Goal: Task Accomplishment & Management: Use online tool/utility

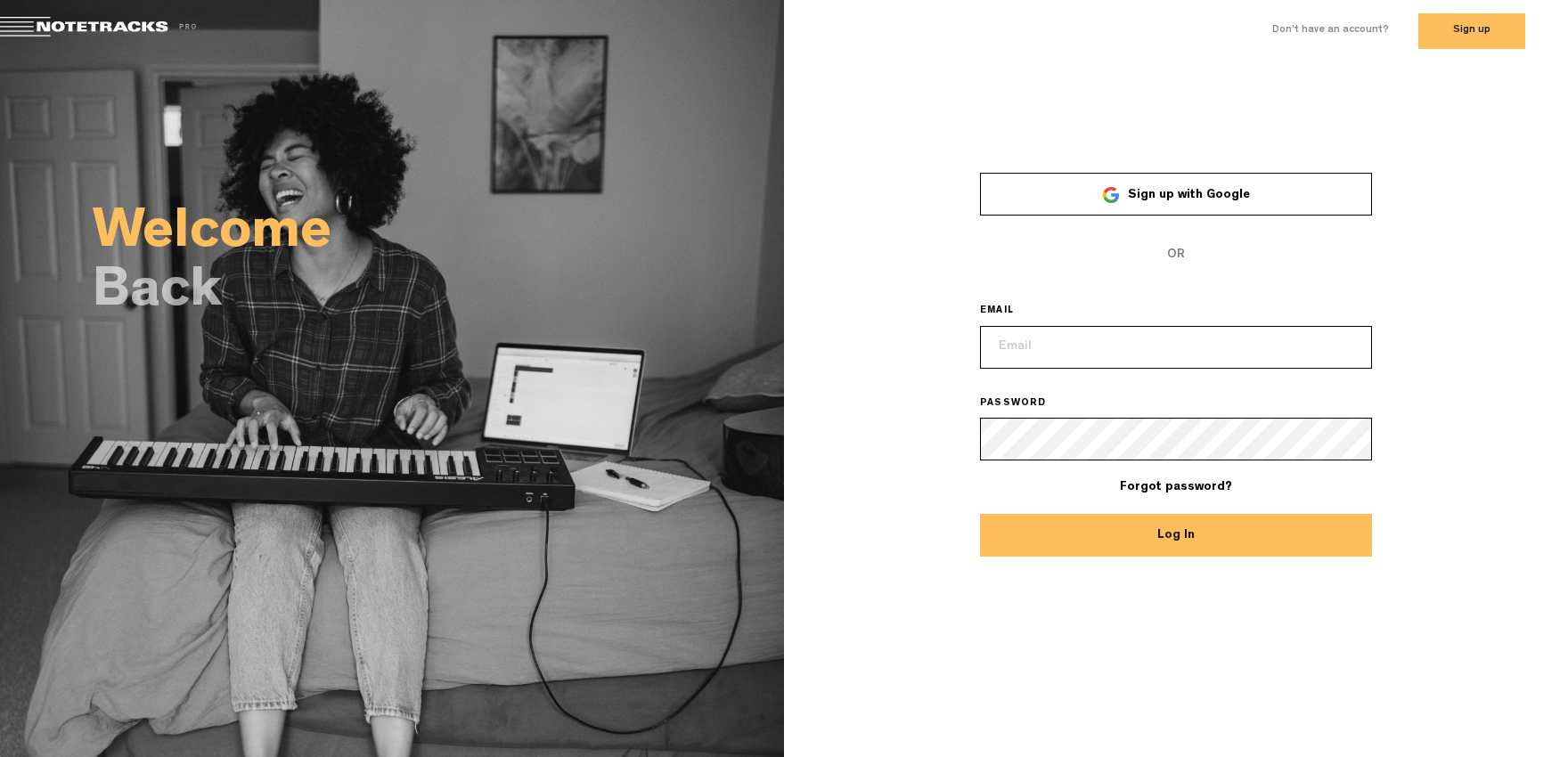
click at [1033, 352] on input "email" at bounding box center [1175, 348] width 392 height 43
type input "info@quicksite.net.au"
click at [1153, 529] on button "Log In" at bounding box center [1175, 535] width 392 height 43
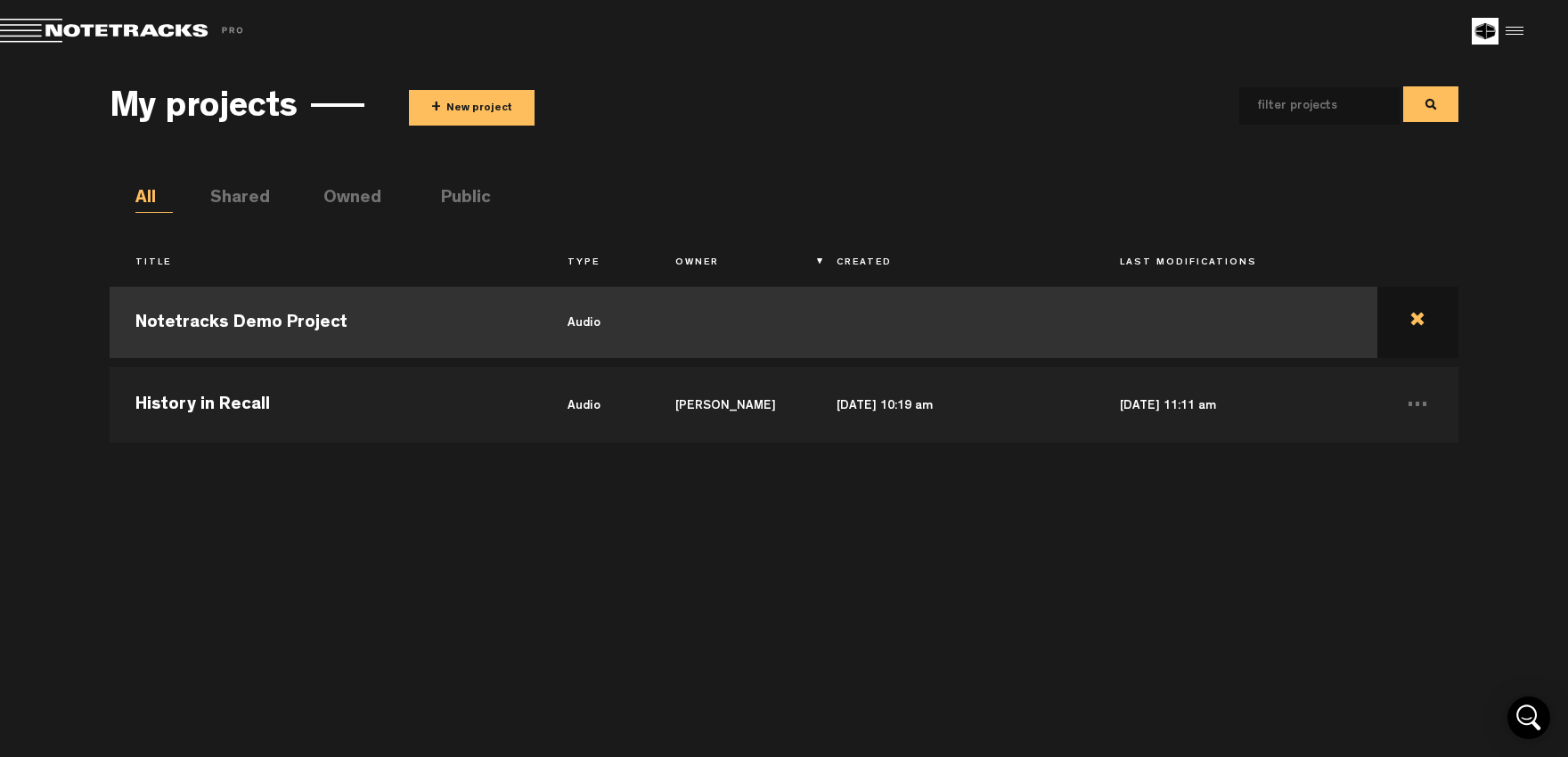
click at [1408, 317] on td at bounding box center [1418, 322] width 81 height 80
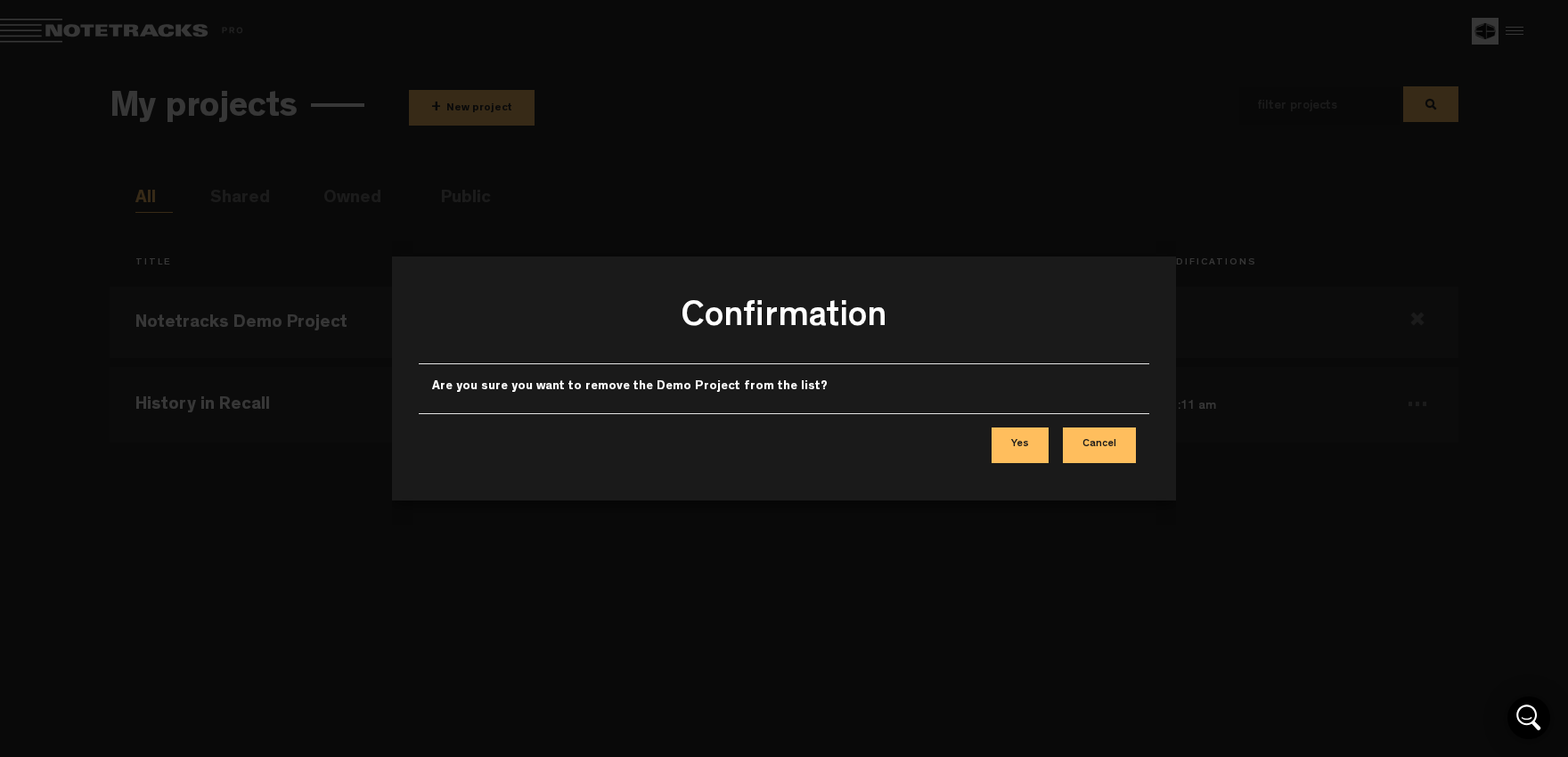
click at [1024, 440] on button "Yes" at bounding box center [1019, 445] width 57 height 36
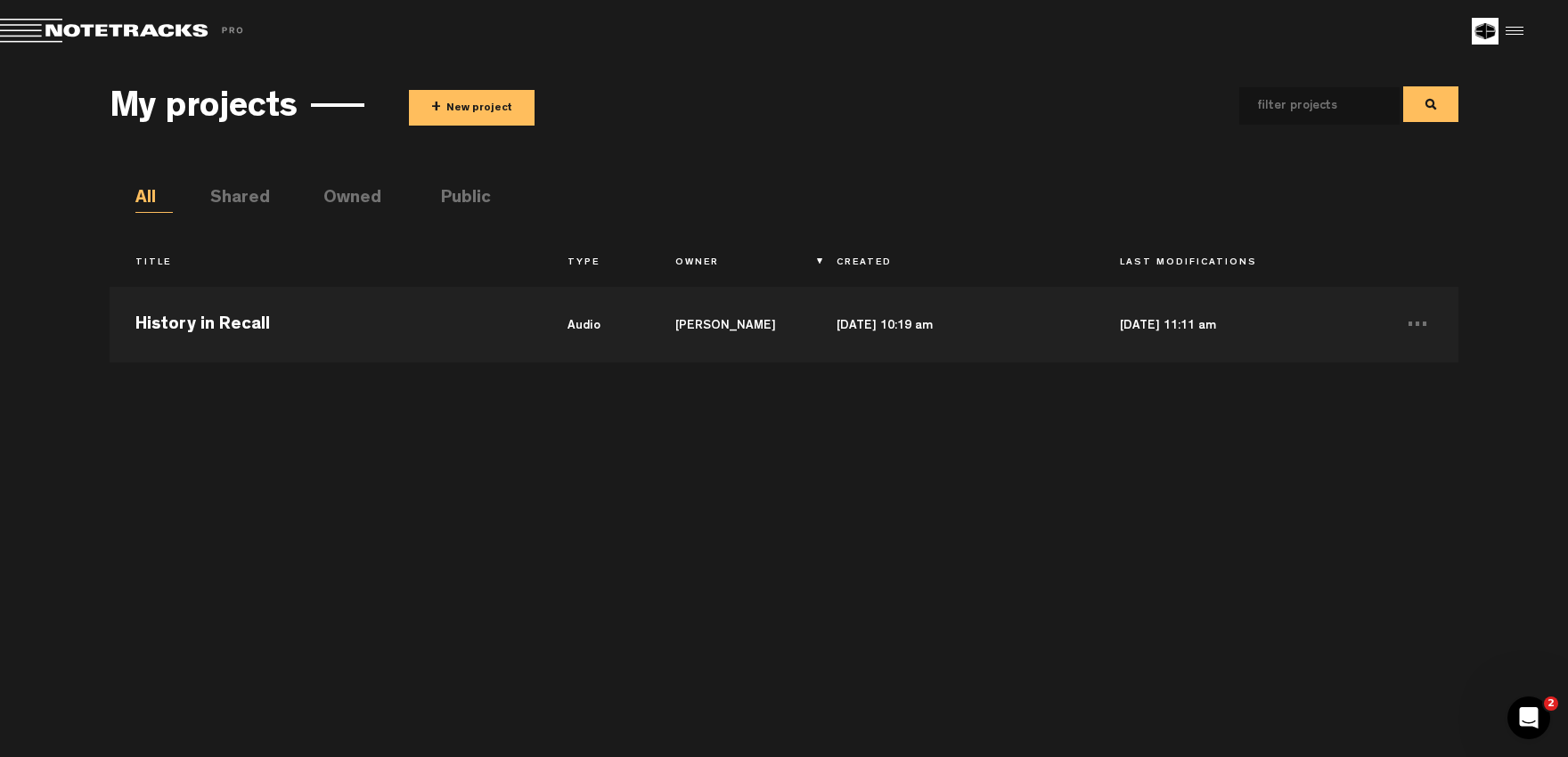
click at [1514, 30] on div at bounding box center [1512, 31] width 26 height 26
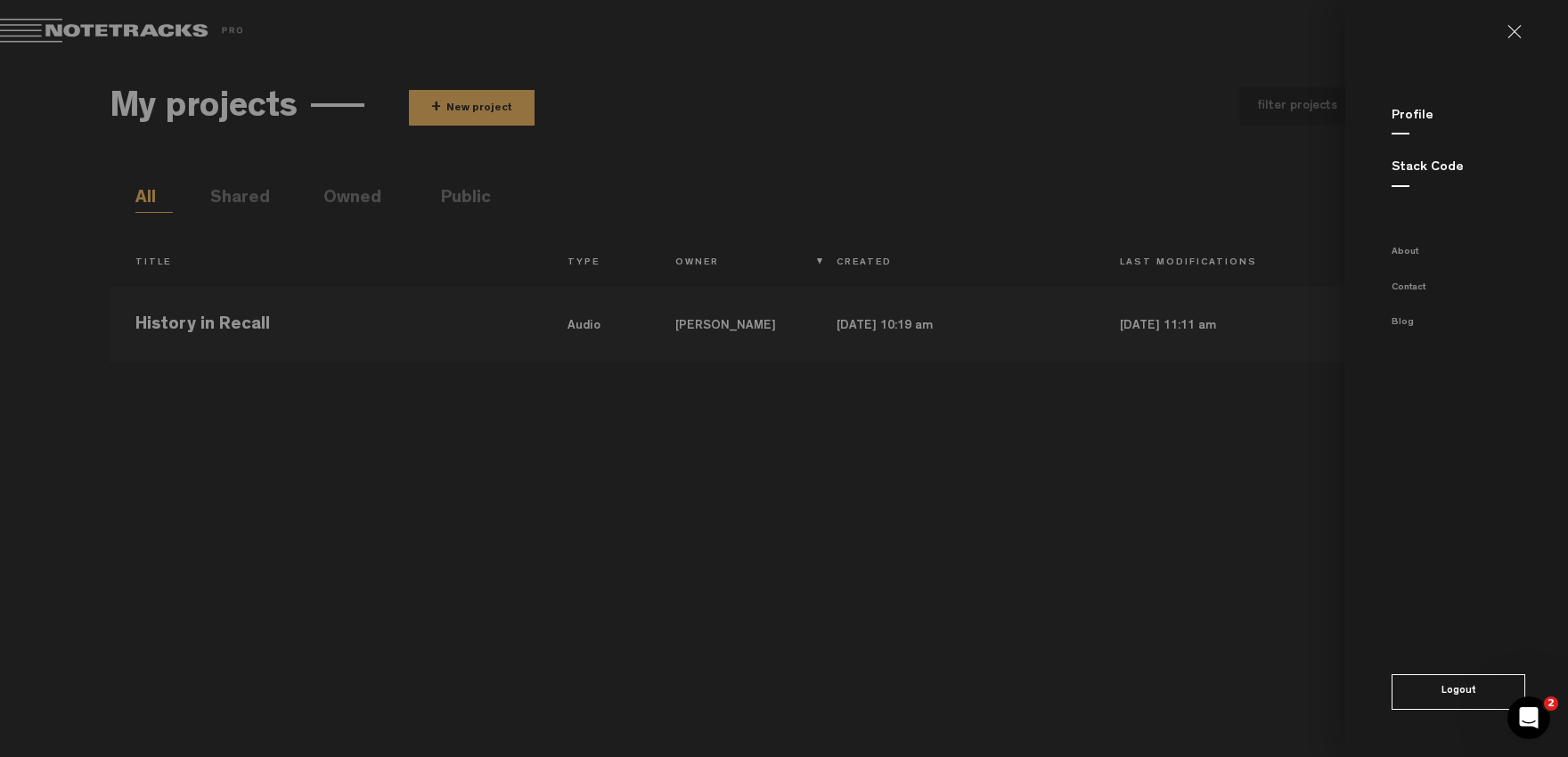
click at [1448, 687] on button "Logout" at bounding box center [1458, 692] width 133 height 36
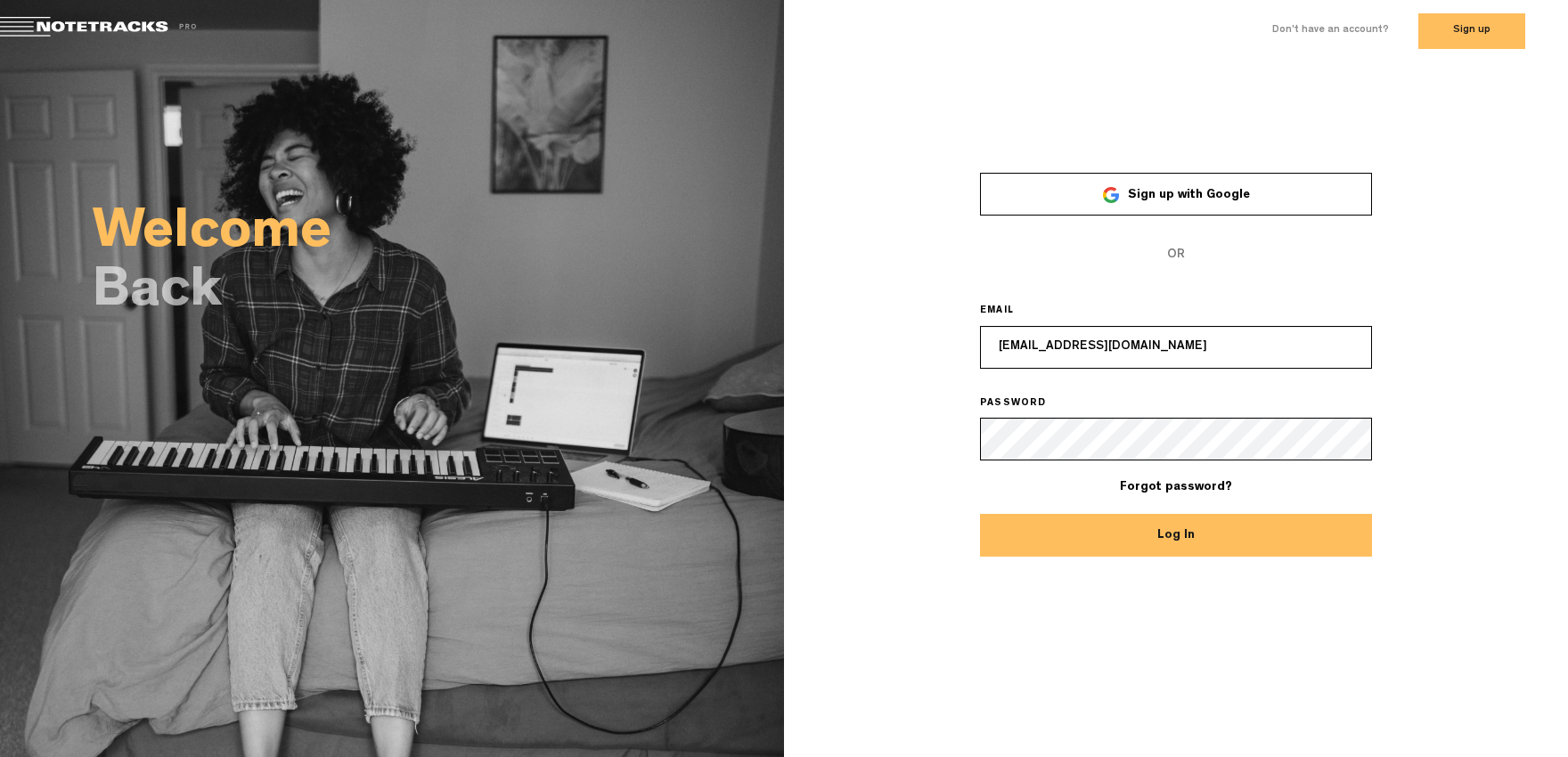
click at [1172, 534] on button "Log In" at bounding box center [1175, 535] width 392 height 43
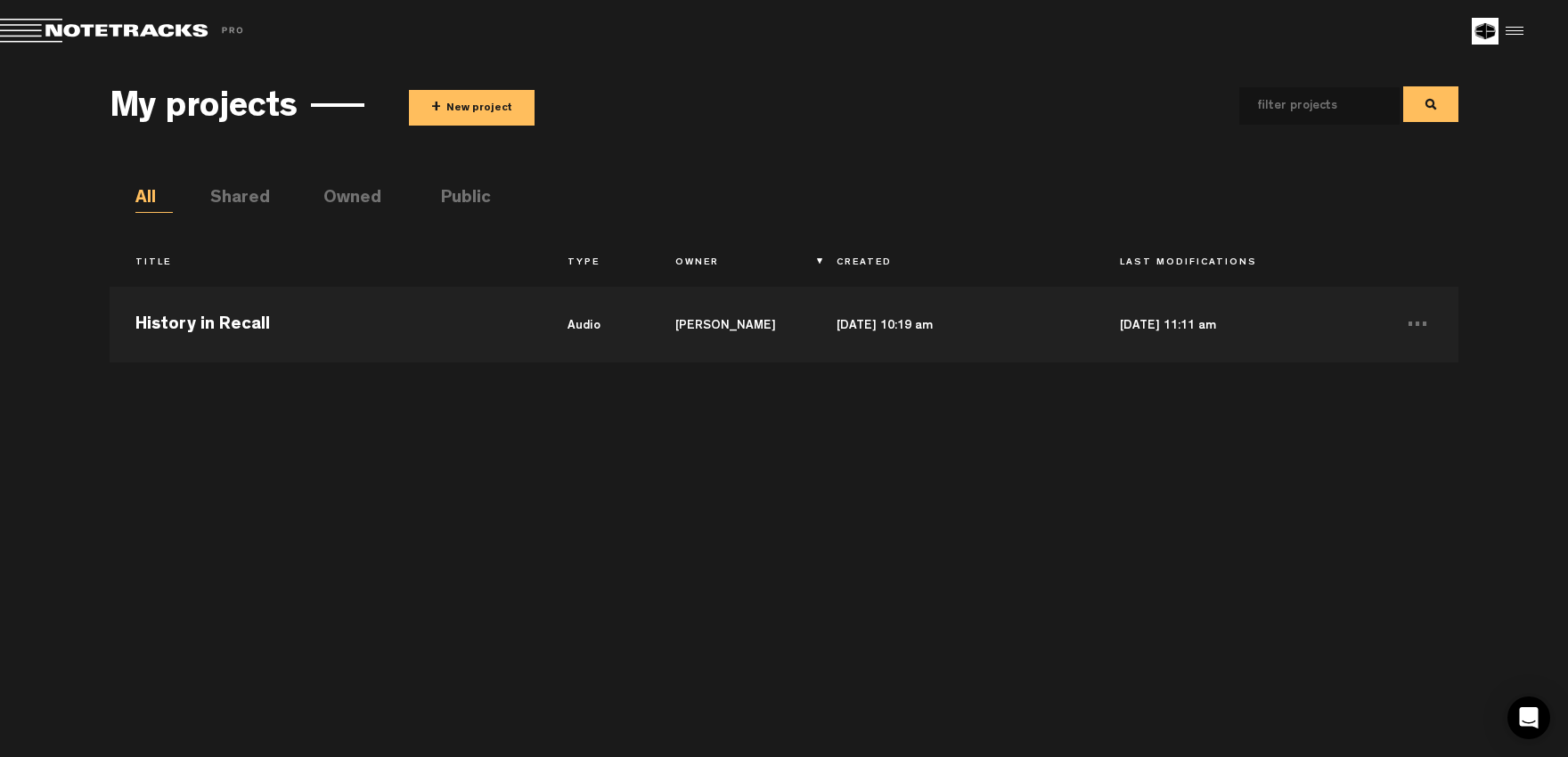
click at [1522, 26] on div at bounding box center [1512, 31] width 26 height 26
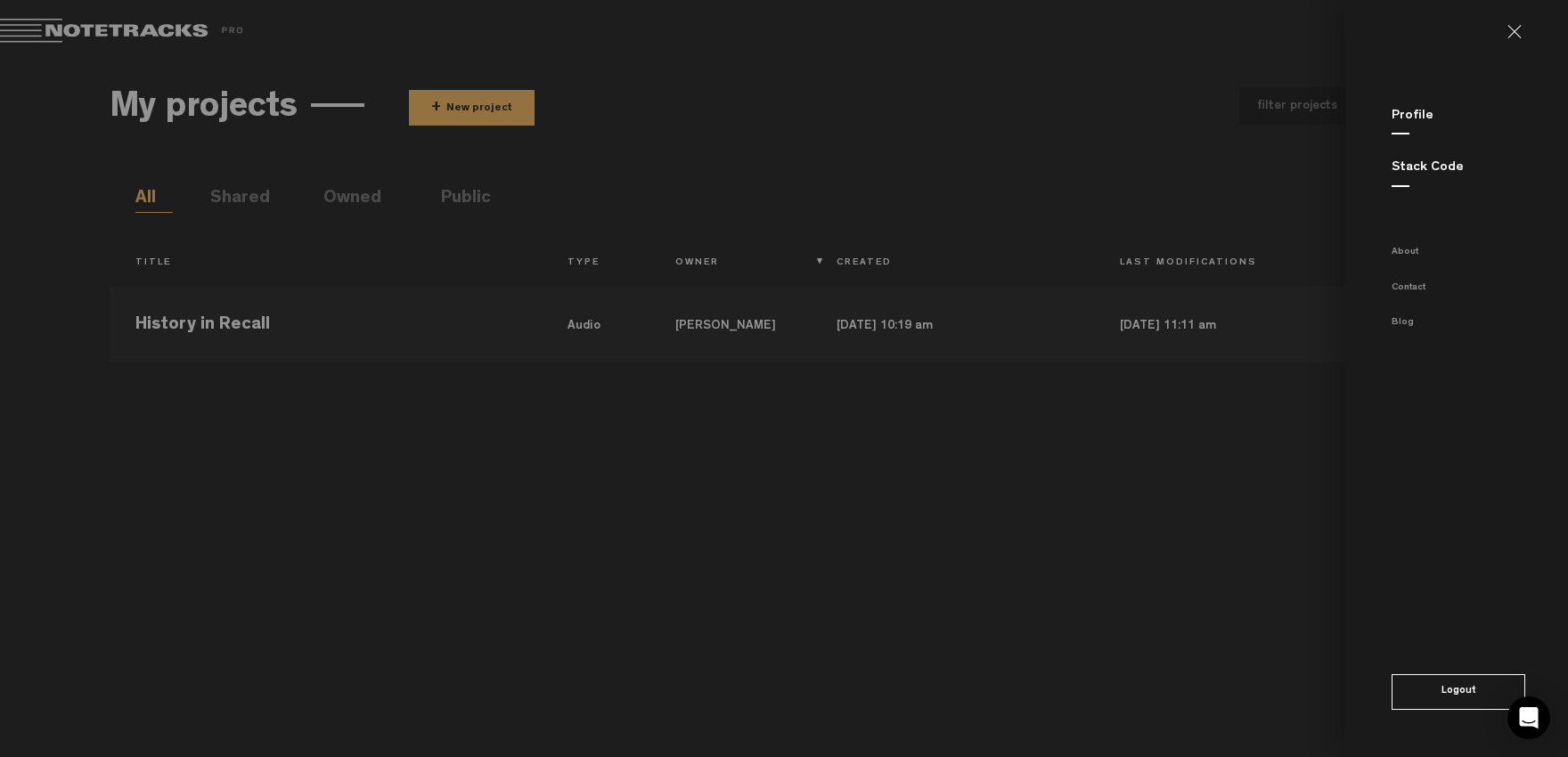
click at [1412, 169] on link "Stack Code" at bounding box center [1427, 168] width 72 height 13
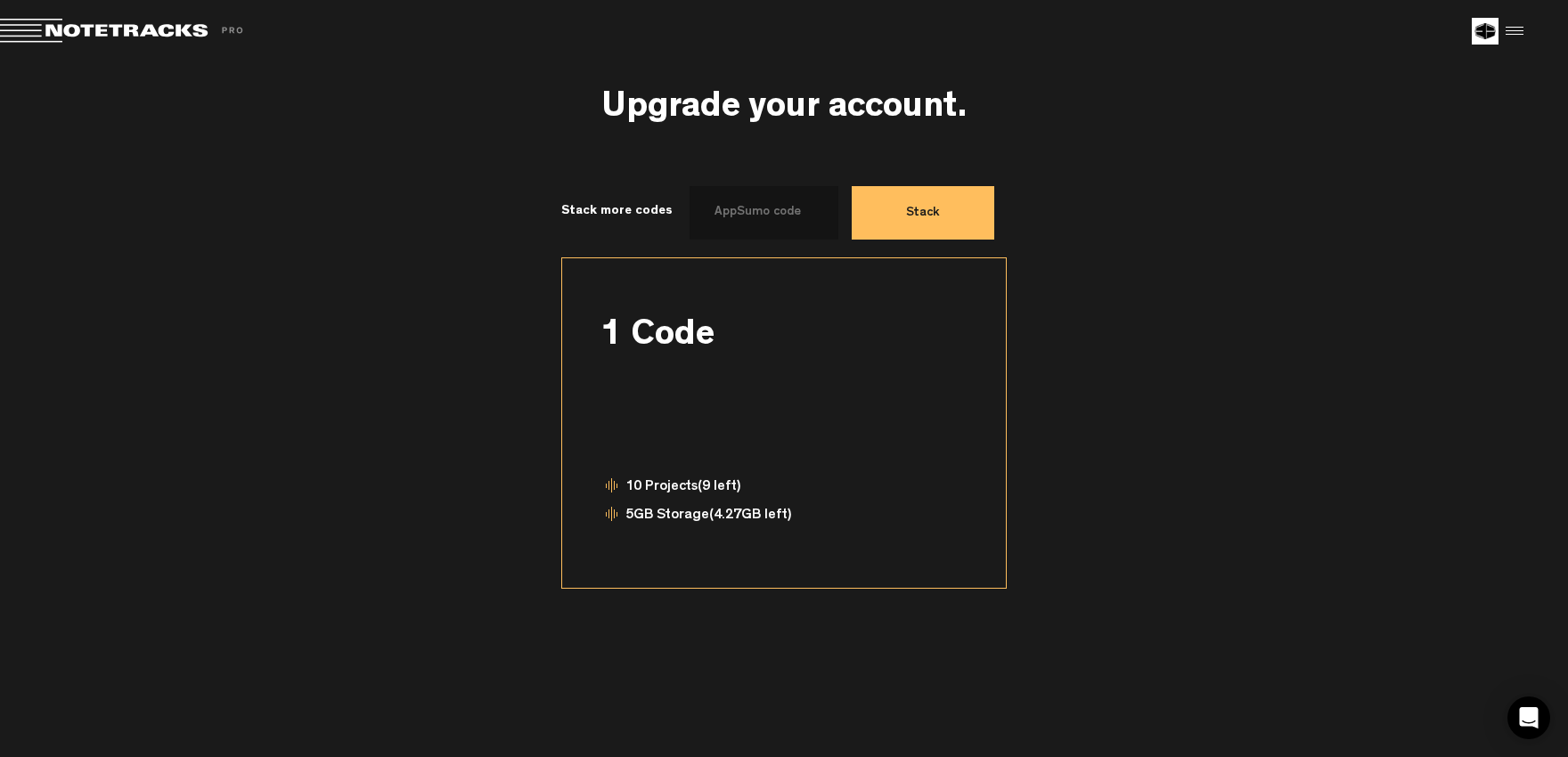
click at [927, 215] on button "Stack" at bounding box center [923, 212] width 143 height 54
click at [1050, 166] on div "Upgrade your account. Stack more codes Stack Monthly Annual (save 15%) 1 Code 1…" at bounding box center [784, 331] width 1348 height 517
click at [620, 214] on label "Stack more codes" at bounding box center [625, 210] width 129 height 18
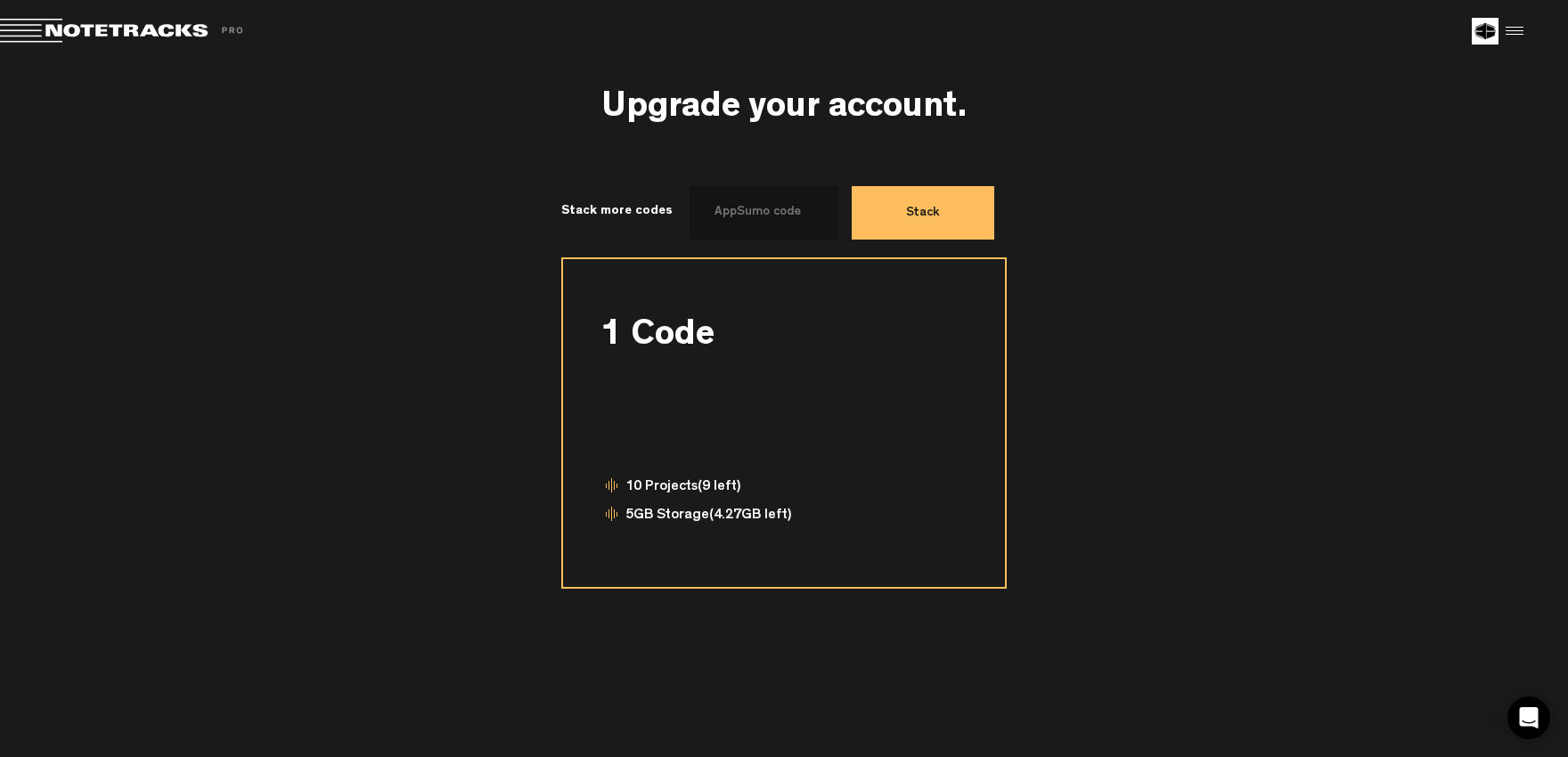
click at [674, 334] on div "1 Code" at bounding box center [784, 331] width 367 height 36
click at [697, 488] on div "10 Projects (9 left)" at bounding box center [784, 490] width 367 height 28
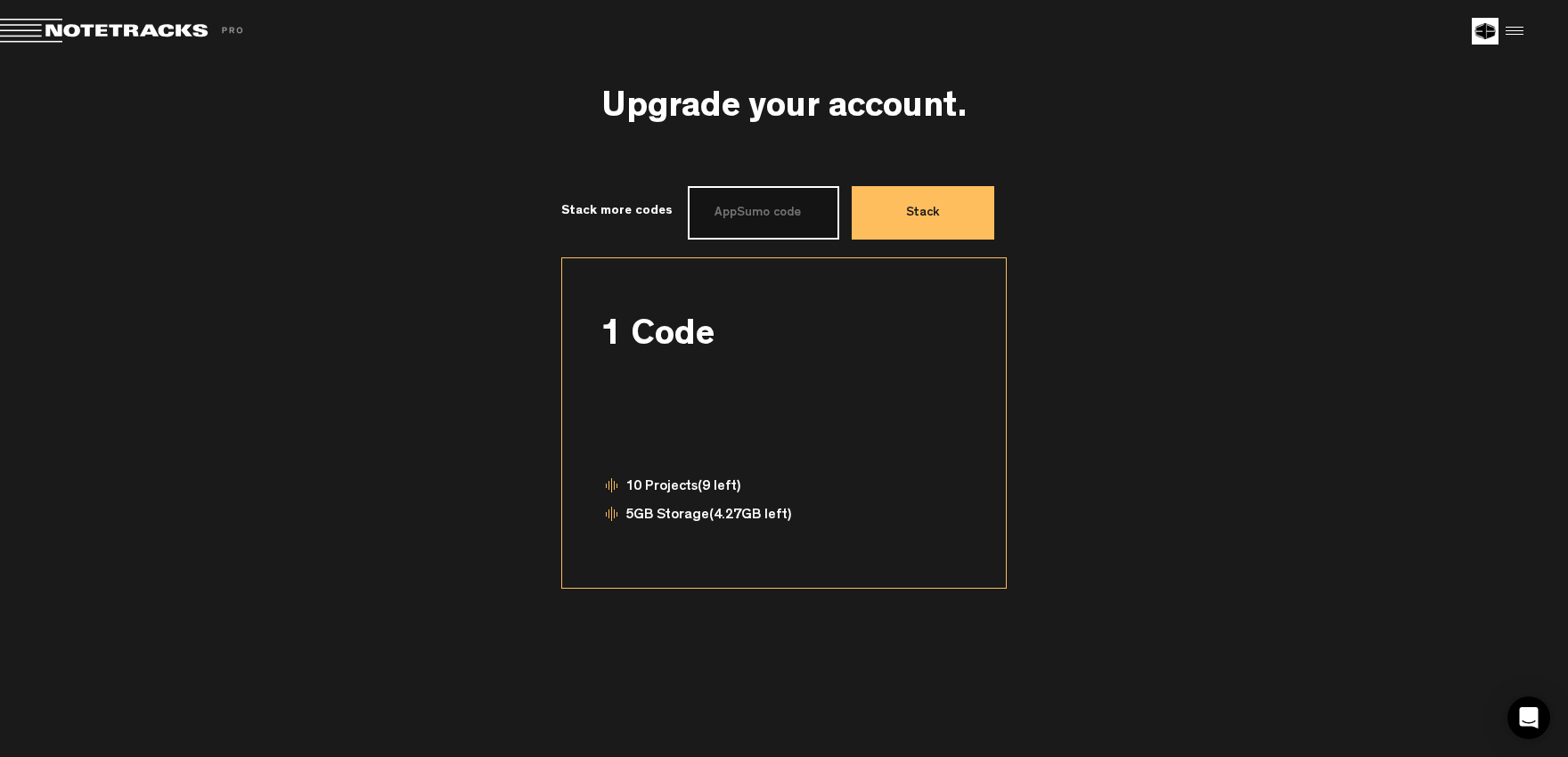
click at [787, 213] on input "text" at bounding box center [763, 212] width 151 height 54
click at [1039, 217] on div "Stack more codes Stack" at bounding box center [784, 222] width 1348 height 71
click at [943, 209] on button "Stack" at bounding box center [923, 212] width 143 height 54
click at [1085, 223] on div "Stack more codes Stack" at bounding box center [784, 222] width 1348 height 71
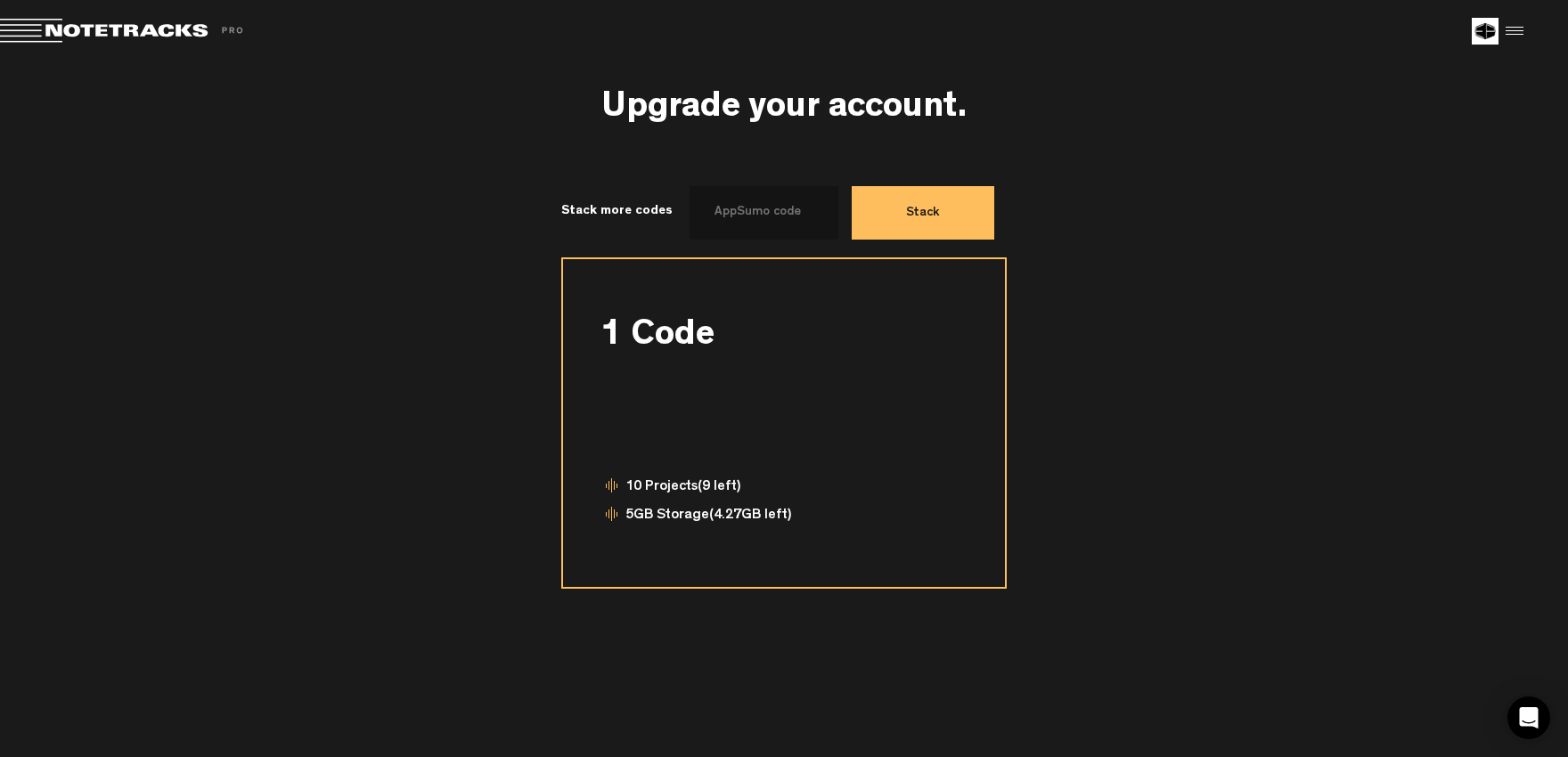
click at [710, 519] on div "5GB Storage (4.27GB left)" at bounding box center [784, 519] width 367 height 28
click at [723, 480] on span "(9 left)" at bounding box center [719, 487] width 43 height 14
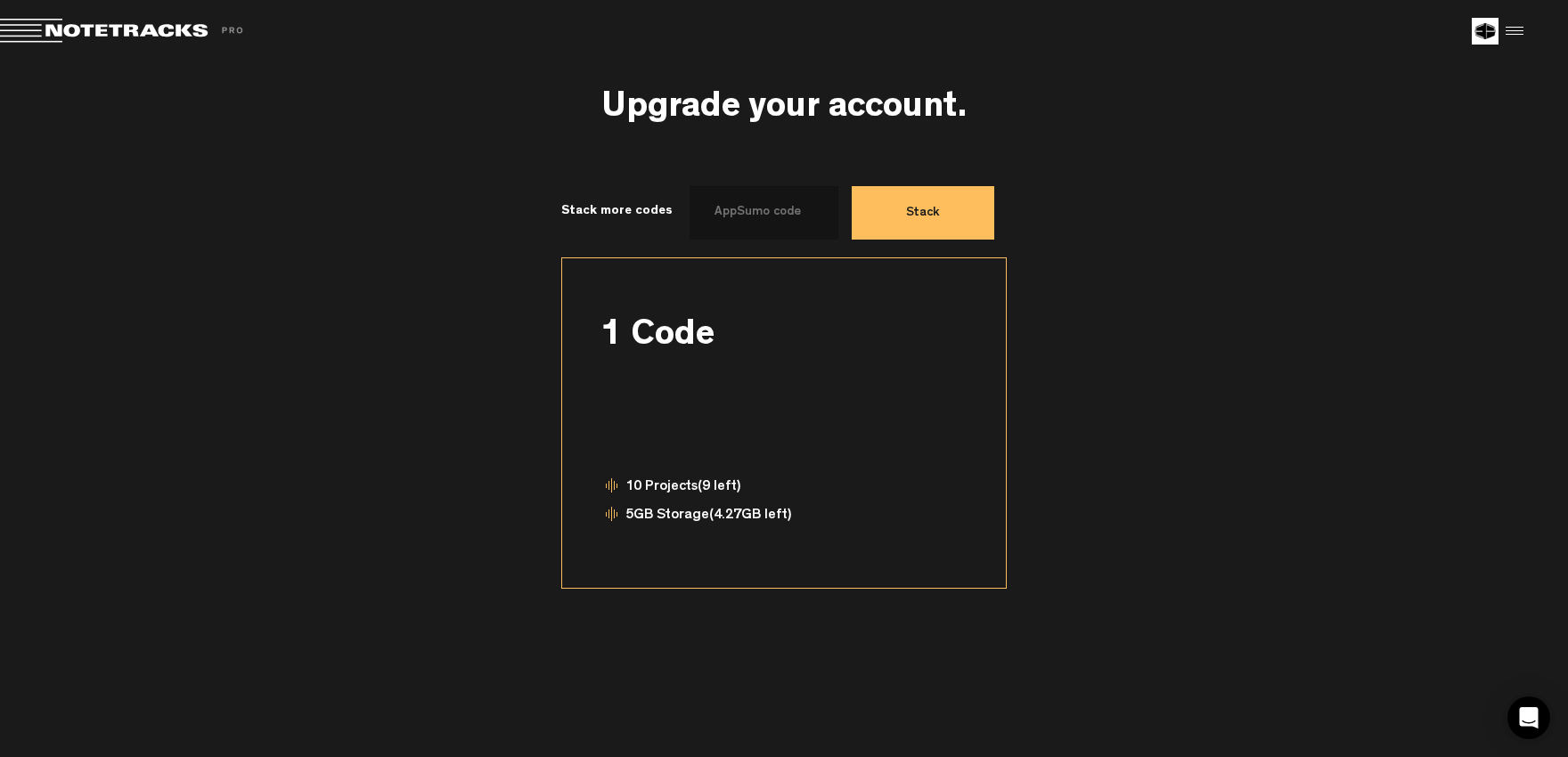
click at [1341, 257] on div "Stack more codes Stack" at bounding box center [784, 222] width 1348 height 71
click at [1529, 713] on icon "Open Intercom Messenger" at bounding box center [1529, 718] width 21 height 23
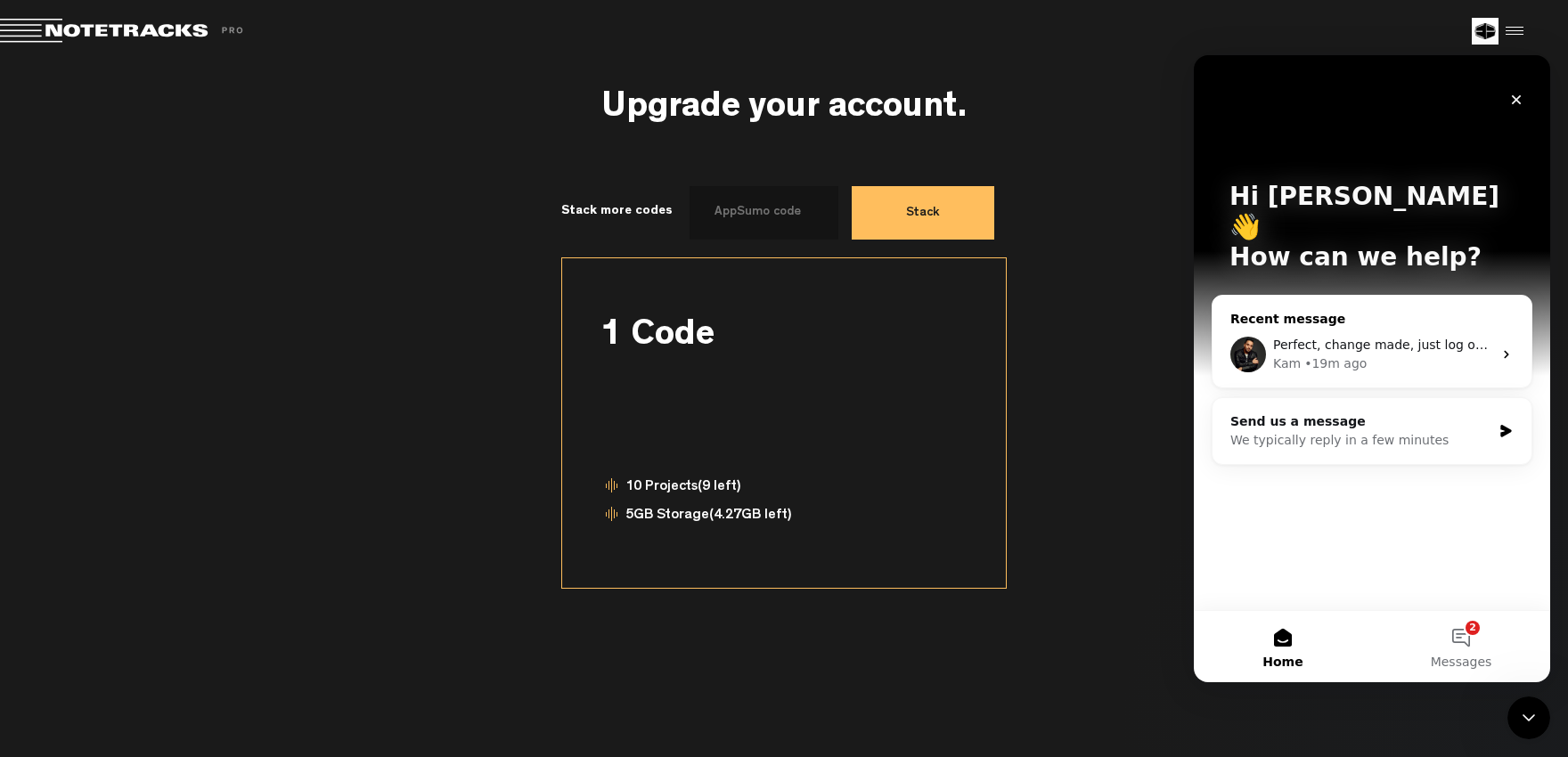
click at [1342, 337] on span "Perfect, change made, just log out and log back in with the new email (same pas…" at bounding box center [1546, 344] width 548 height 14
click at [1462, 644] on button "2 Messages" at bounding box center [1461, 646] width 179 height 71
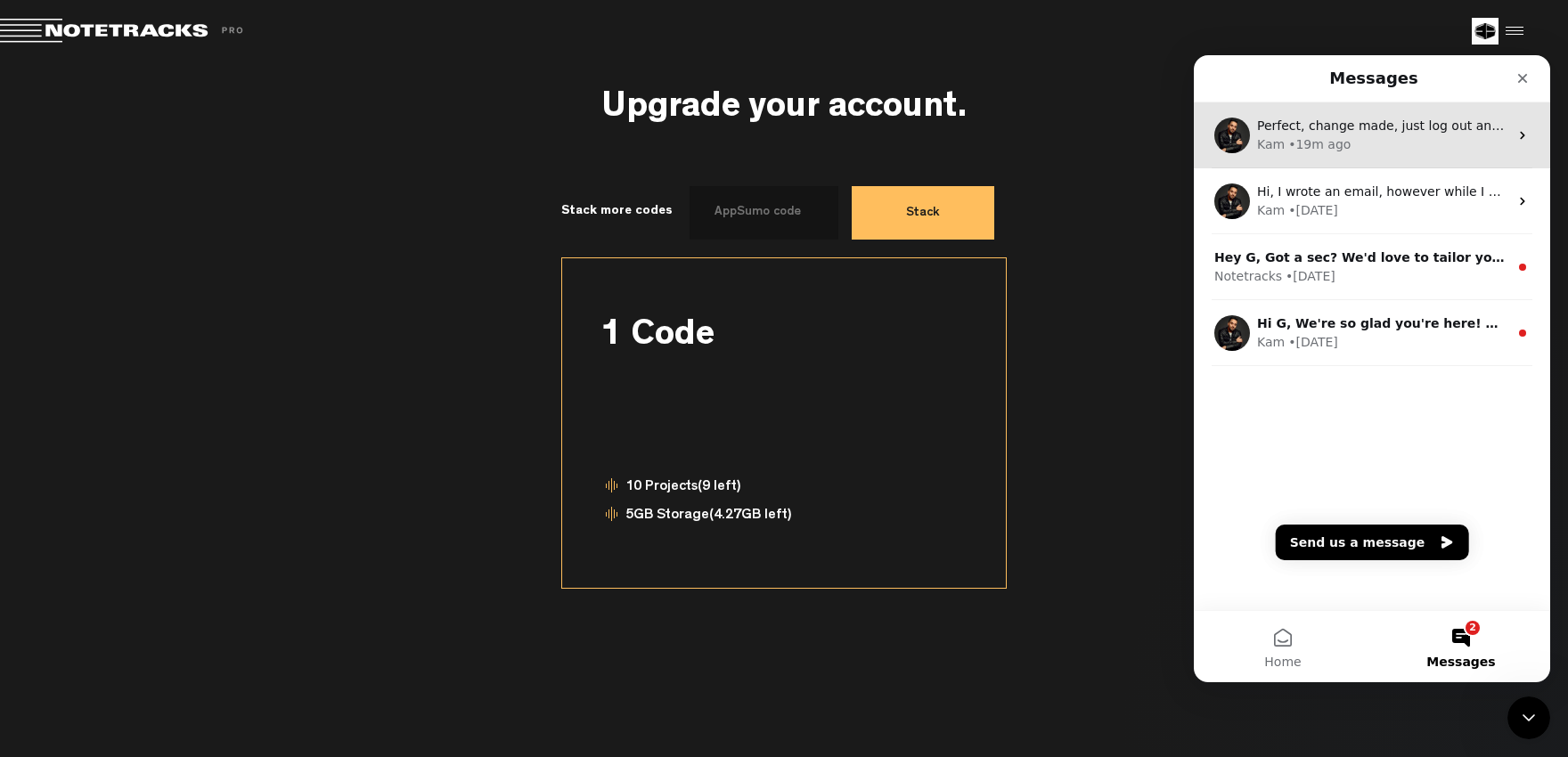
click at [1376, 149] on div "Kam • 19m ago" at bounding box center [1382, 145] width 251 height 19
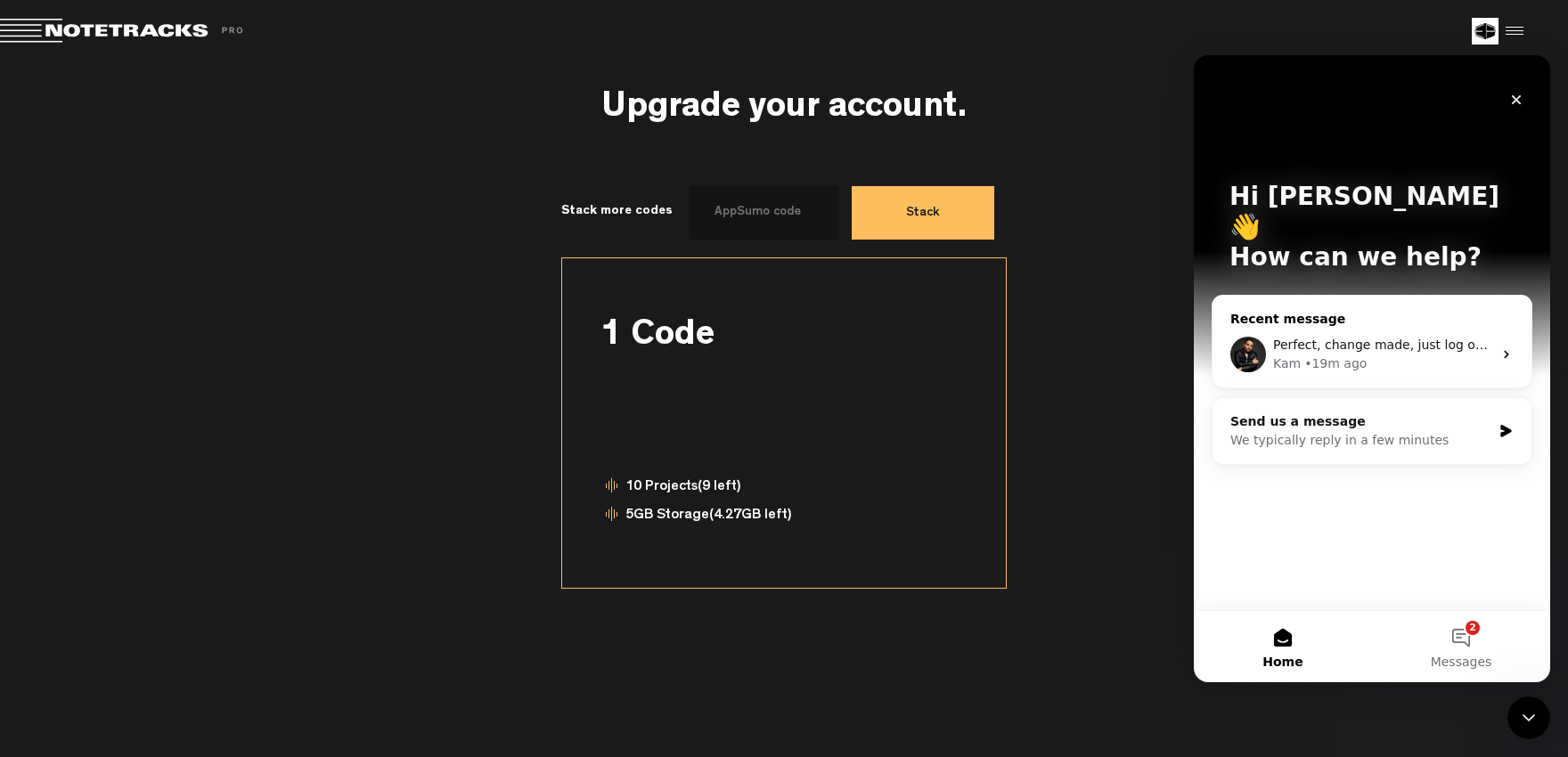
click at [1345, 354] on div "• 19m ago" at bounding box center [1335, 363] width 62 height 19
click at [1453, 629] on button "2 Messages" at bounding box center [1461, 646] width 179 height 71
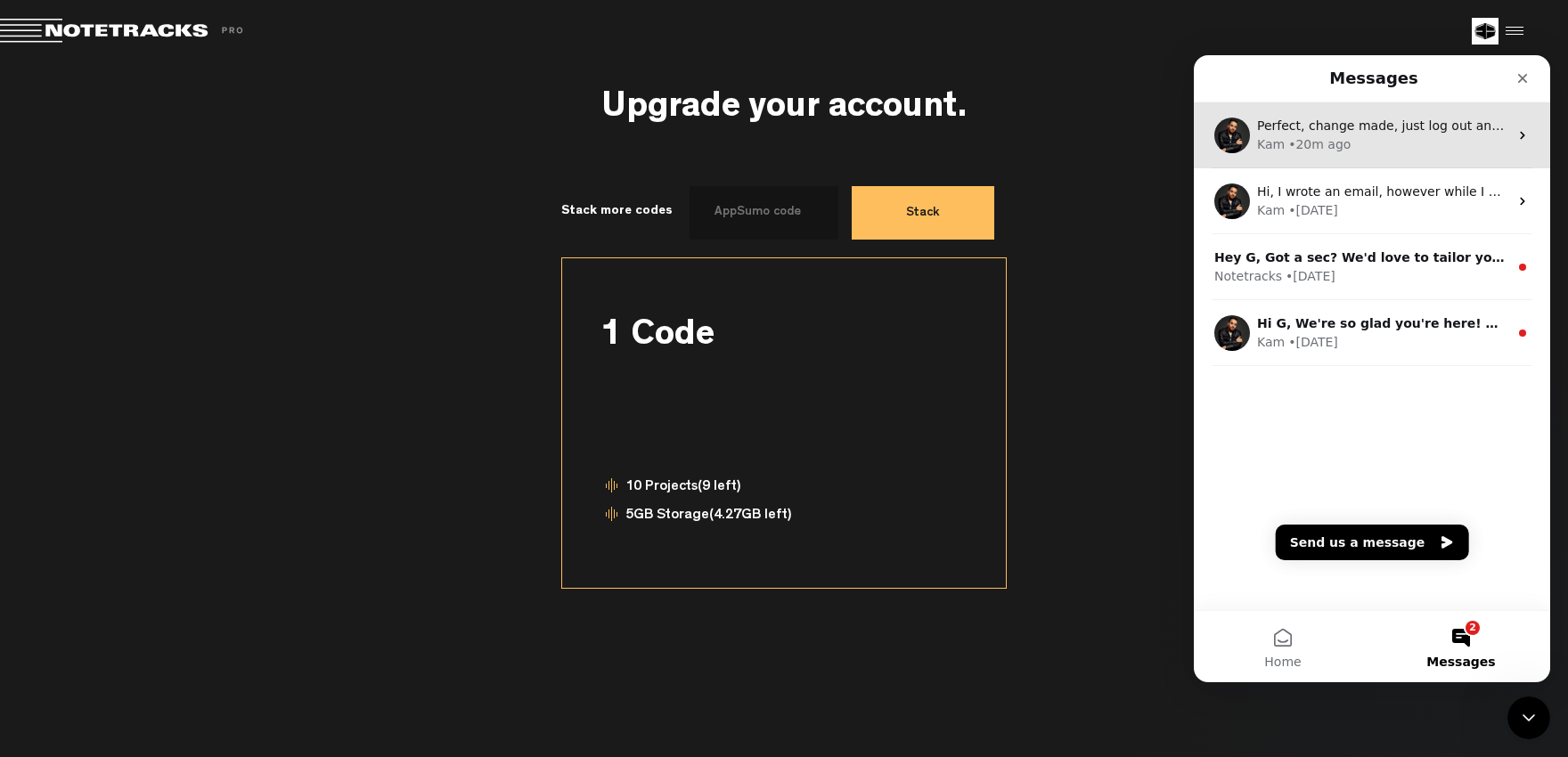
click at [1376, 134] on div "Perfect, change made, just log out and log back in with the new email (same pas…" at bounding box center [1382, 126] width 251 height 19
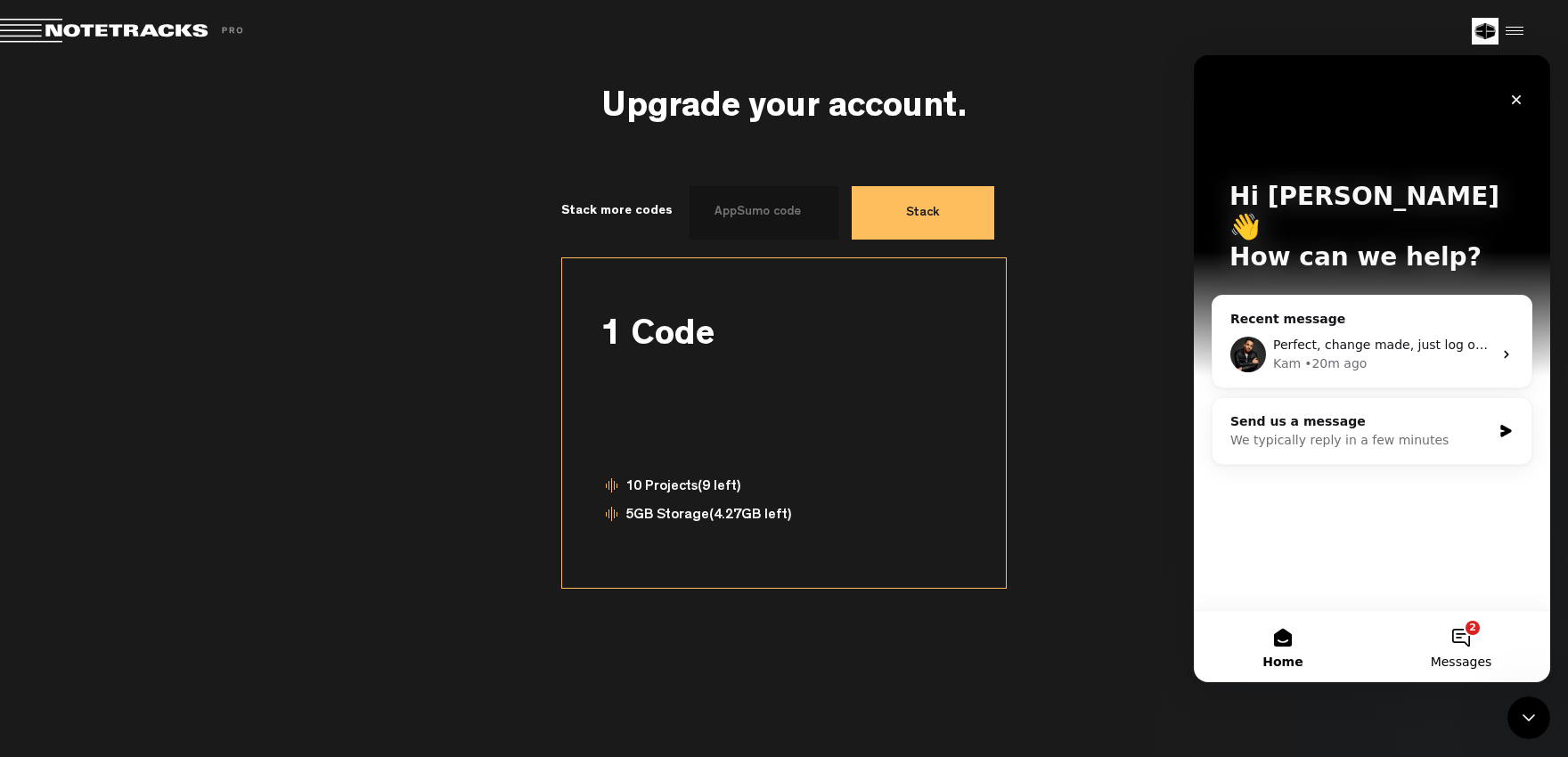
click at [1458, 642] on button "2 Messages" at bounding box center [1461, 646] width 179 height 71
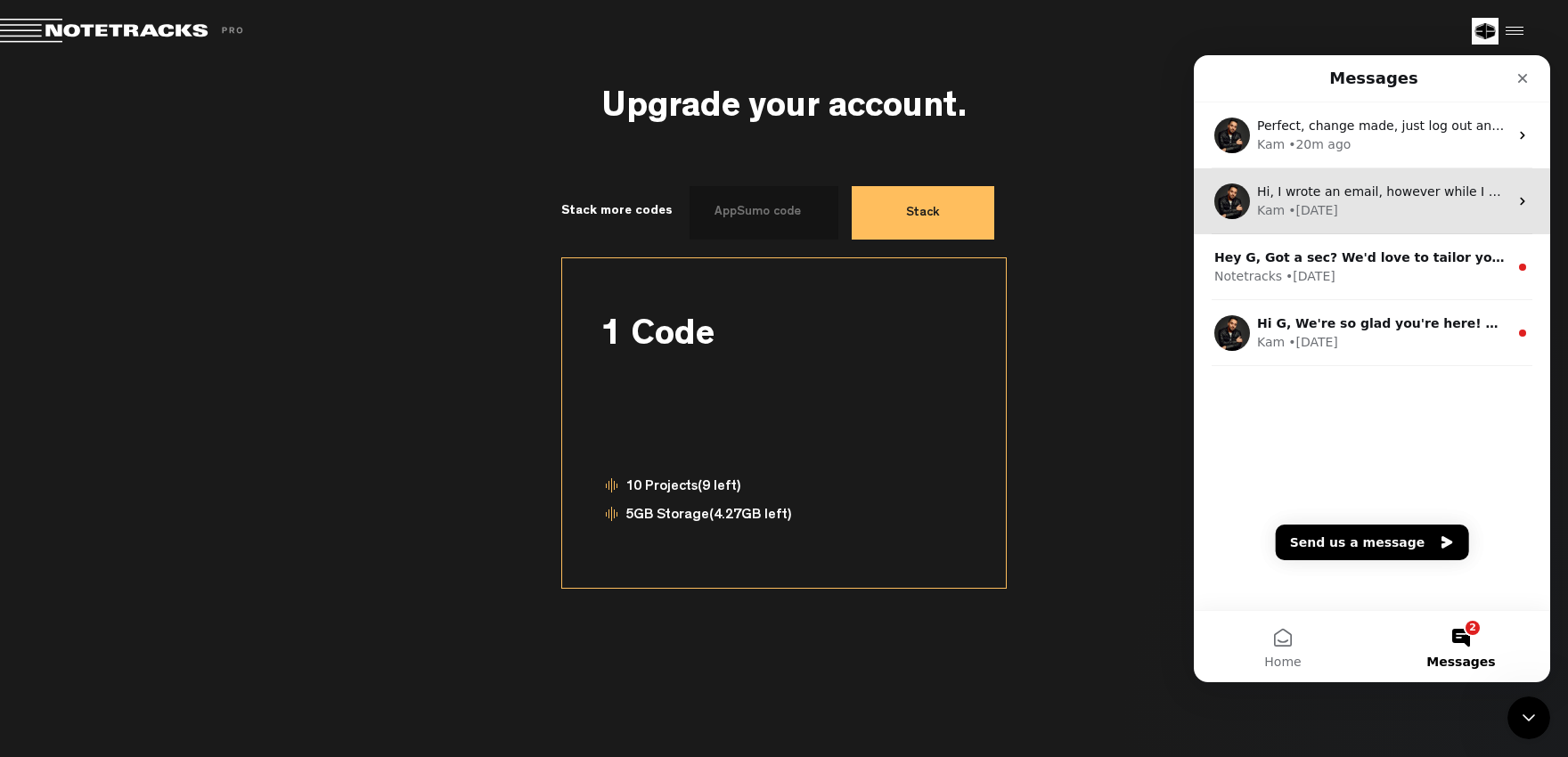
click at [1339, 180] on div "Hi, I wrote an email, however while I understand what this service aims to achi…" at bounding box center [1372, 201] width 356 height 66
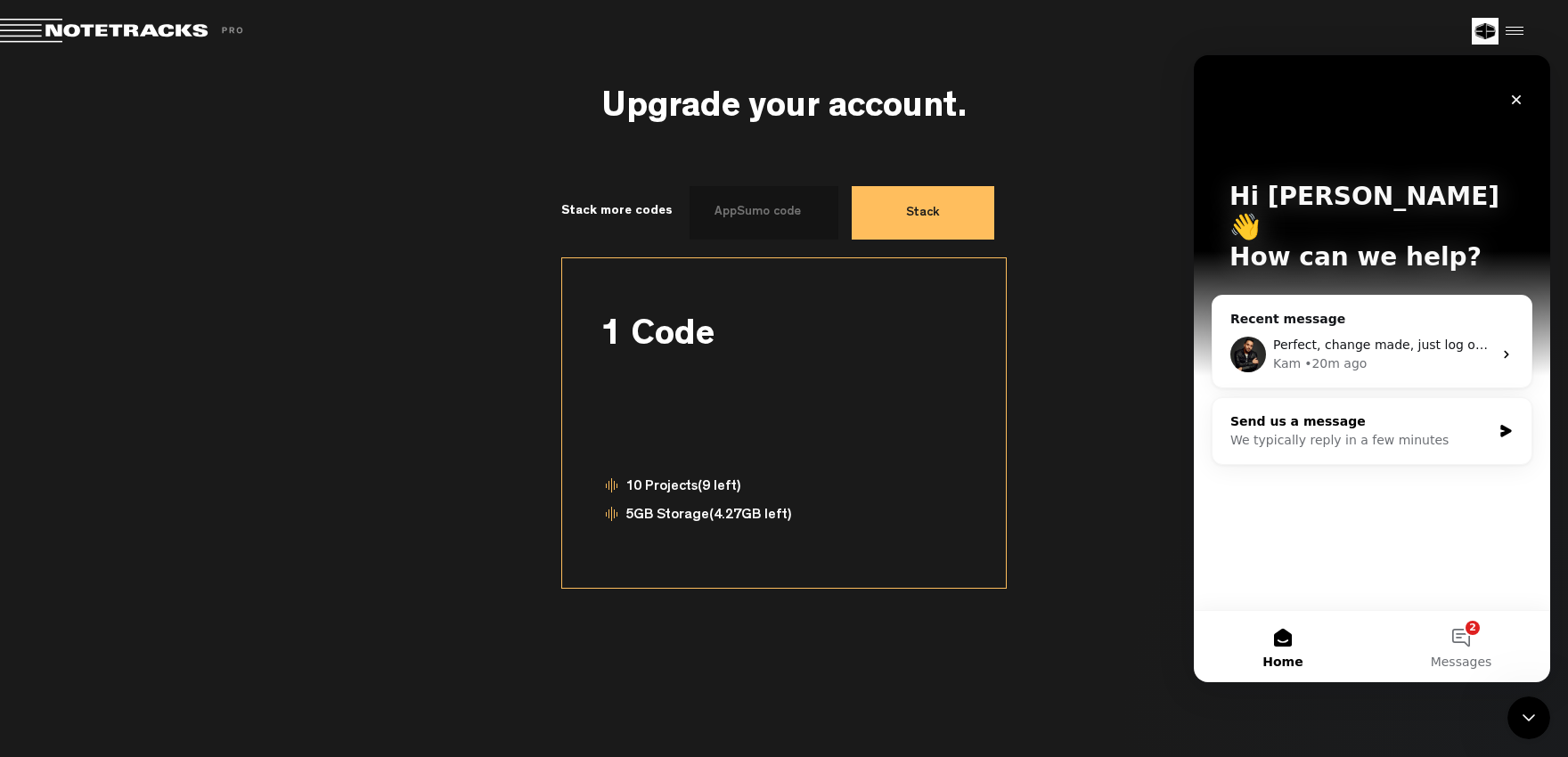
click at [1352, 431] on div "We typically reply in a few minutes" at bounding box center [1360, 440] width 261 height 19
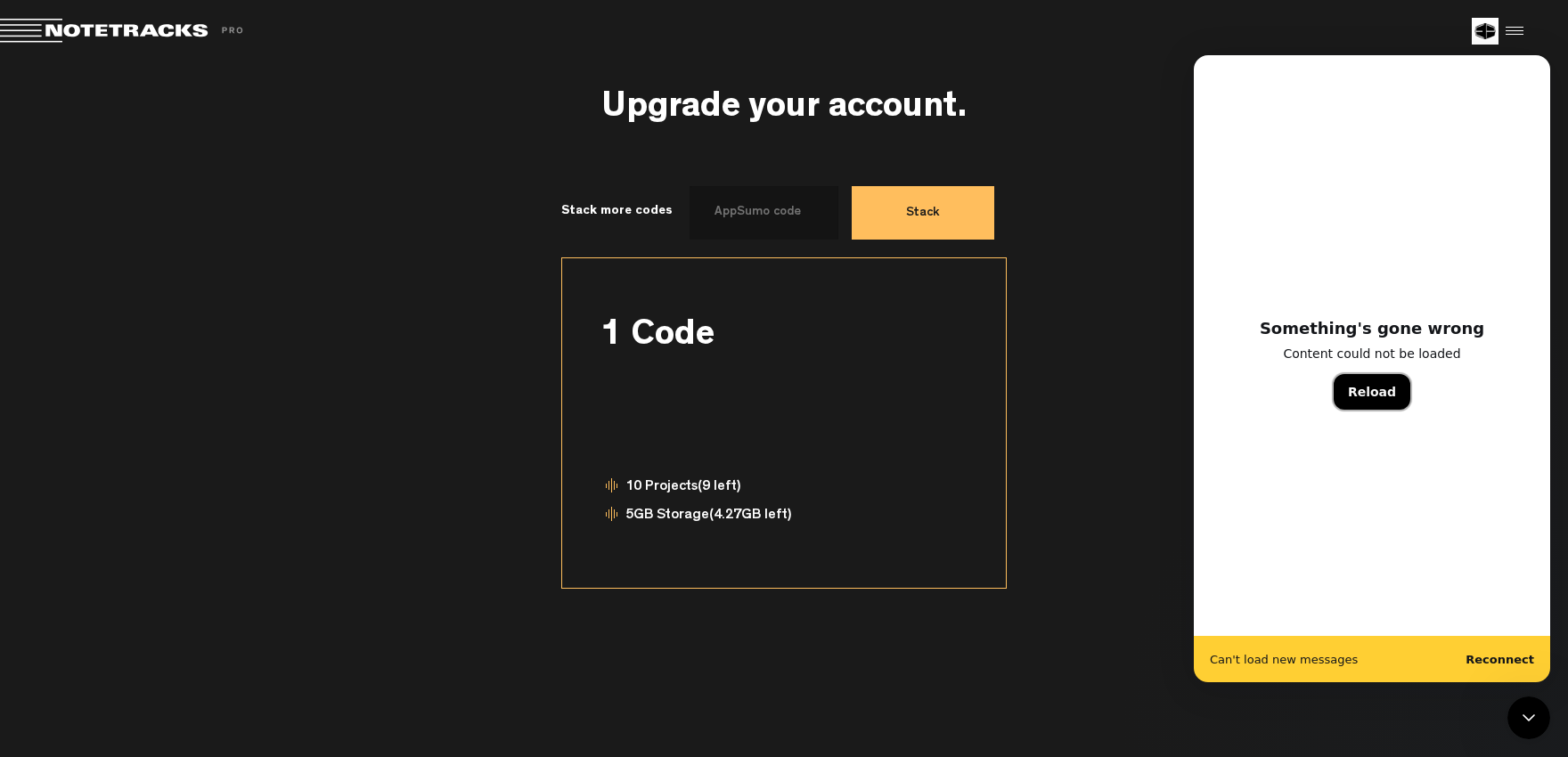
click at [1365, 398] on button "Reload" at bounding box center [1372, 392] width 77 height 36
click at [1500, 660] on b "Reconnect" at bounding box center [1499, 659] width 69 height 13
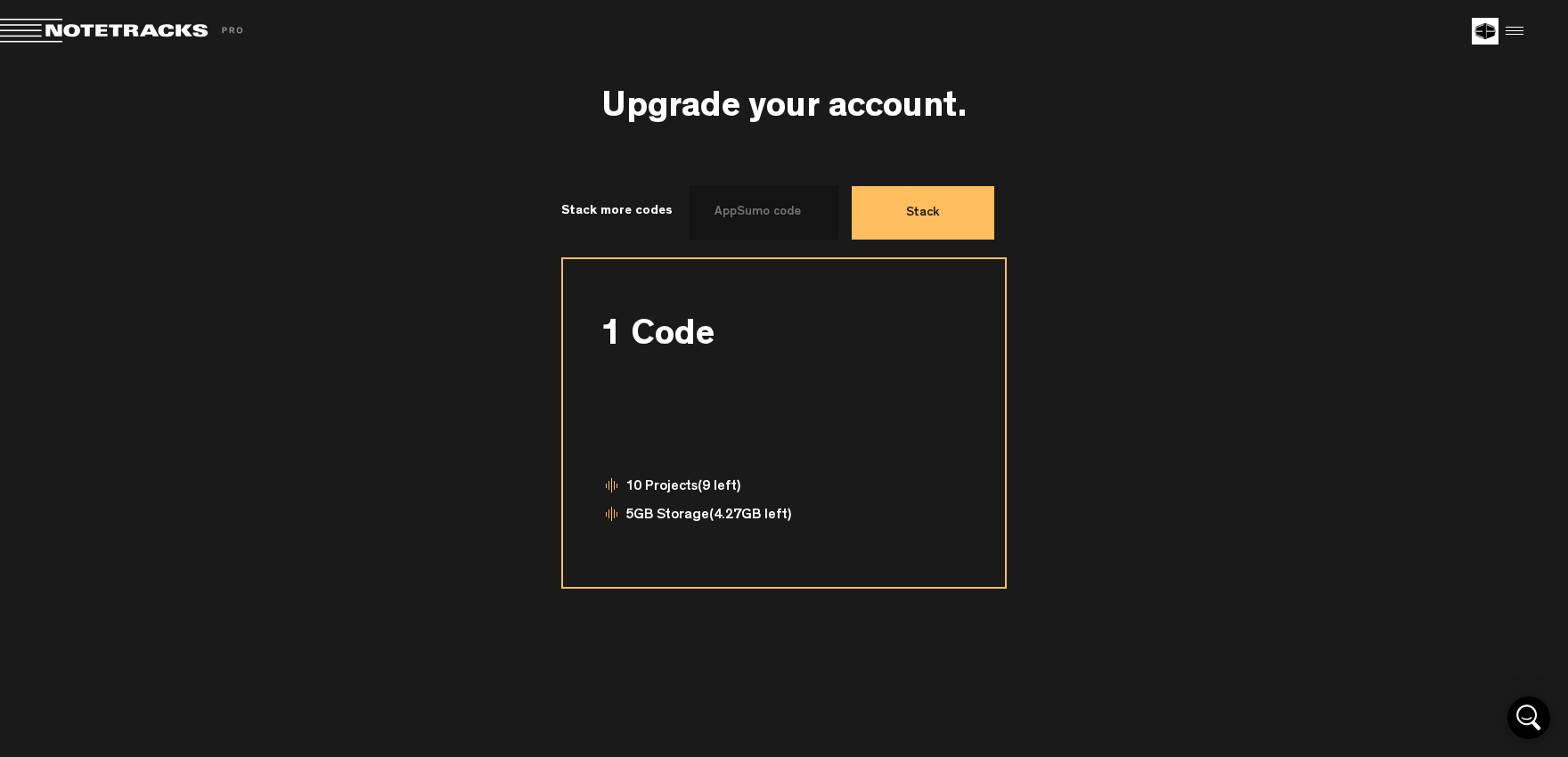
click at [710, 332] on div "1 Code" at bounding box center [784, 331] width 367 height 36
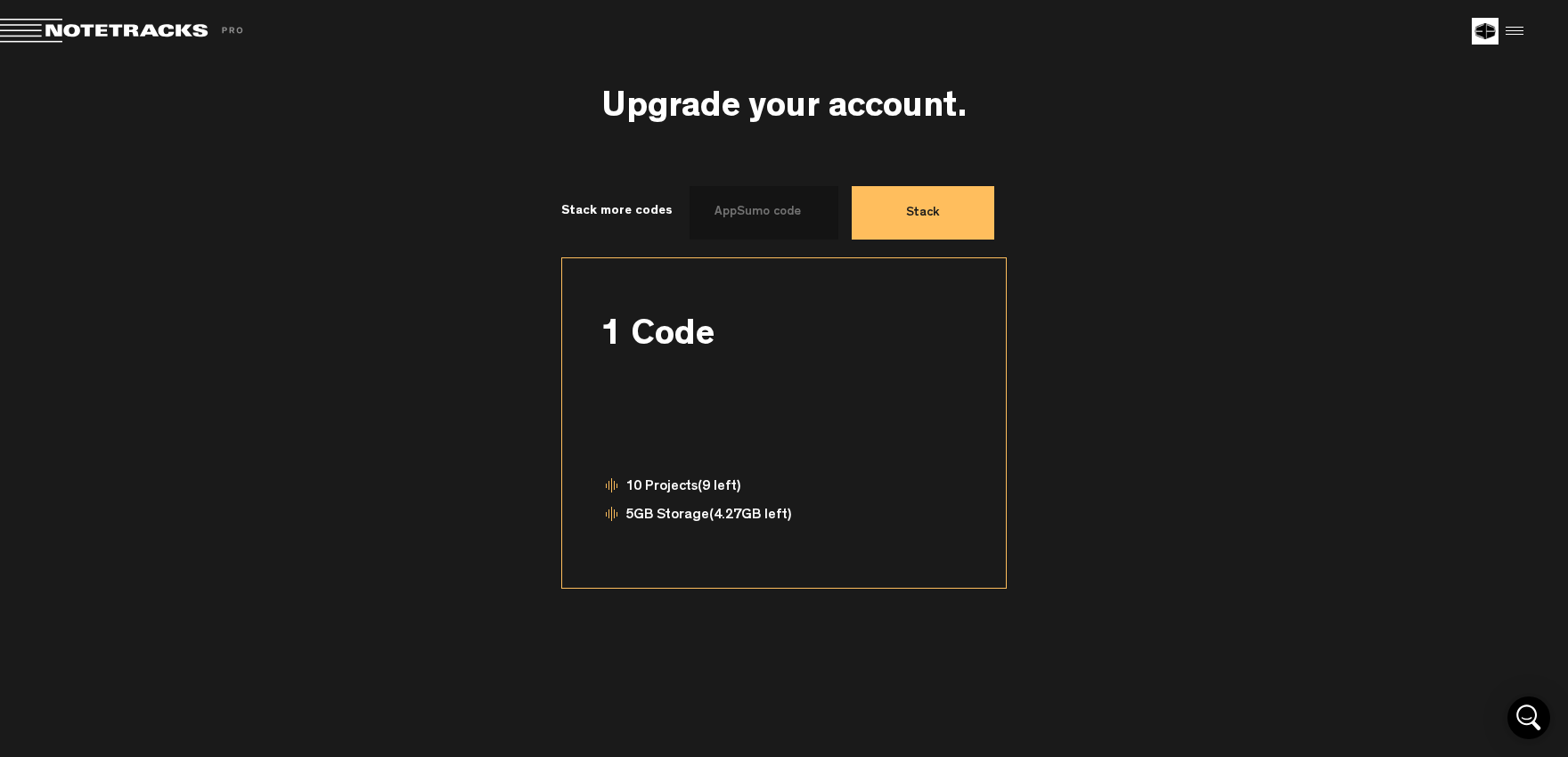
click at [1518, 36] on div at bounding box center [1512, 31] width 26 height 26
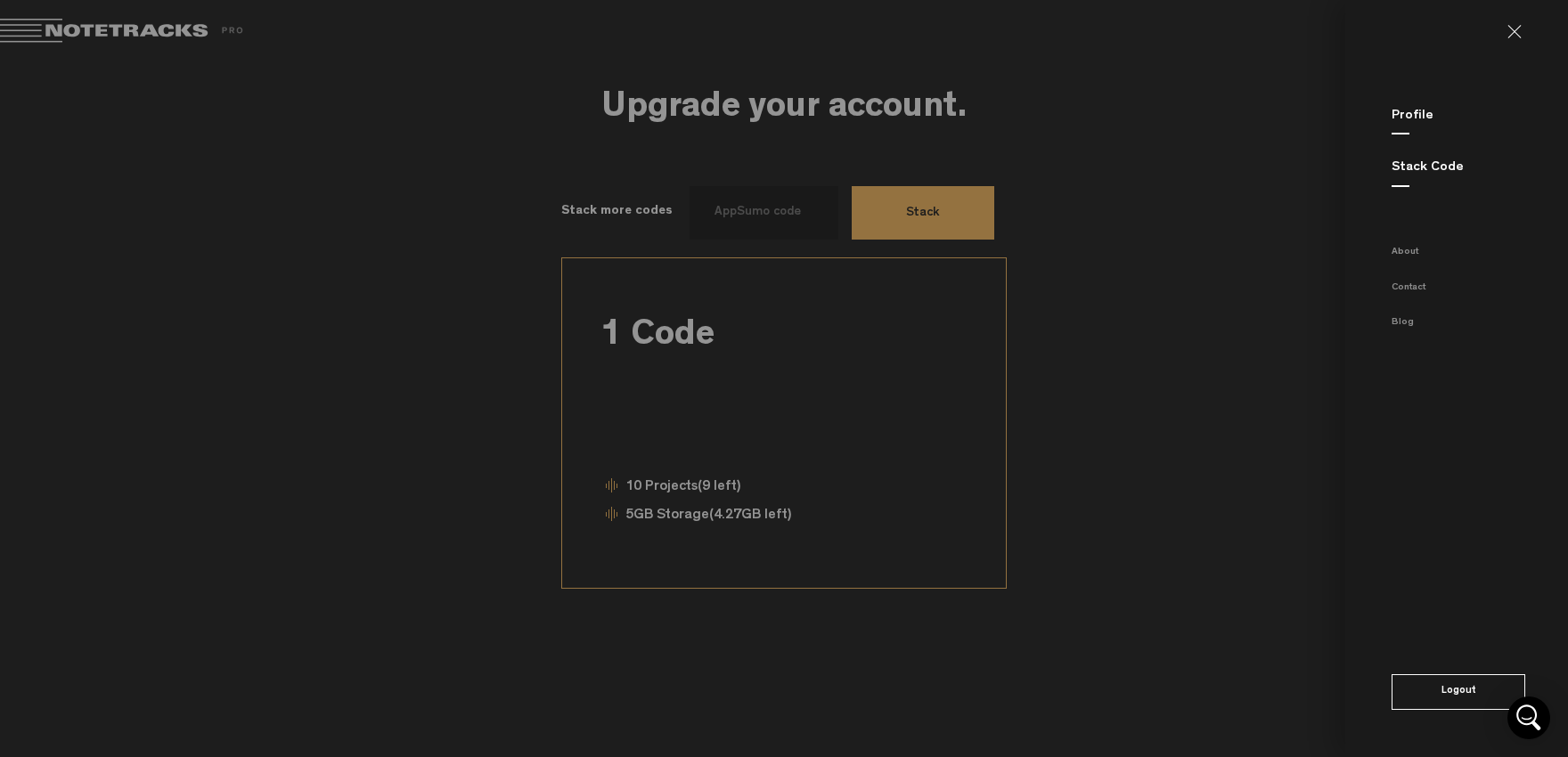
click at [1411, 112] on link "Profile" at bounding box center [1412, 116] width 42 height 13
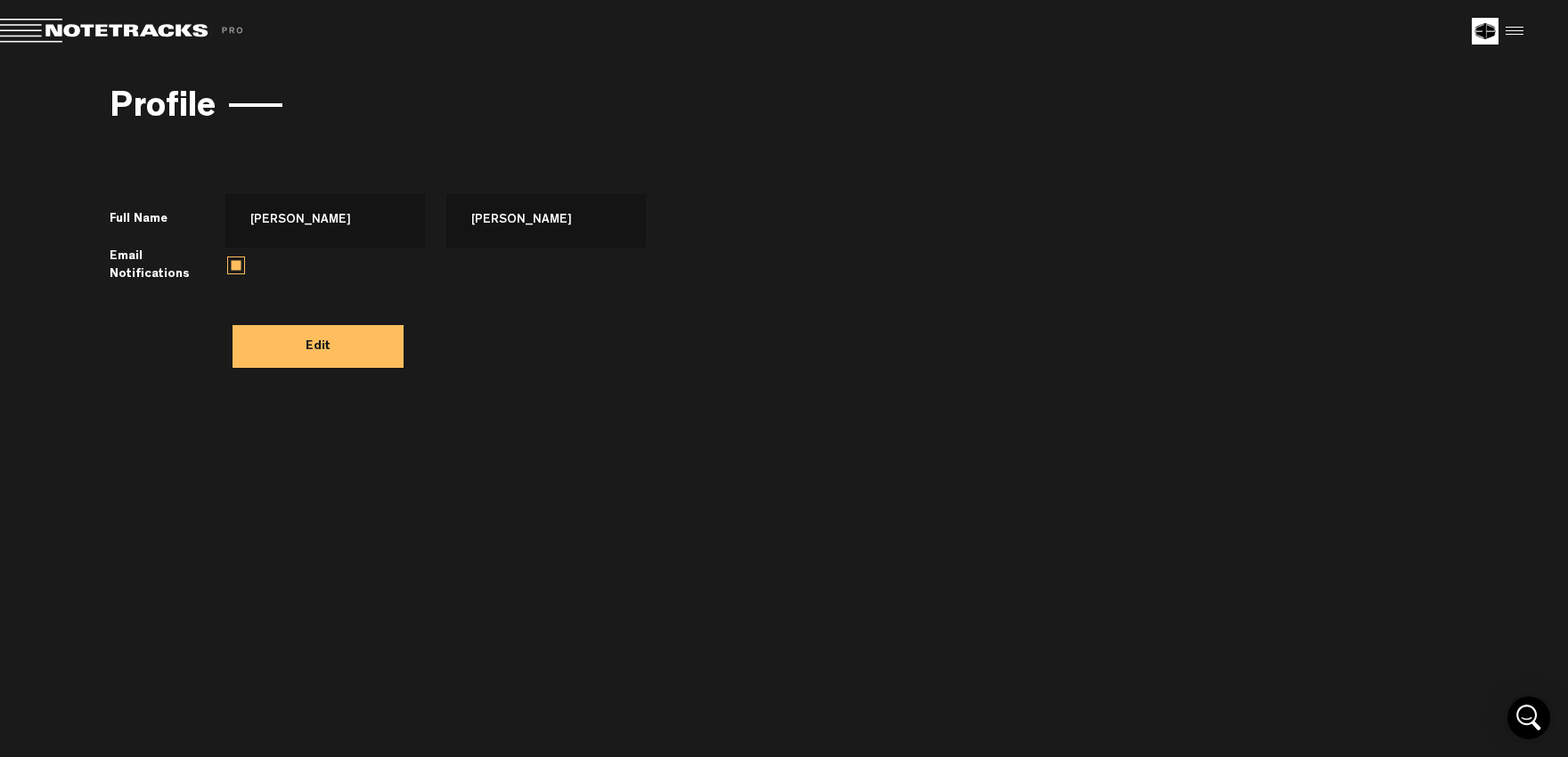
click at [1524, 26] on div at bounding box center [1512, 31] width 26 height 26
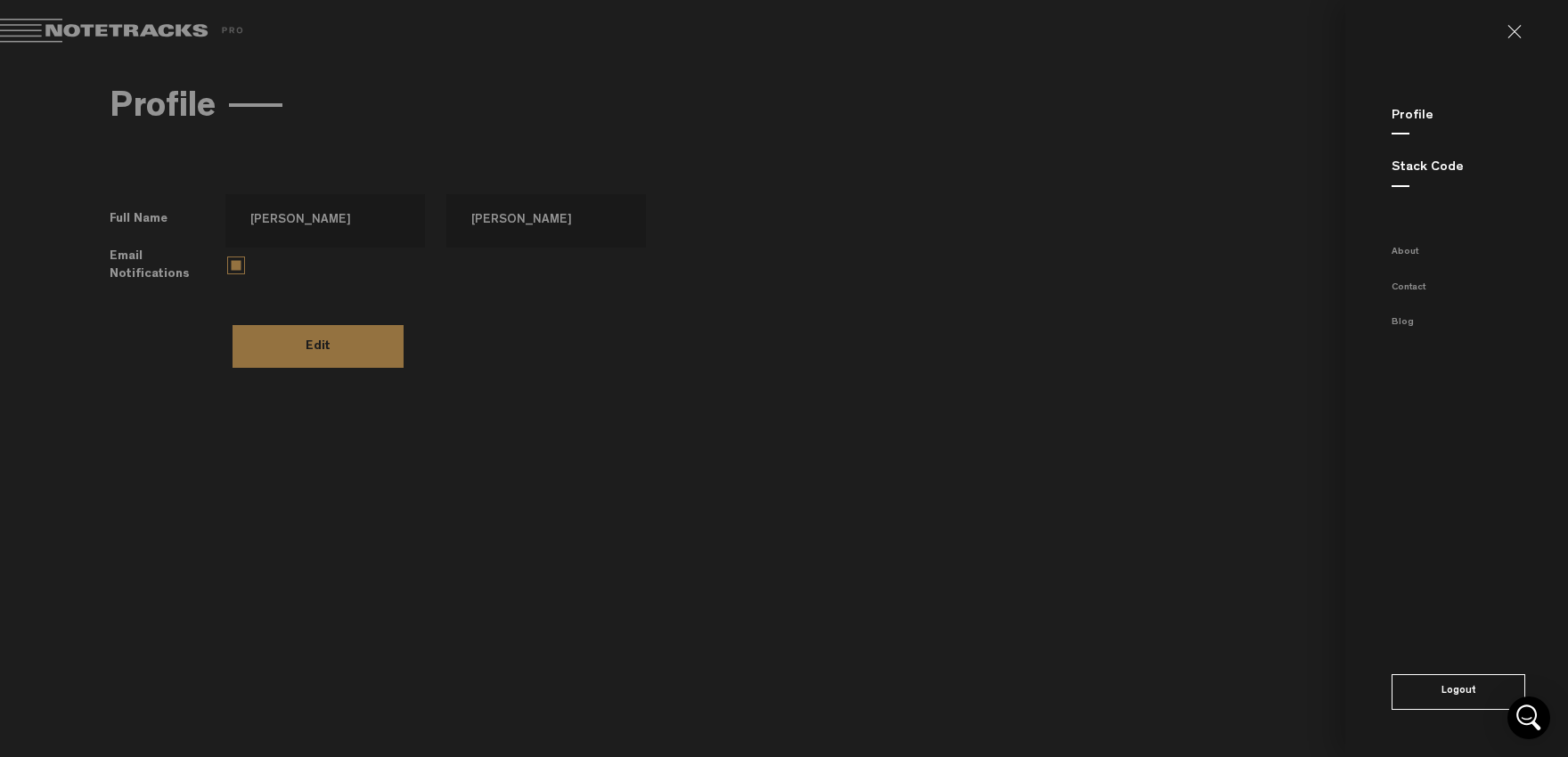
click at [1452, 178] on div "Stack Code" at bounding box center [1480, 168] width 177 height 19
click at [1438, 170] on link "Stack Code" at bounding box center [1427, 168] width 72 height 13
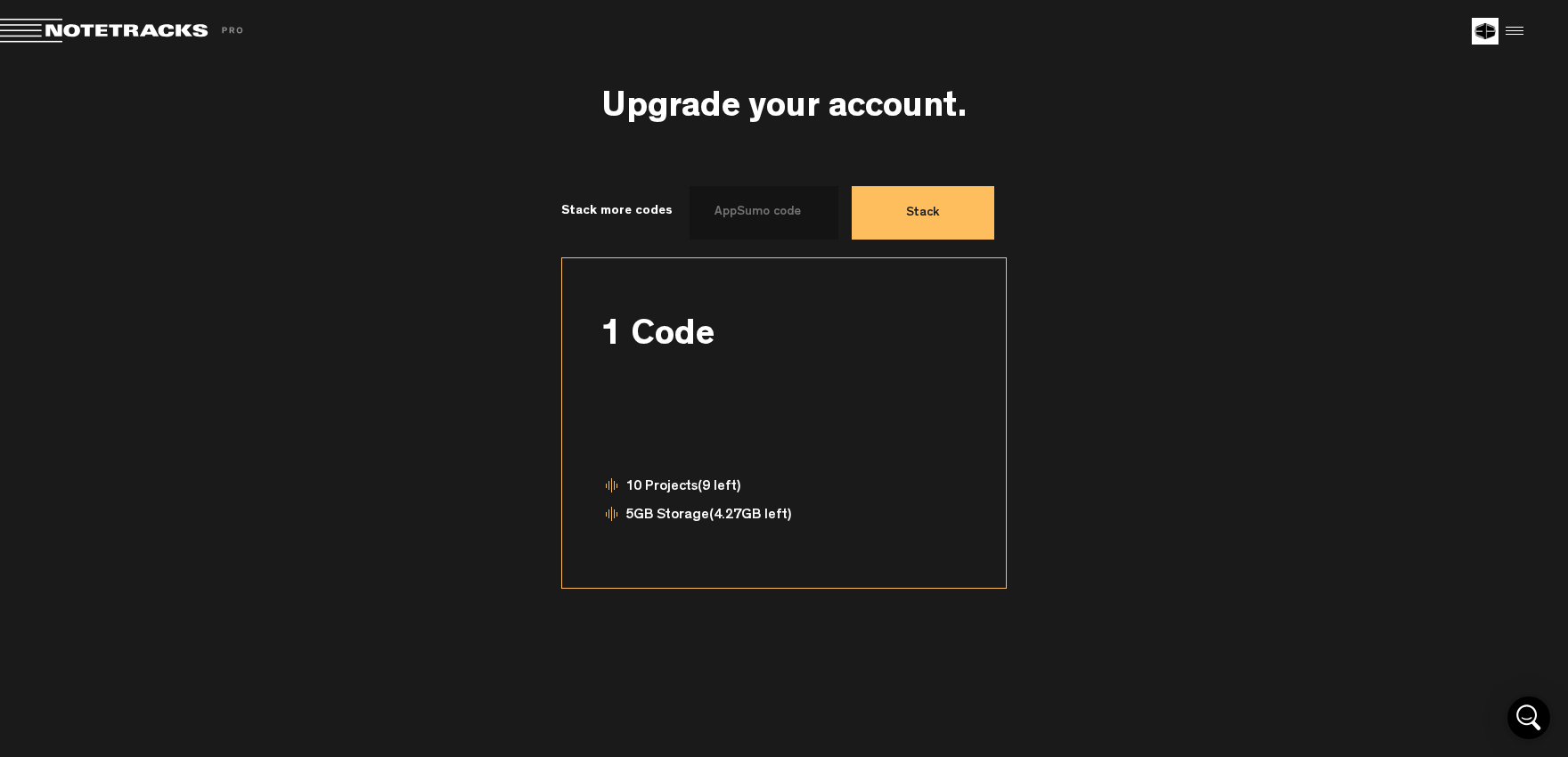
click at [1509, 31] on div at bounding box center [1512, 31] width 26 height 26
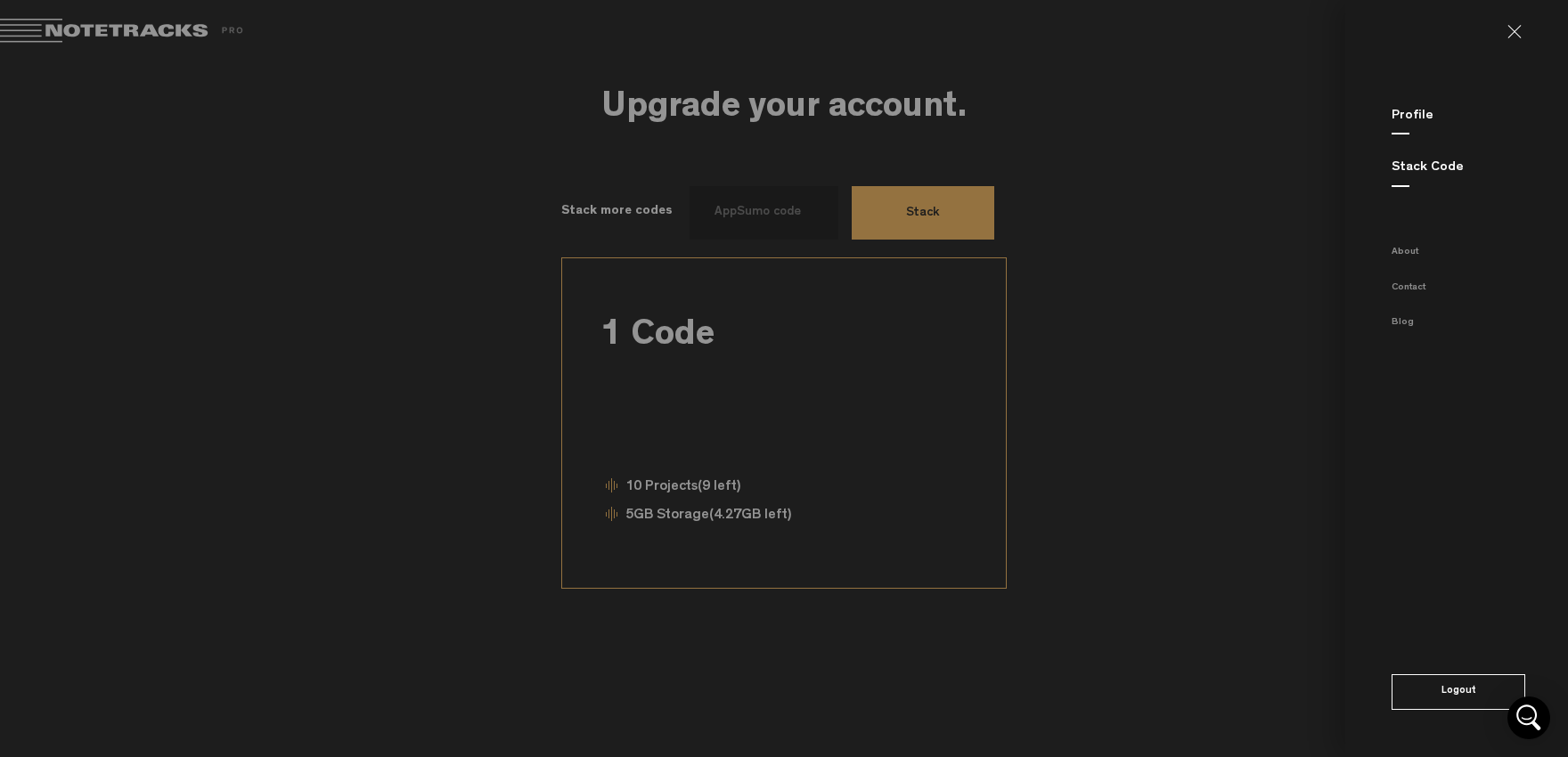
click at [1417, 111] on link "Profile" at bounding box center [1412, 116] width 42 height 13
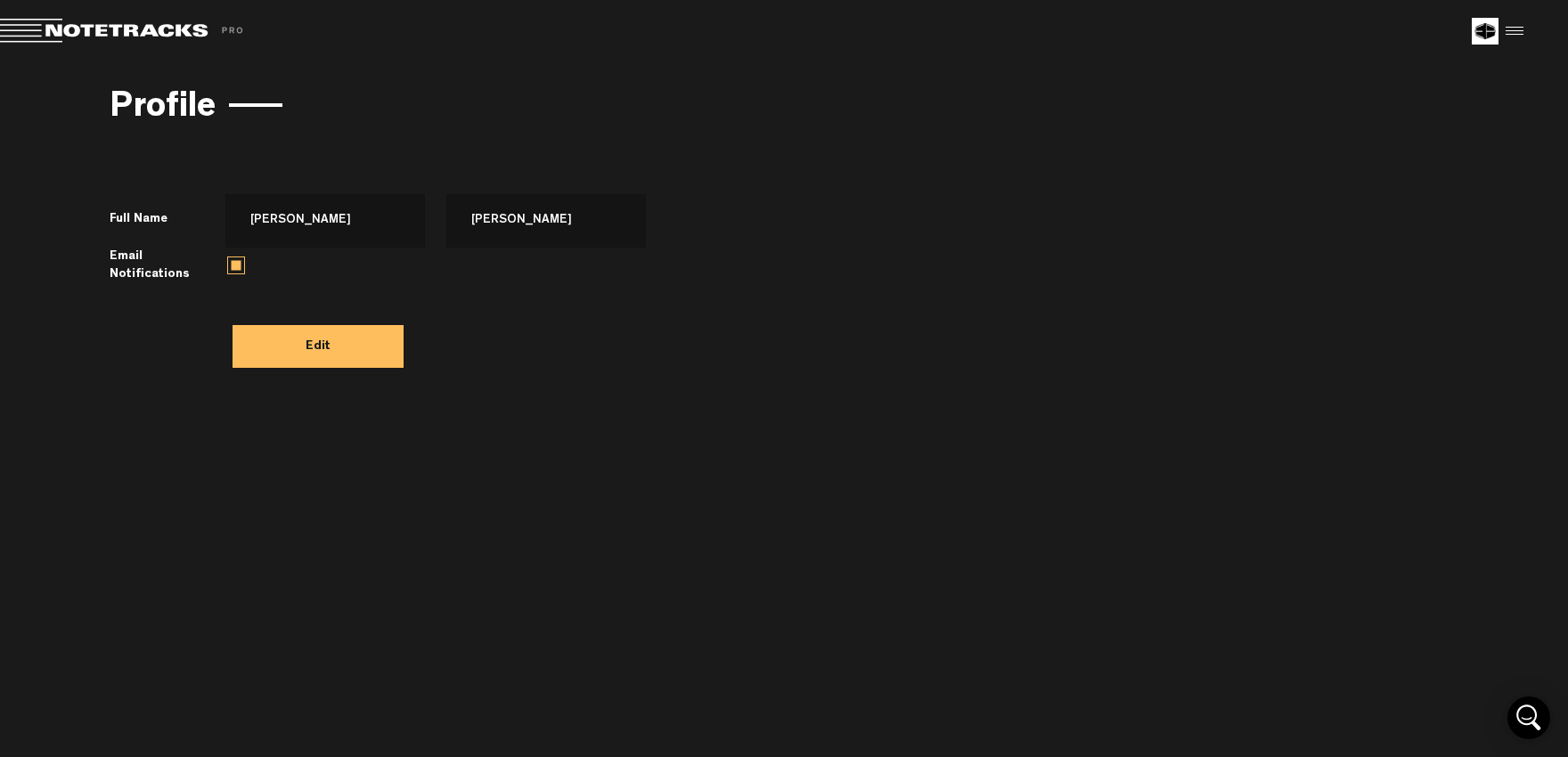
click at [1515, 31] on div at bounding box center [1512, 31] width 26 height 26
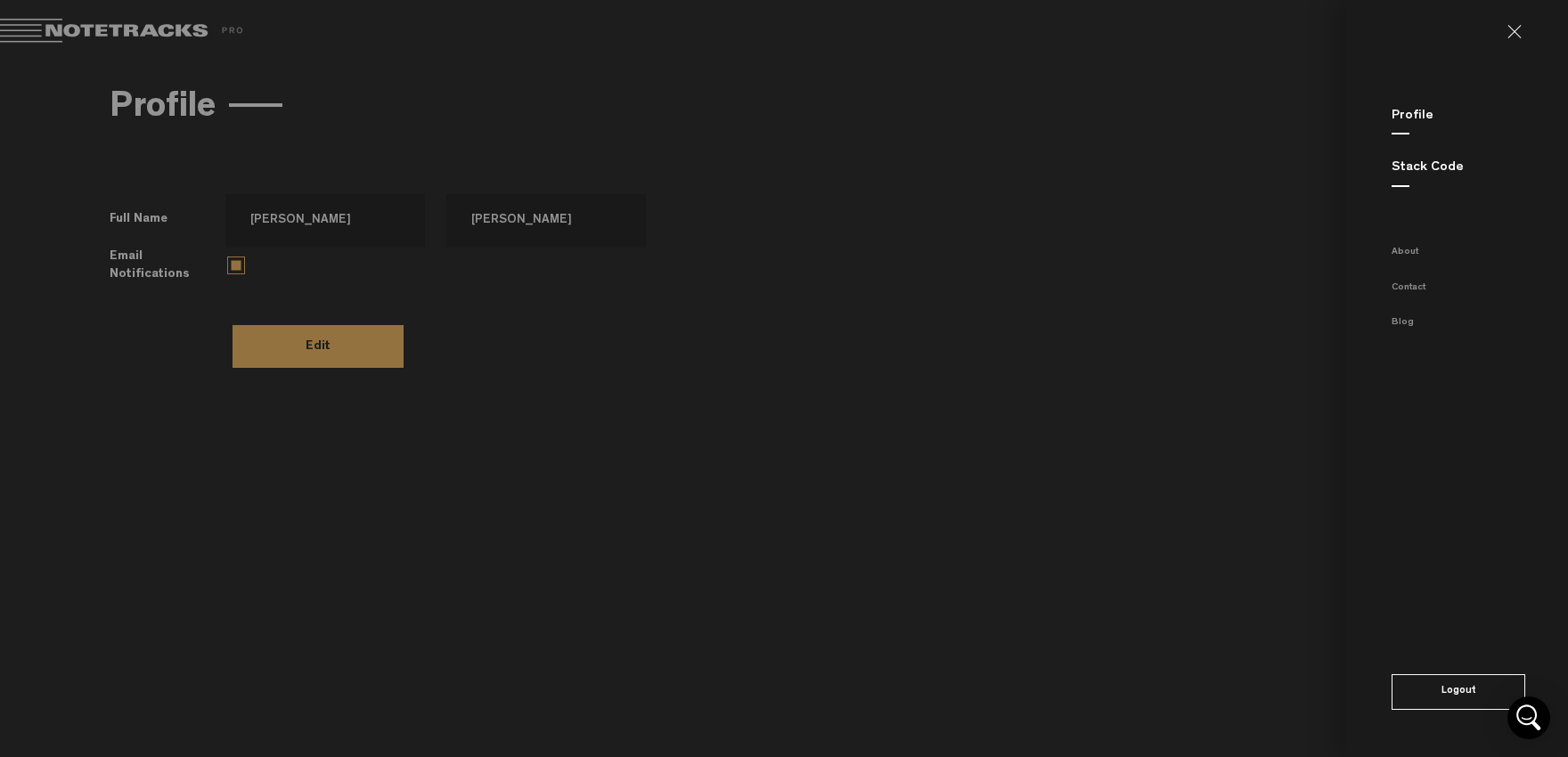
click at [1515, 31] on link at bounding box center [1521, 32] width 28 height 14
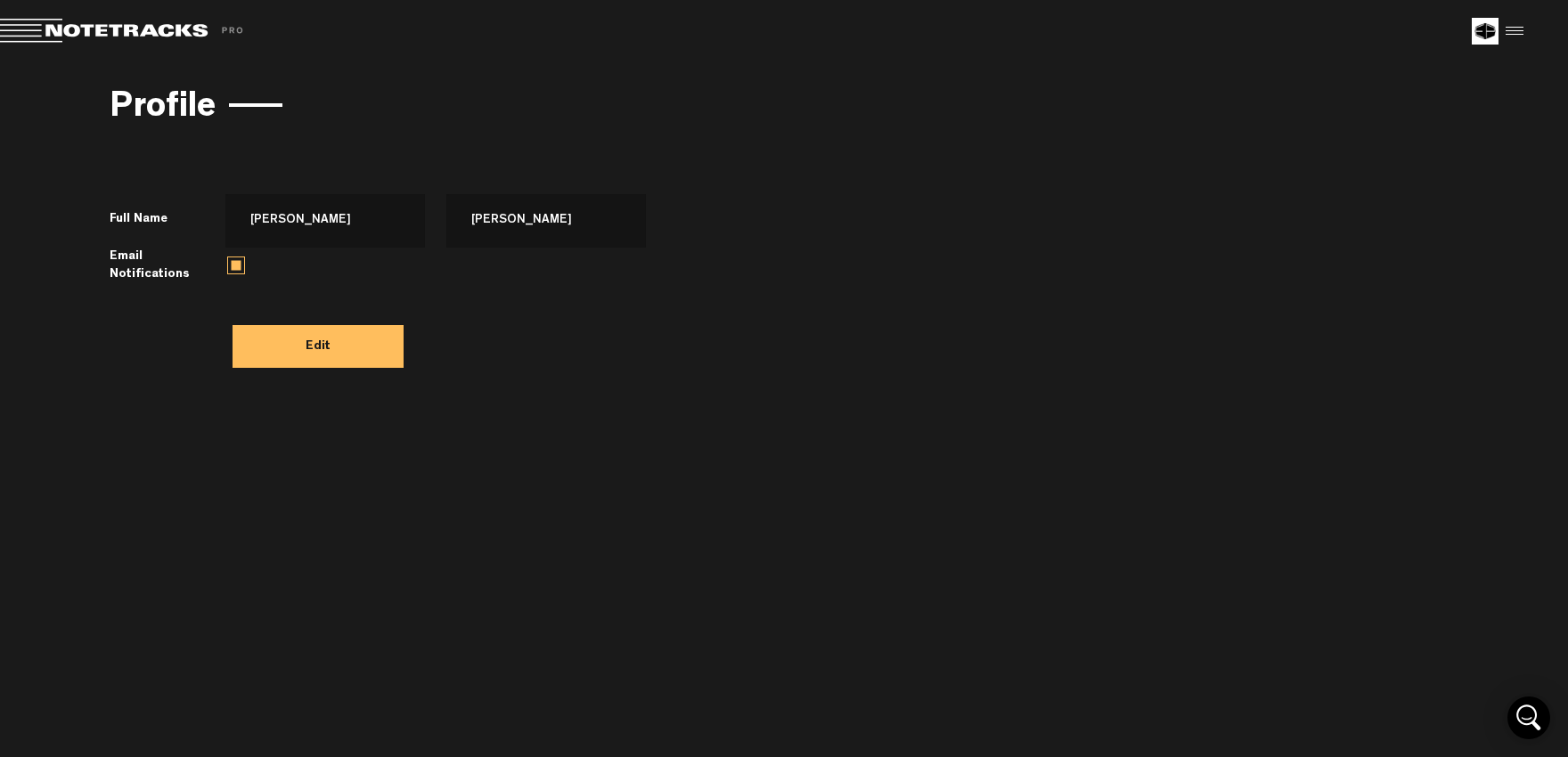
click at [316, 350] on button "Edit" at bounding box center [318, 347] width 171 height 43
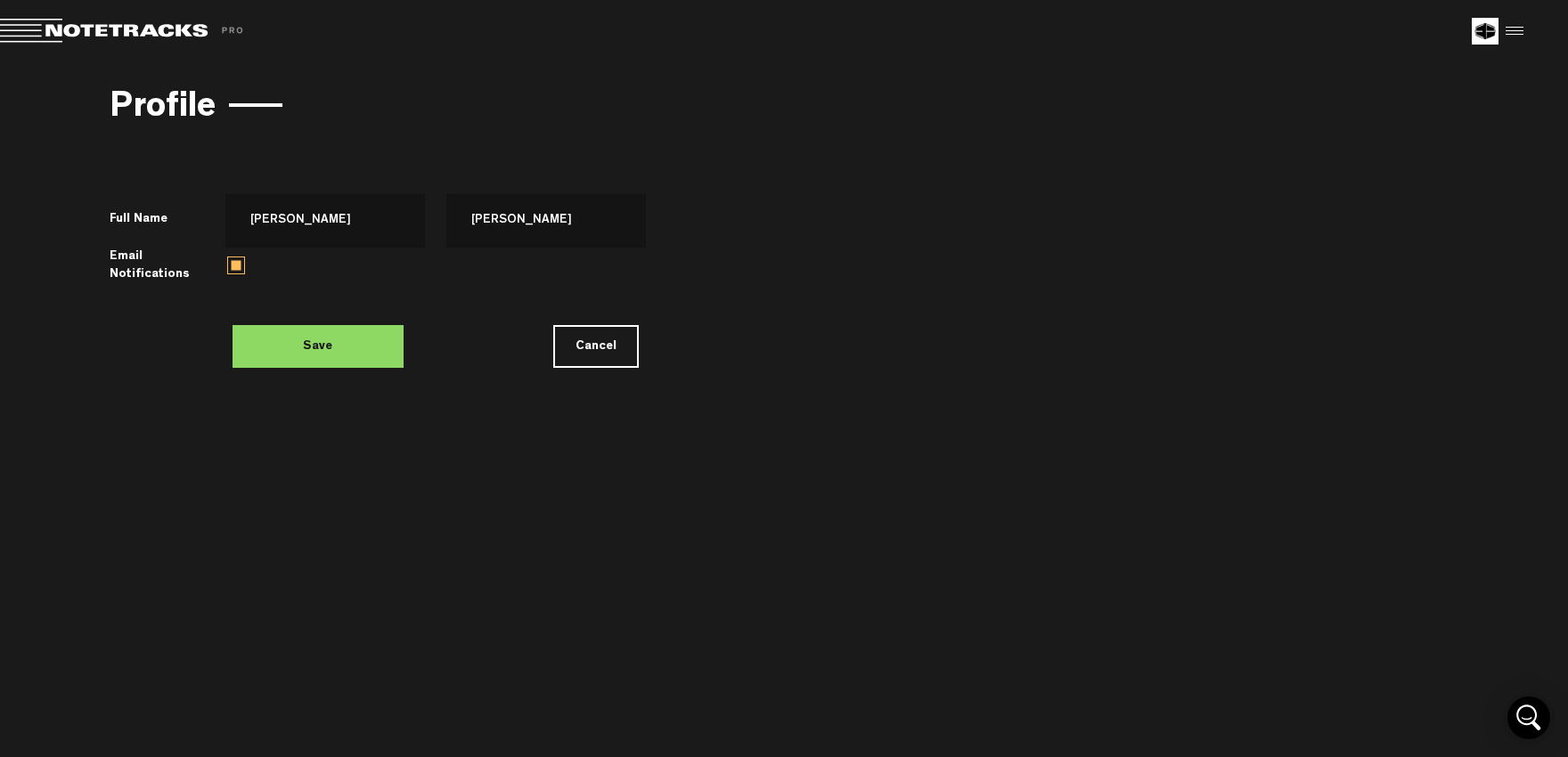
click at [597, 345] on button "Cancel" at bounding box center [596, 347] width 85 height 43
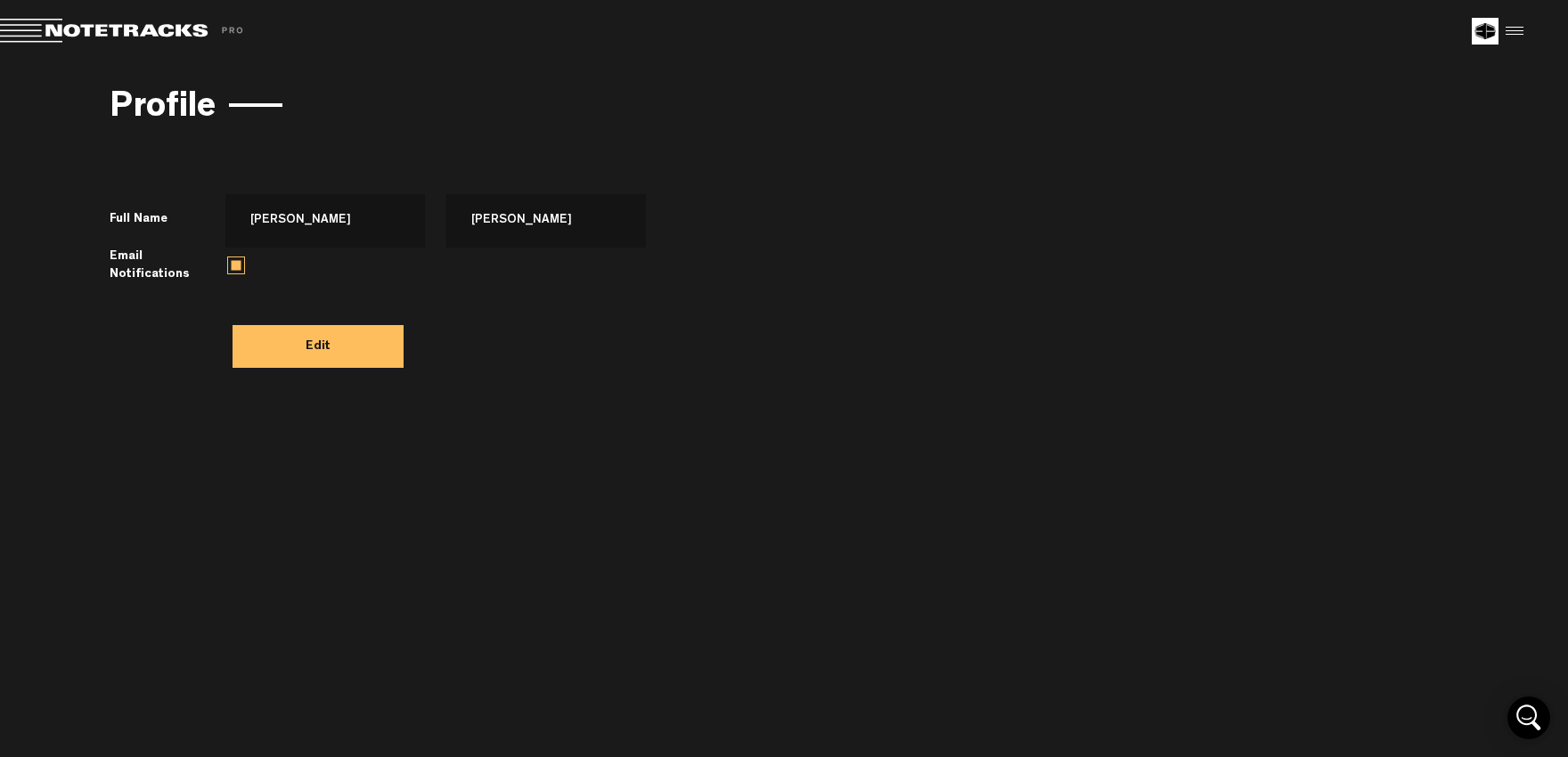
click at [123, 36] on span at bounding box center [124, 31] width 249 height 25
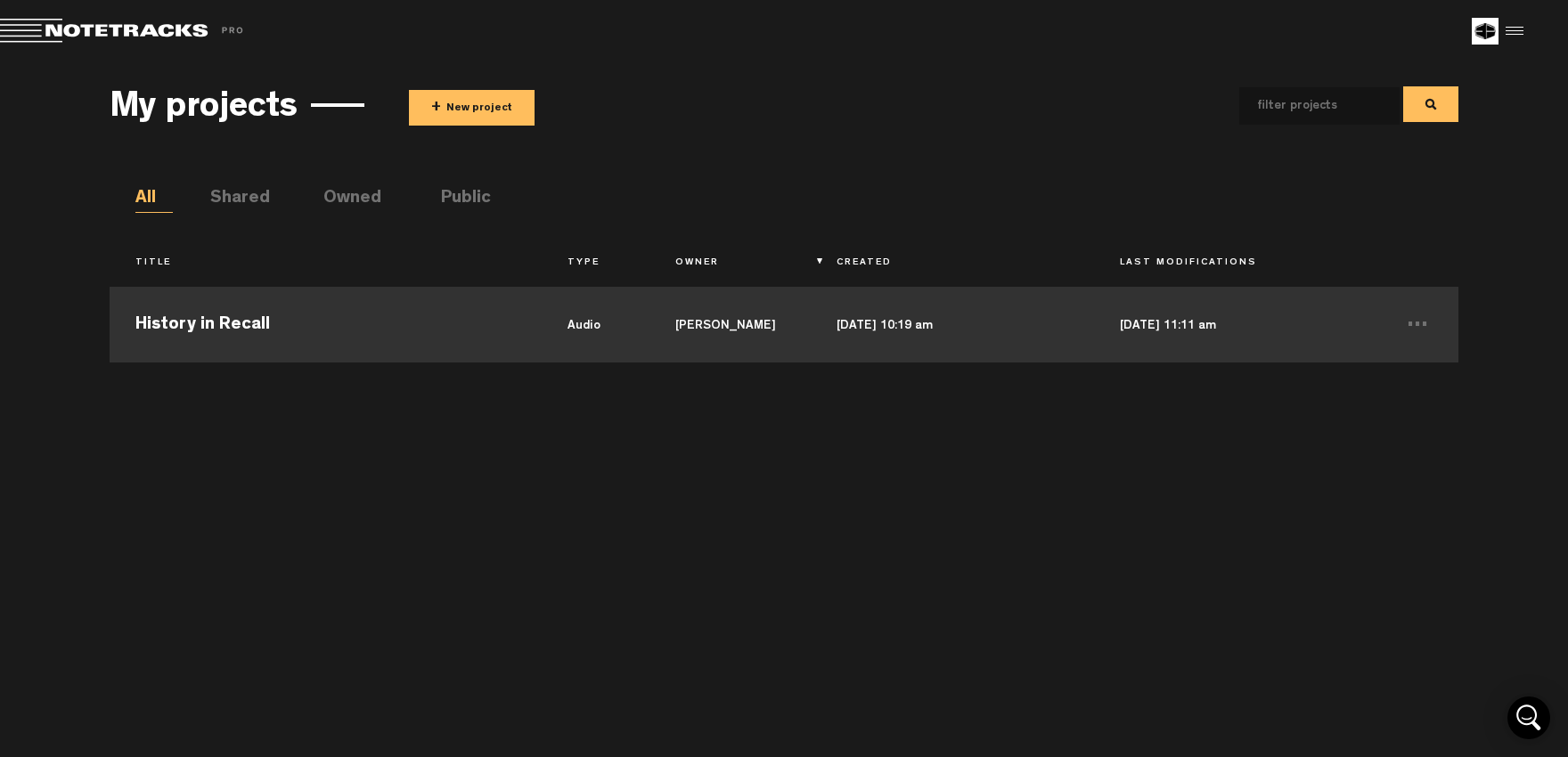
click at [228, 326] on td "History in Recall" at bounding box center [325, 322] width 431 height 80
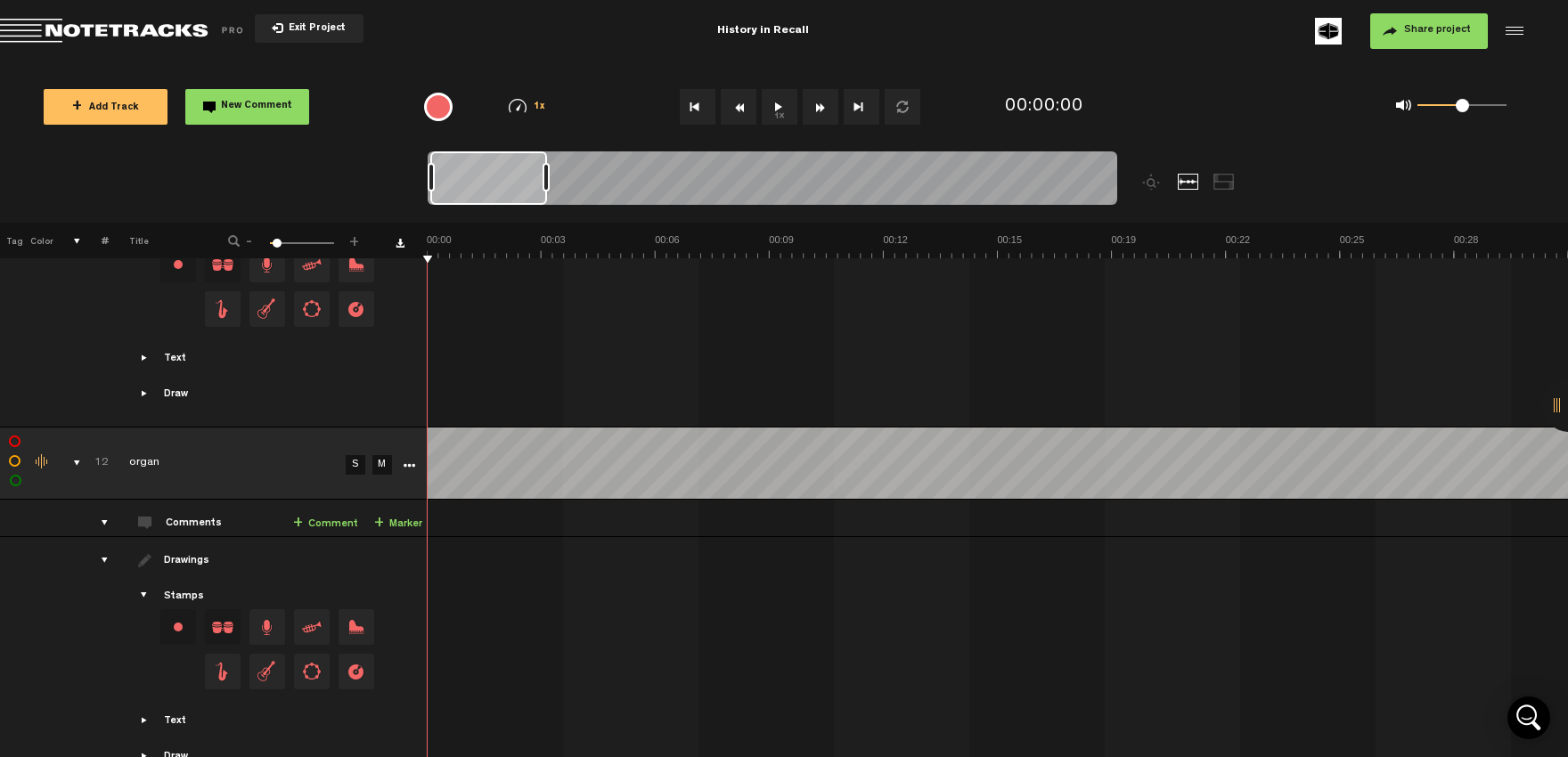
scroll to position [3428, 0]
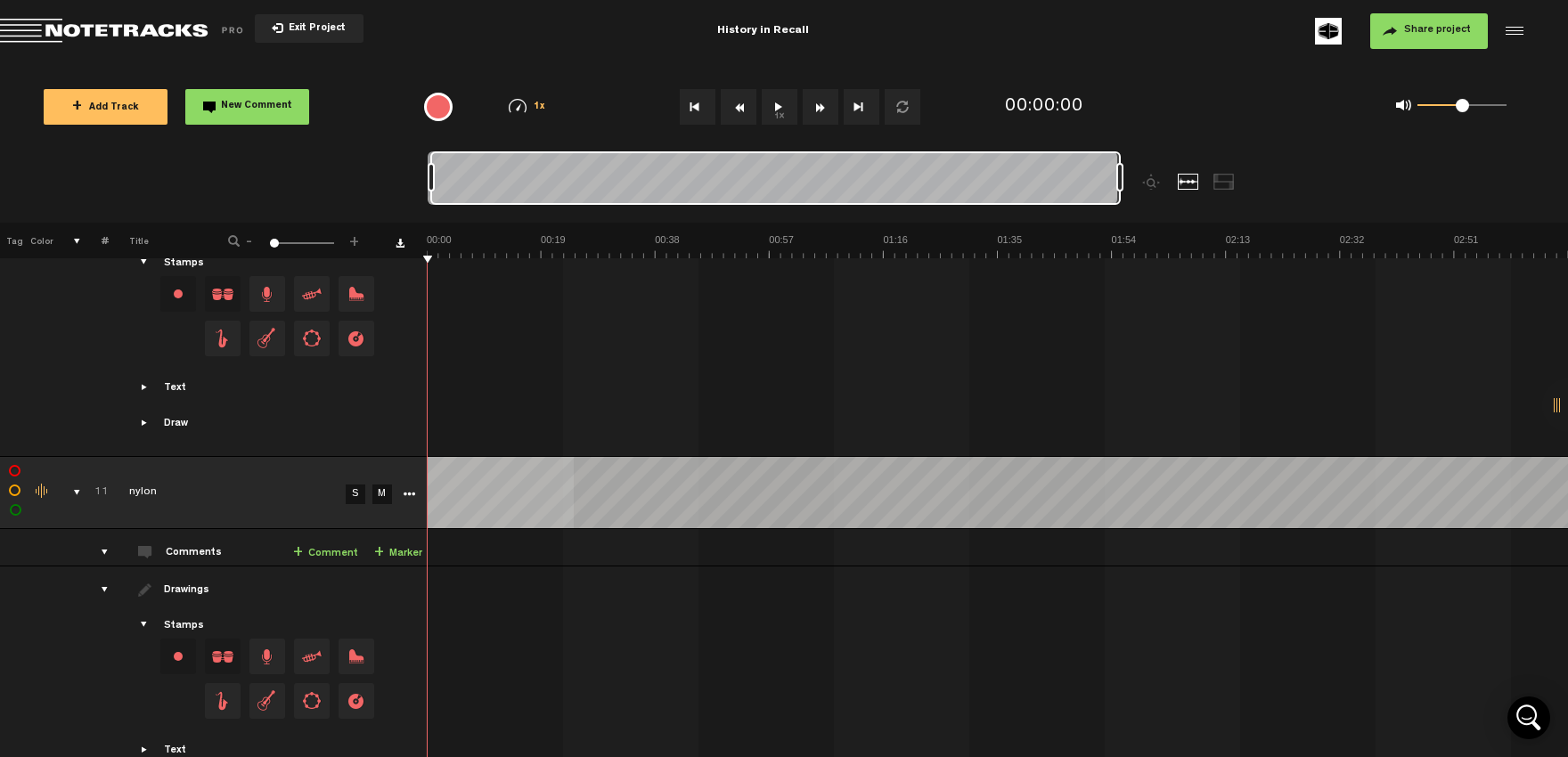
drag, startPoint x: 275, startPoint y: 244, endPoint x: 233, endPoint y: 253, distance: 43.0
click at [233, 253] on th "- 1 100 1 +" at bounding box center [293, 240] width 179 height 36
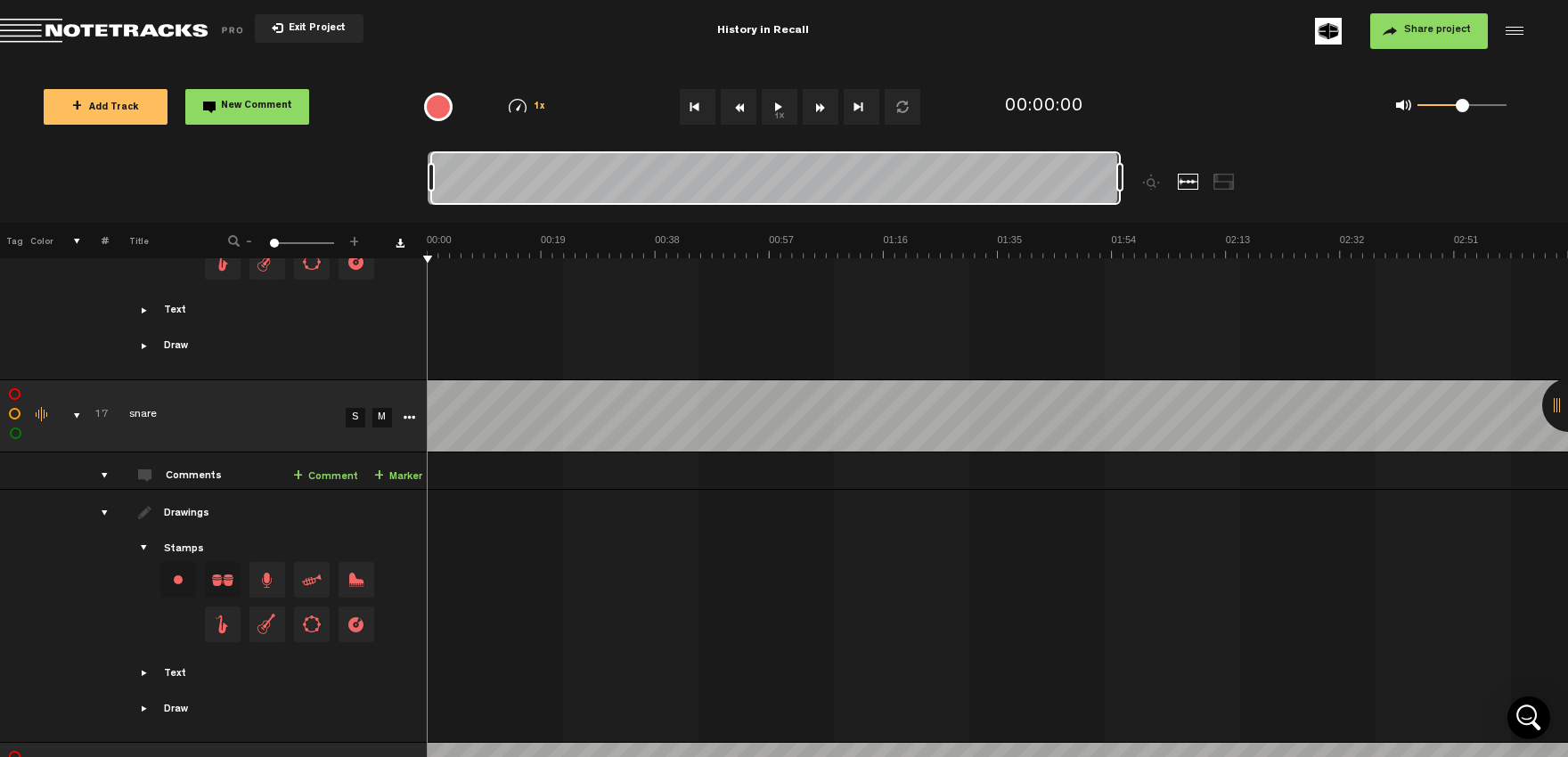
scroll to position [6395, 0]
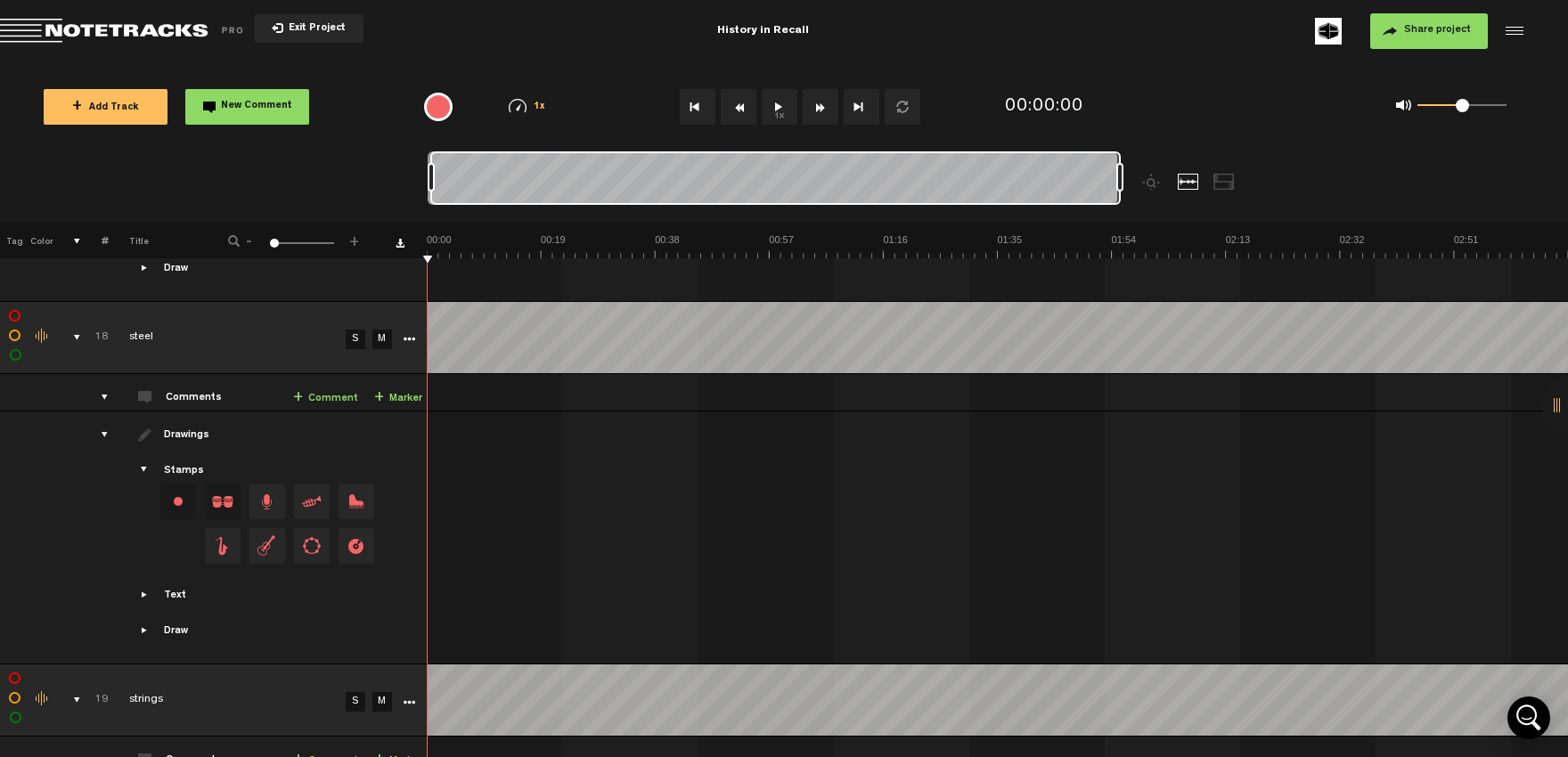
click at [71, 691] on div "comments, stamps & drawings" at bounding box center [70, 700] width 27 height 18
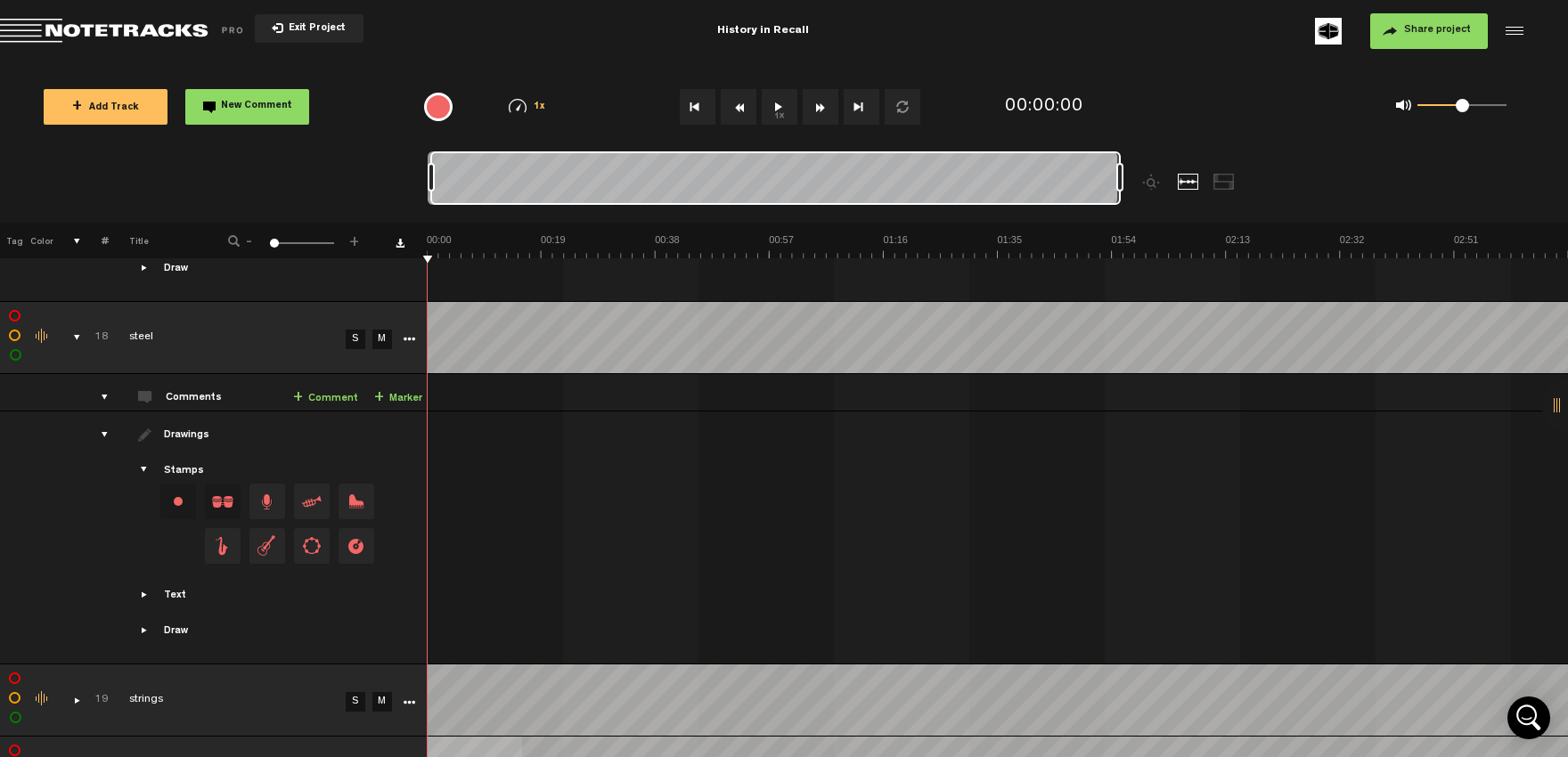
scroll to position [5850, 0]
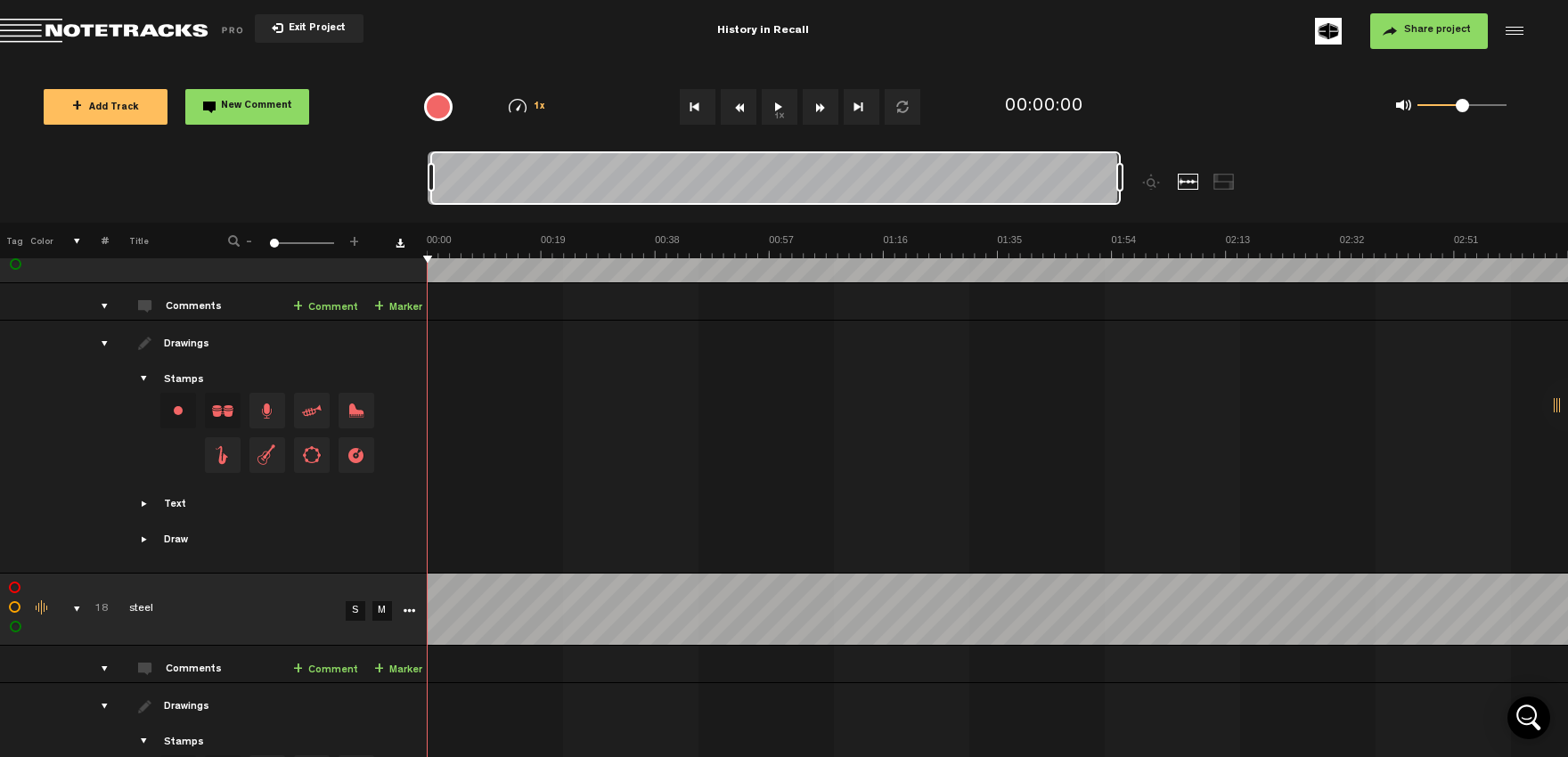
click at [74, 600] on div "comments, stamps & drawings" at bounding box center [70, 609] width 27 height 18
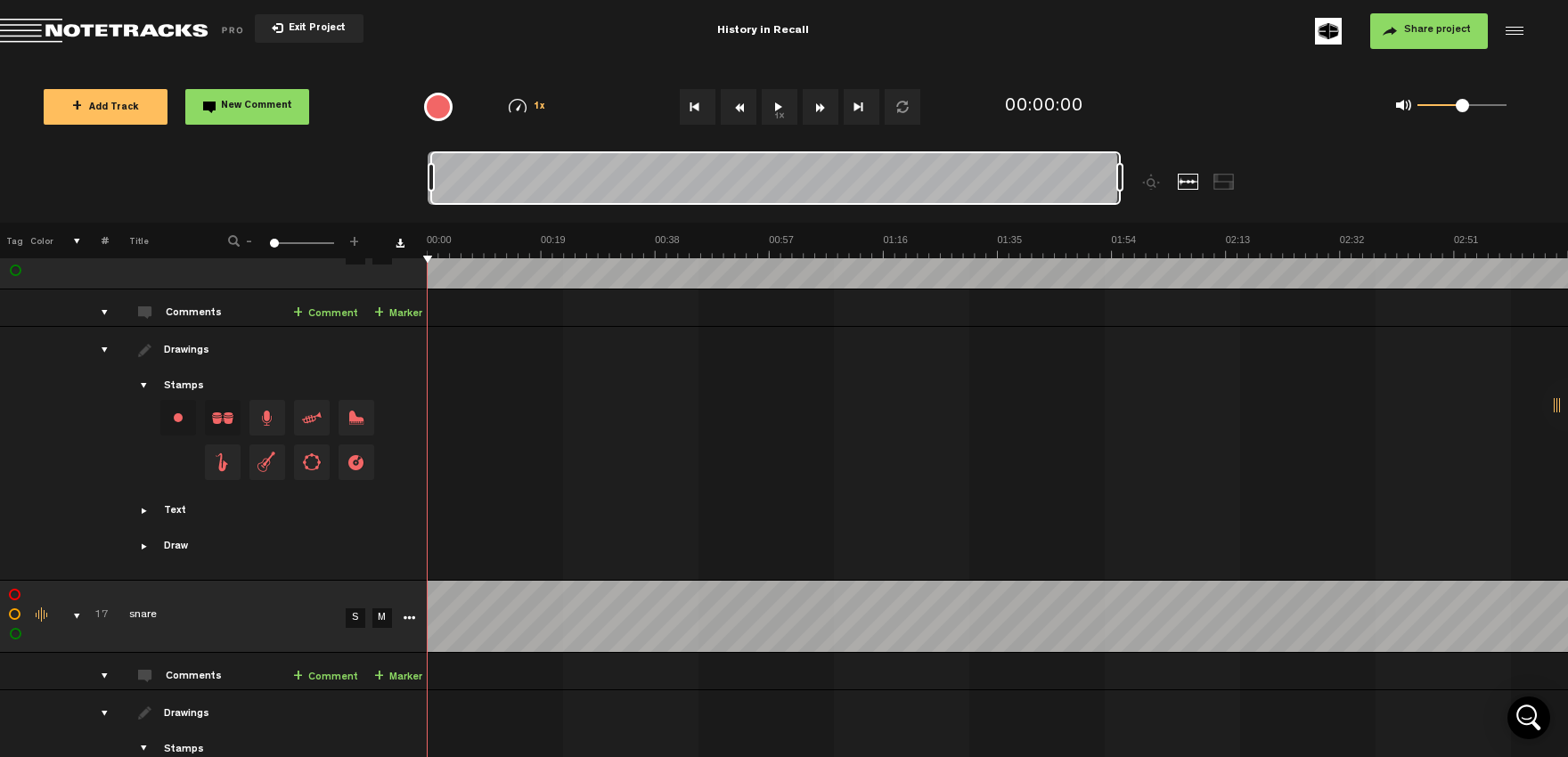
scroll to position [5285, 0]
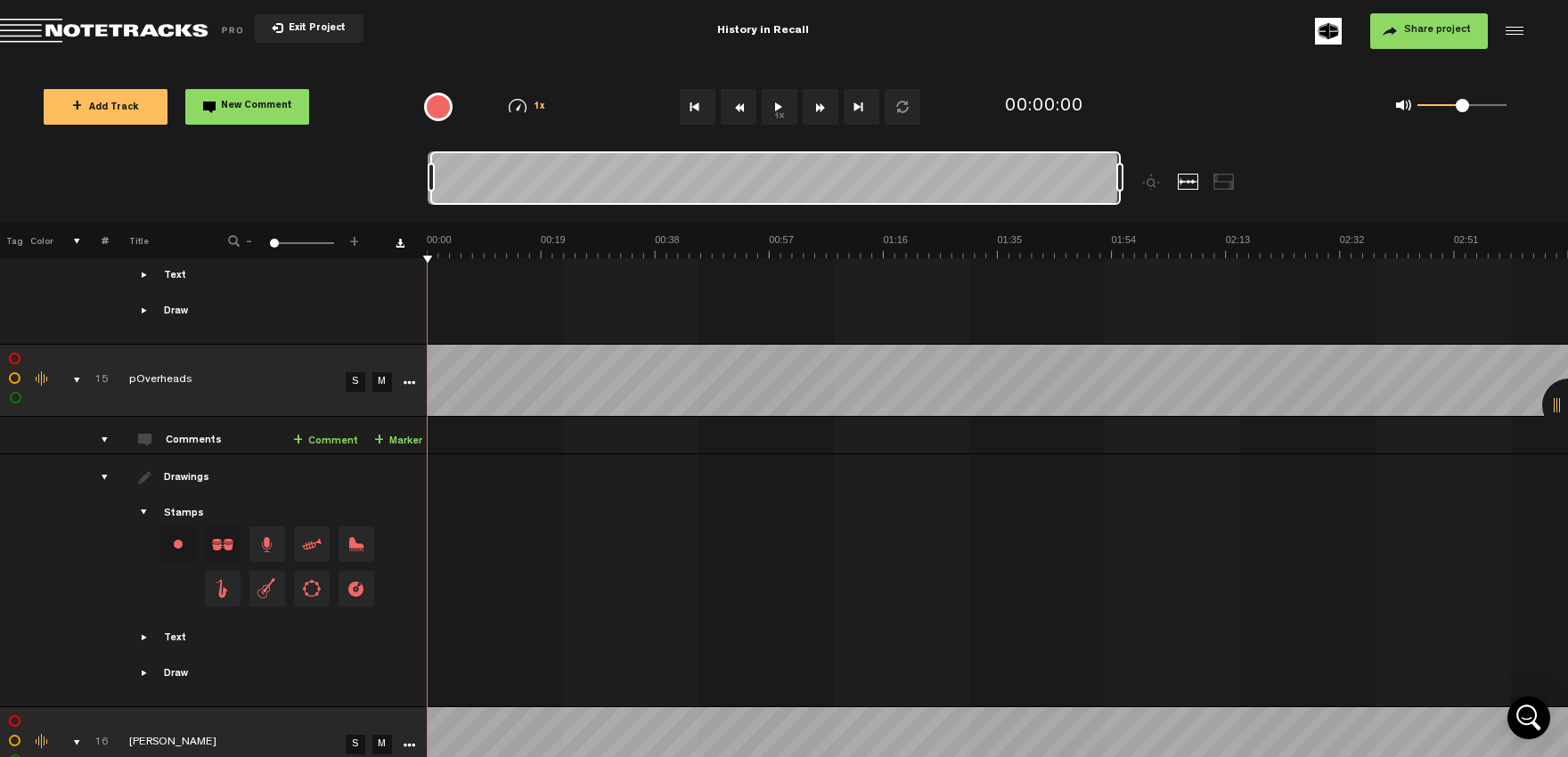
scroll to position [4893, 0]
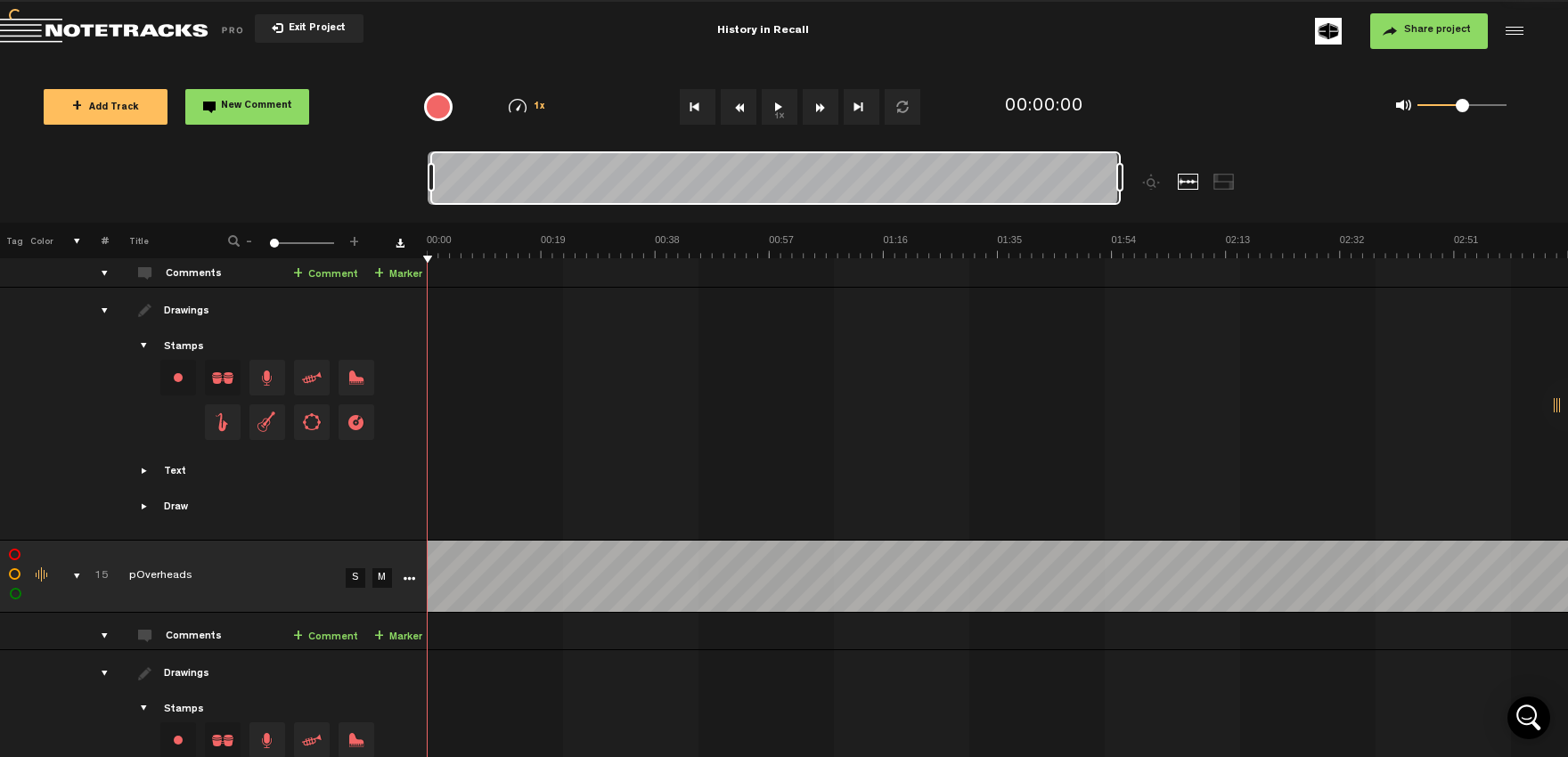
scroll to position [4697, 0]
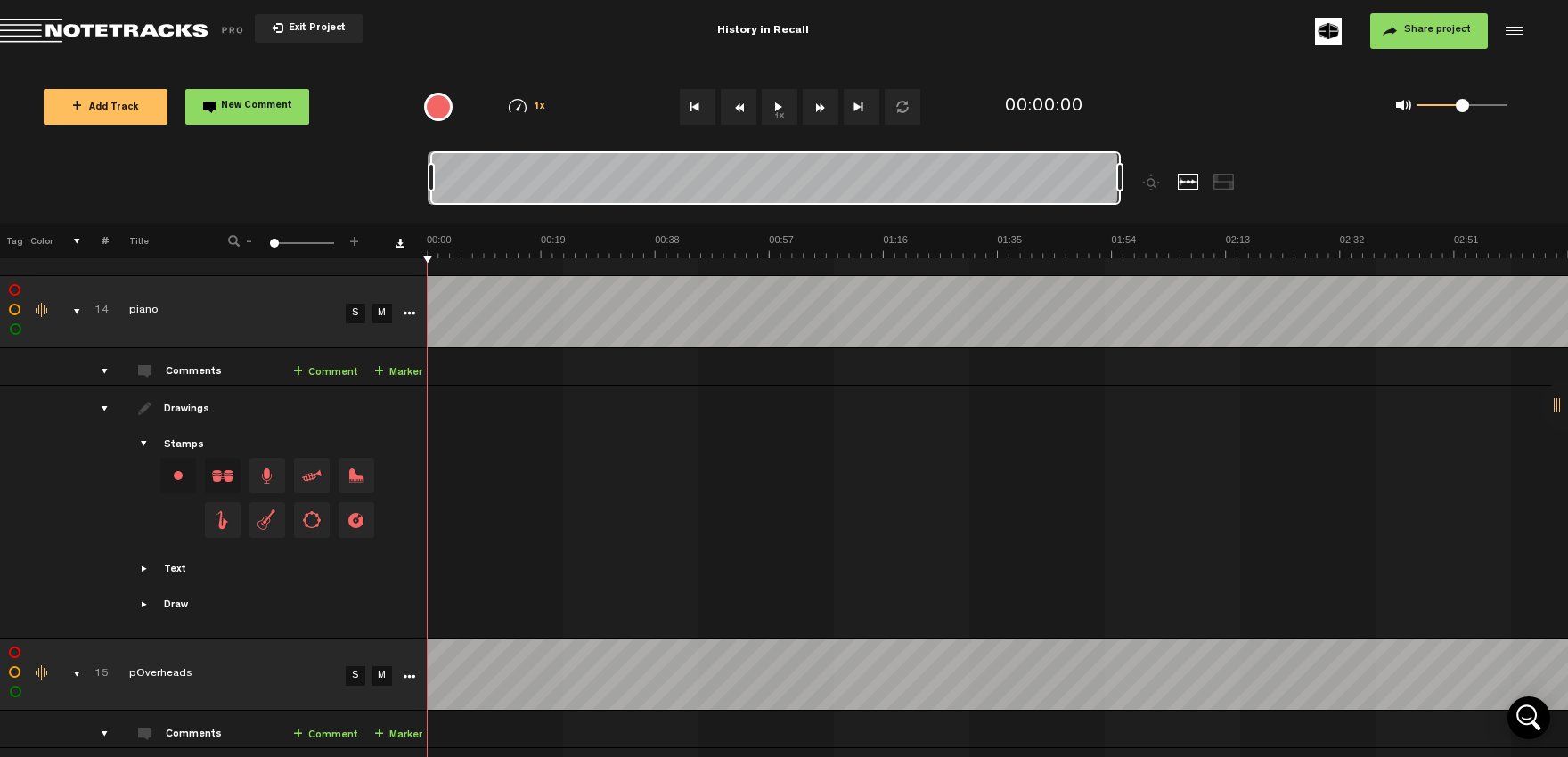
click at [78, 665] on div "comments, stamps & drawings" at bounding box center [70, 673] width 27 height 18
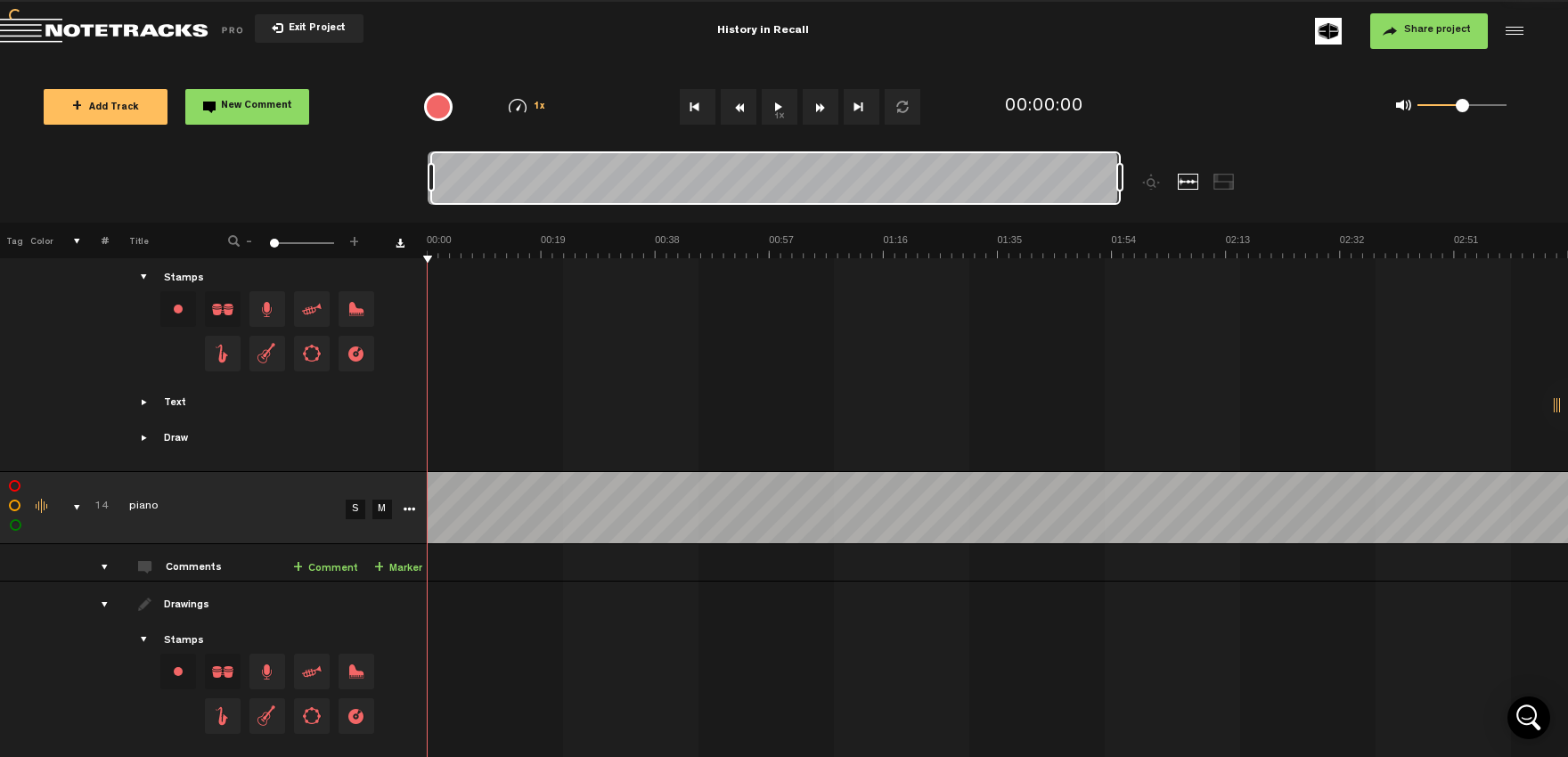
scroll to position [4404, 0]
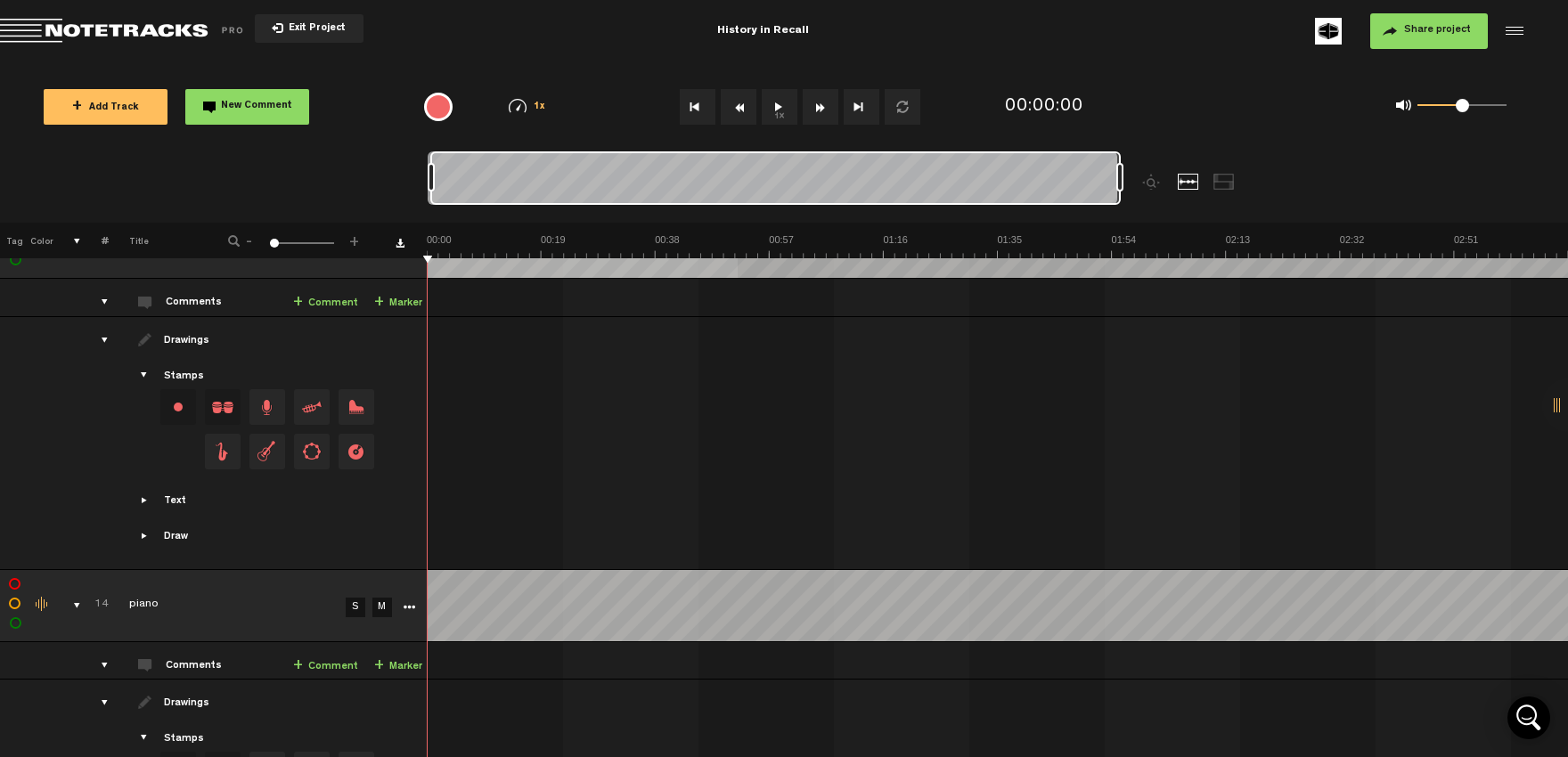
click at [81, 596] on div "comments, stamps & drawings" at bounding box center [70, 605] width 27 height 18
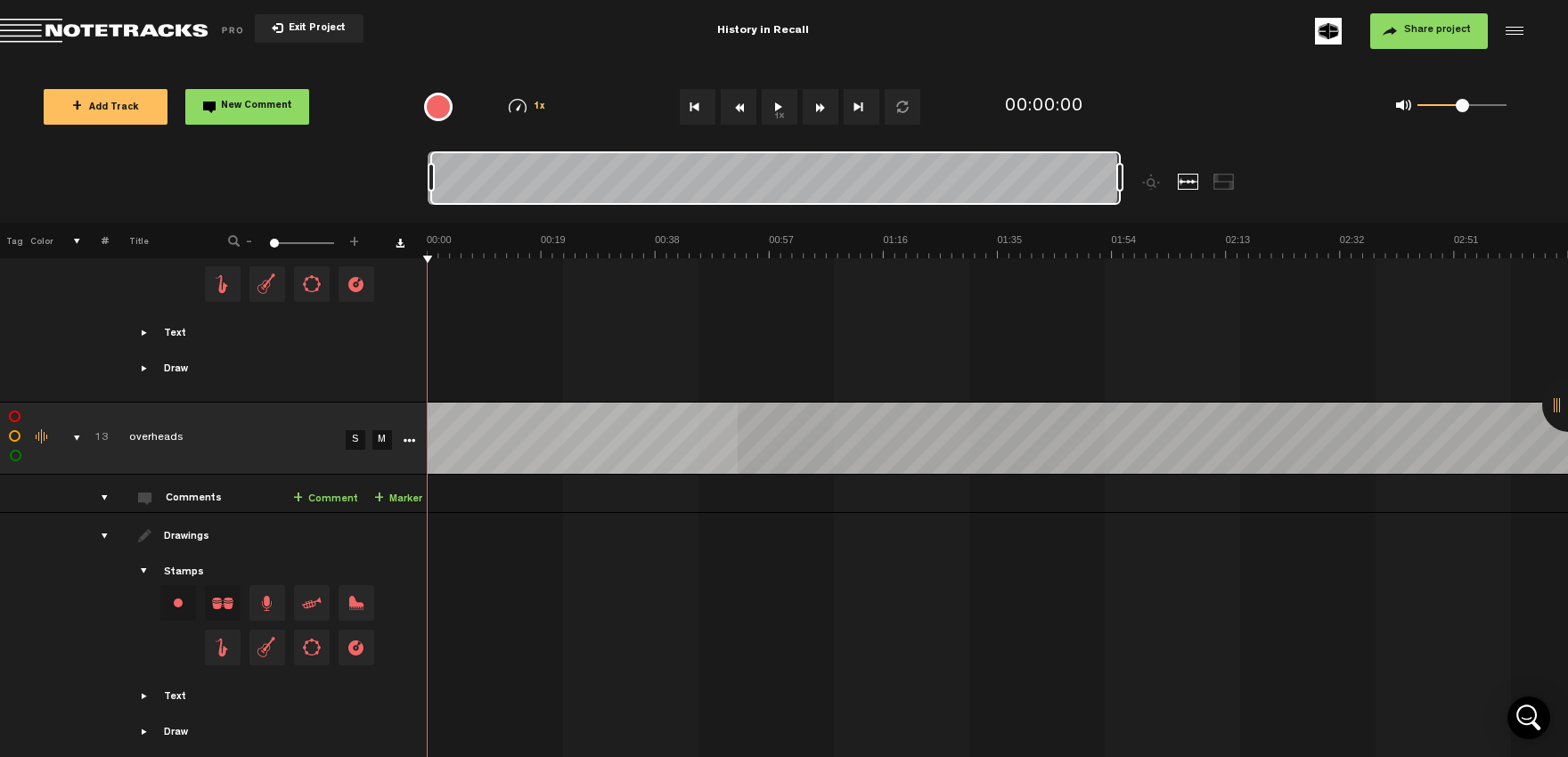
scroll to position [4011, 0]
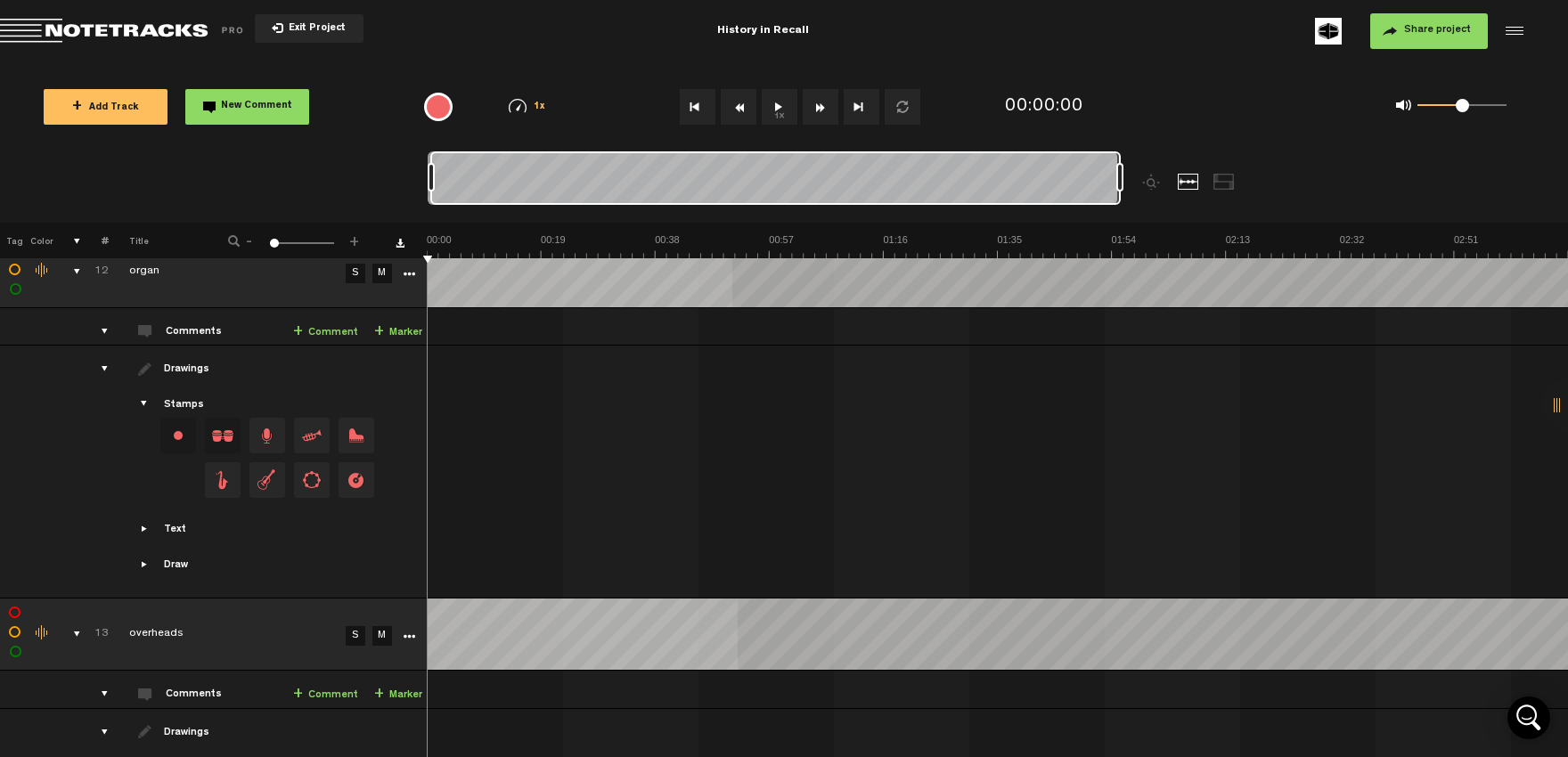
click at [79, 626] on div "comments, stamps & drawings" at bounding box center [70, 634] width 27 height 18
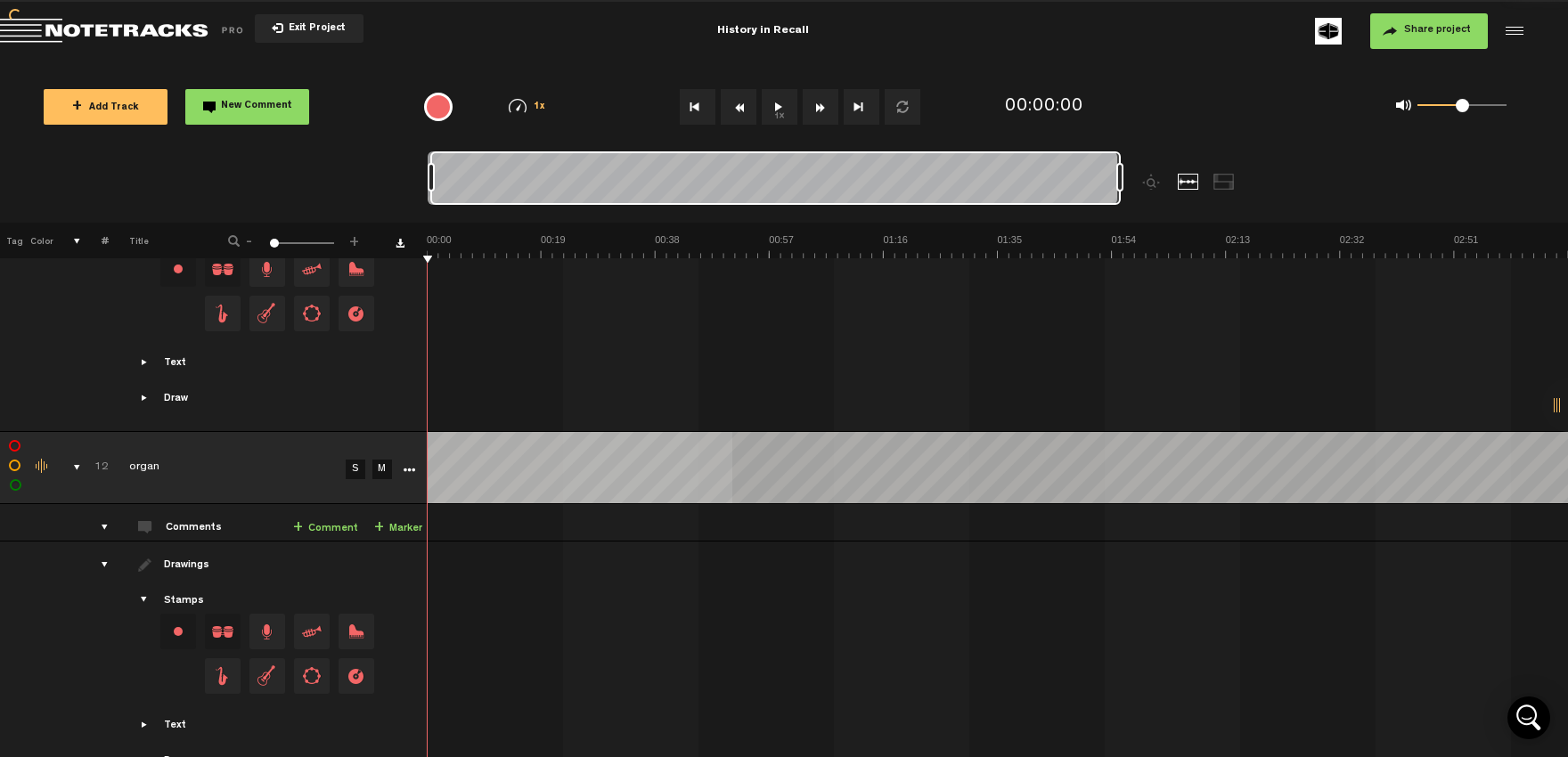
scroll to position [3620, 0]
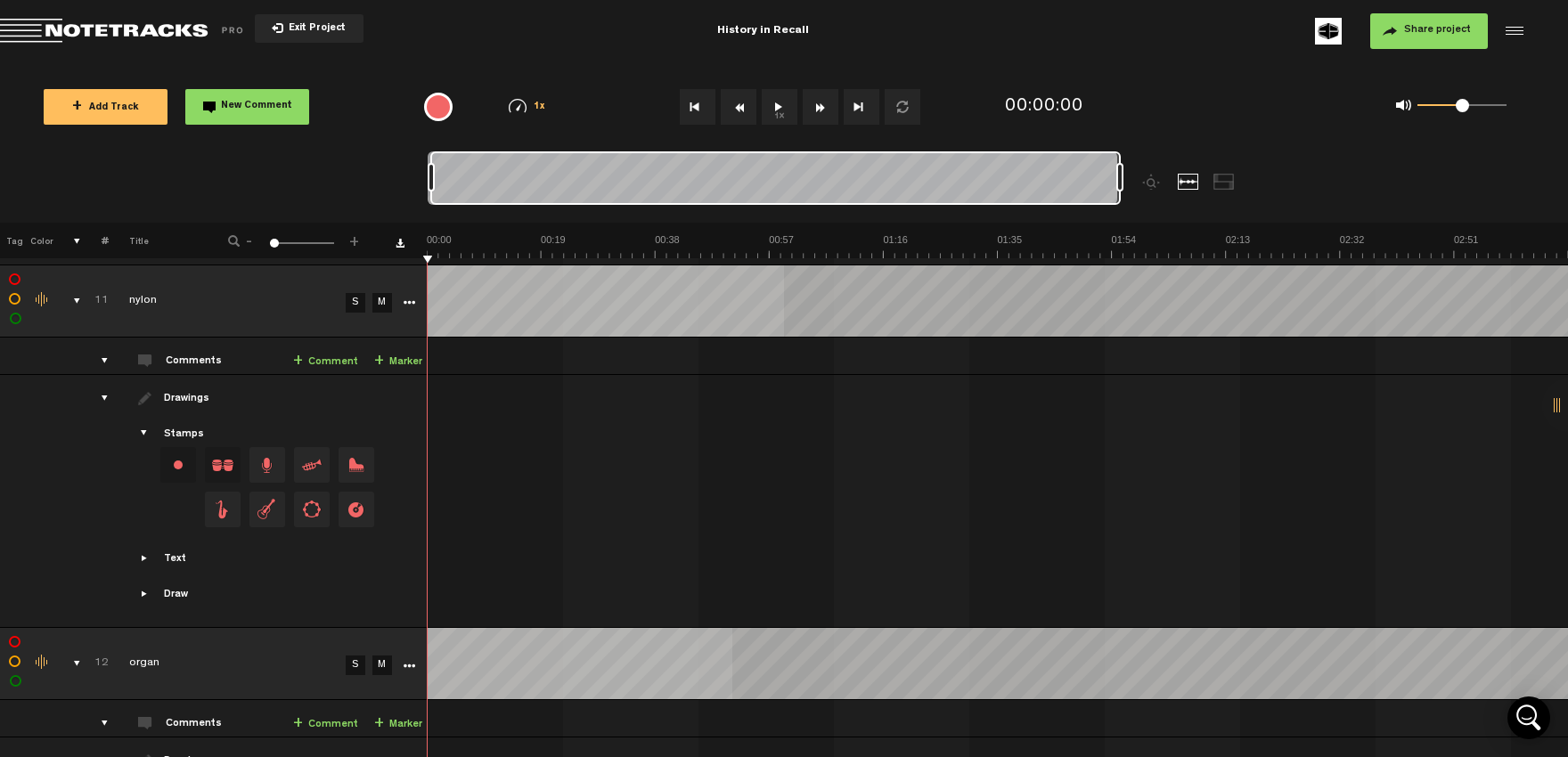
click at [72, 655] on div "comments, stamps & drawings" at bounding box center [70, 663] width 27 height 18
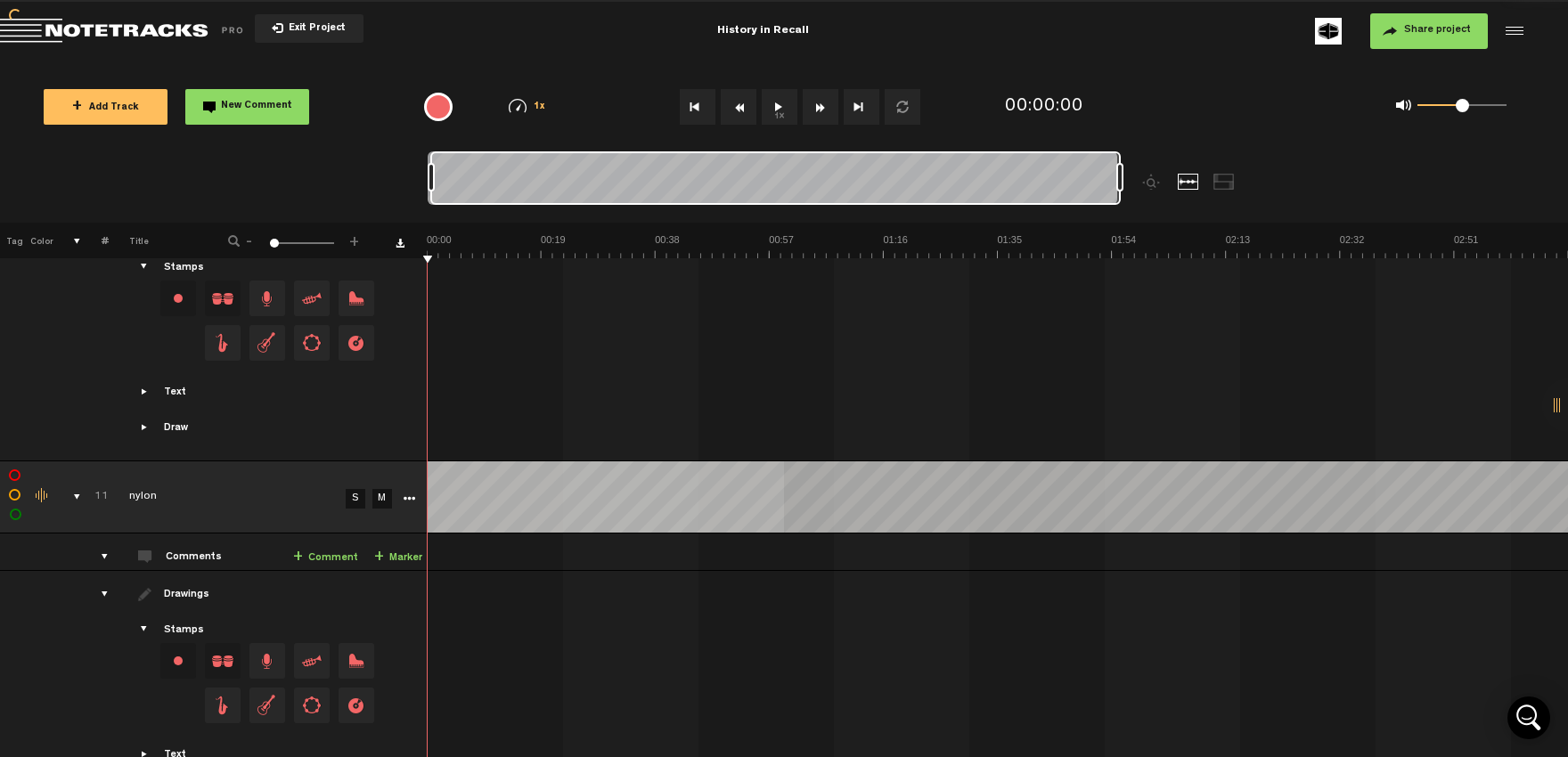
scroll to position [3326, 0]
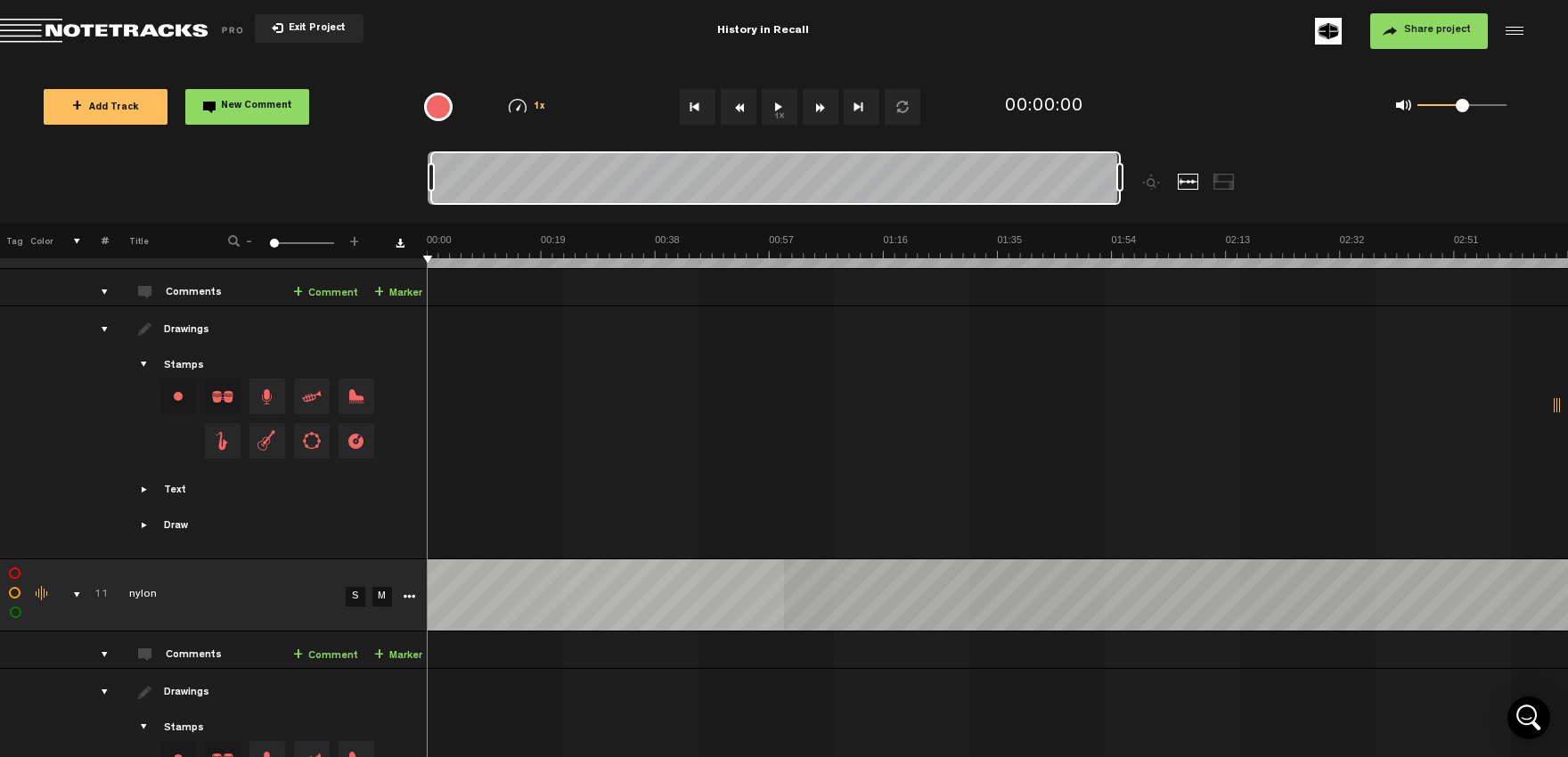
click at [80, 586] on div "comments, stamps & drawings" at bounding box center [70, 595] width 27 height 18
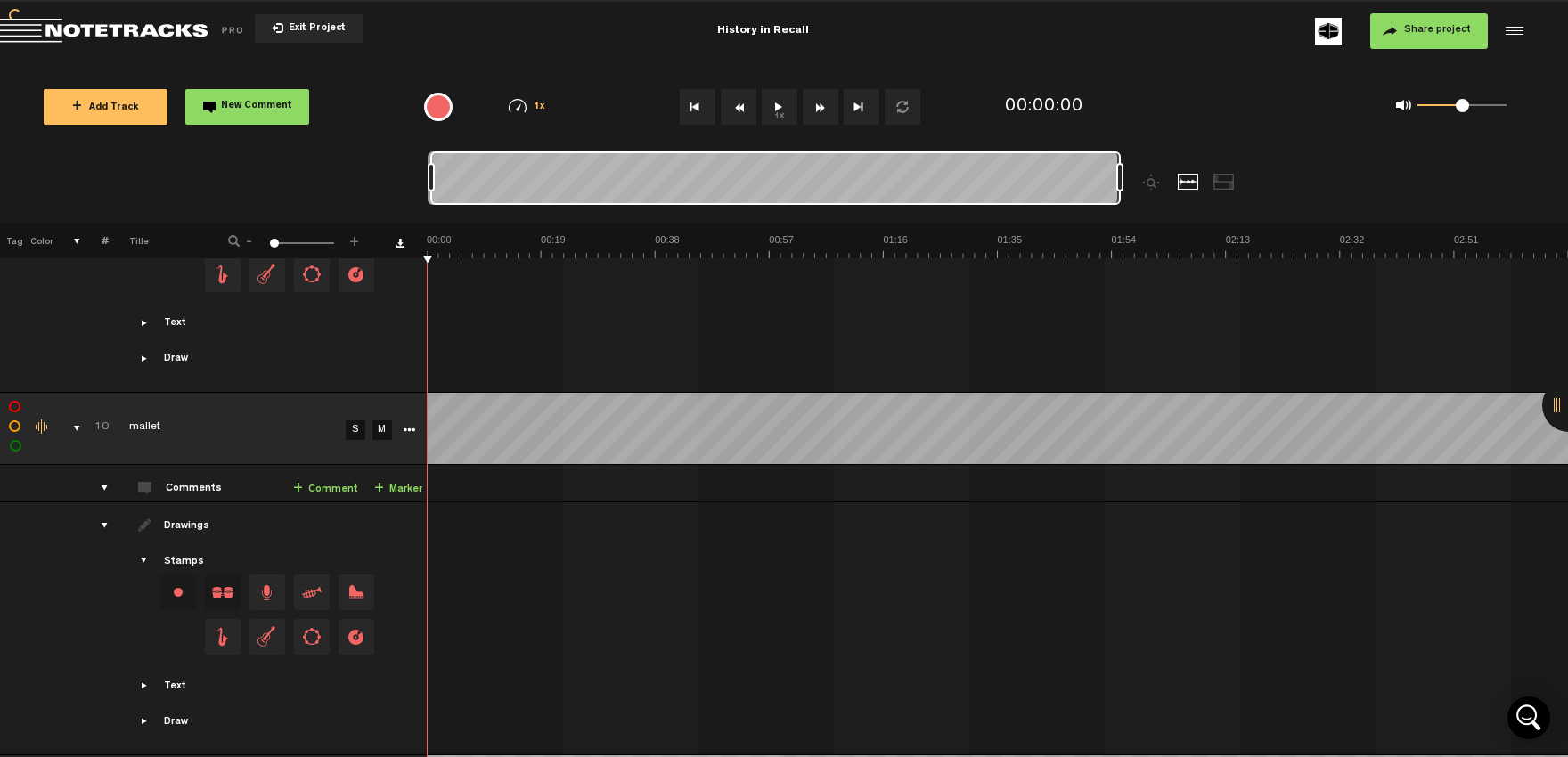
scroll to position [2934, 0]
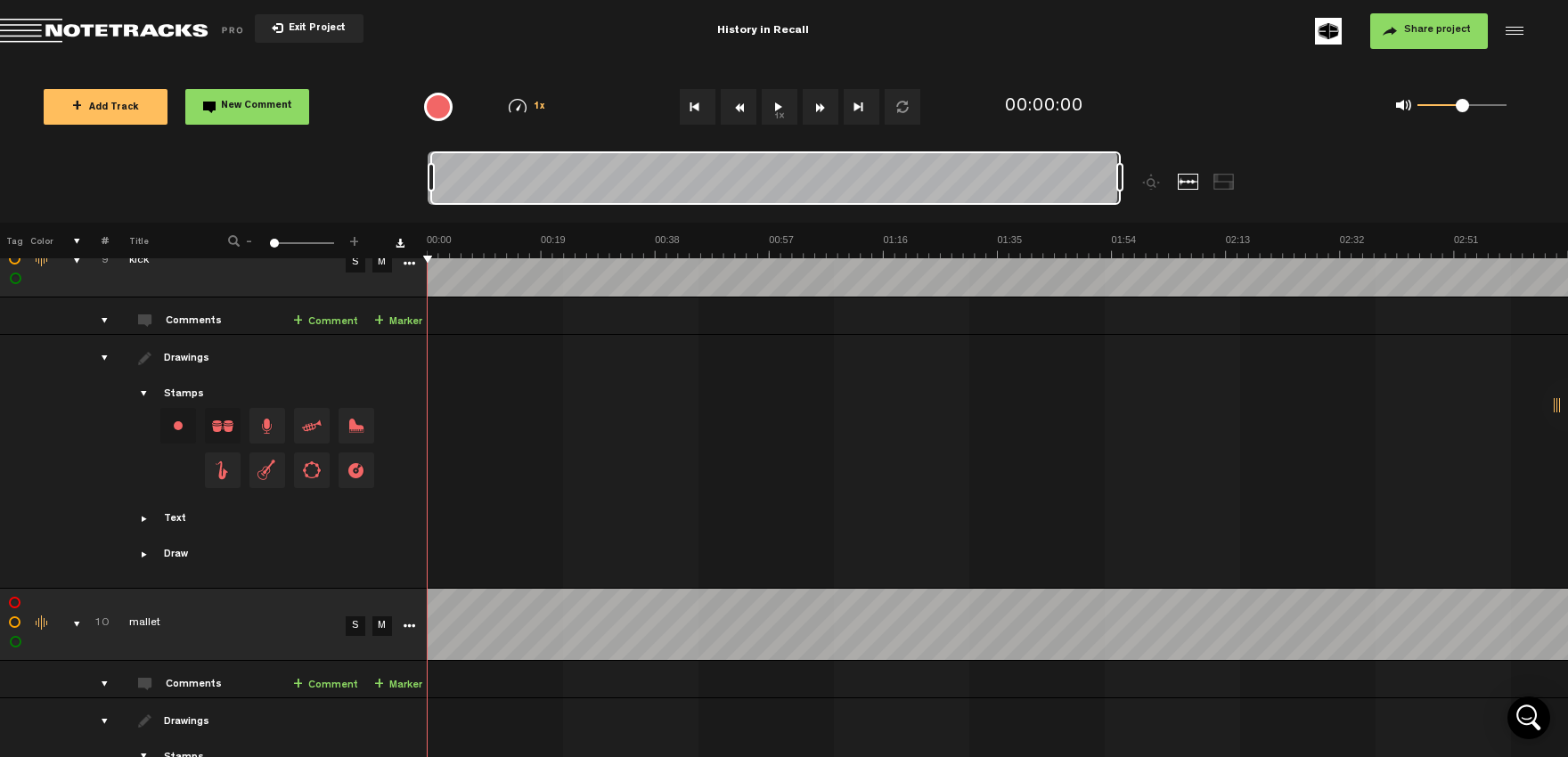
click at [74, 615] on div "comments, stamps & drawings" at bounding box center [70, 624] width 27 height 18
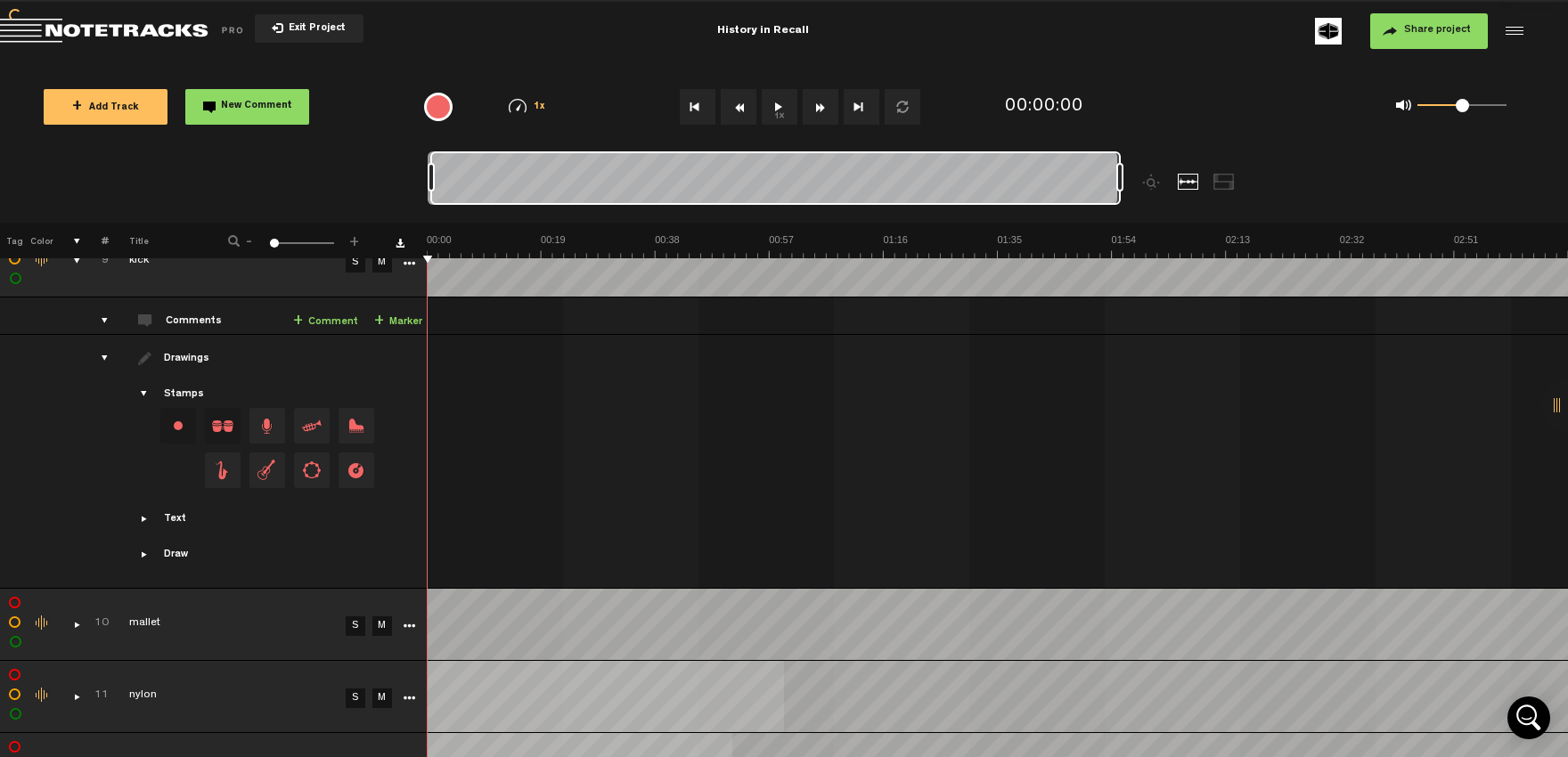
scroll to position [2739, 0]
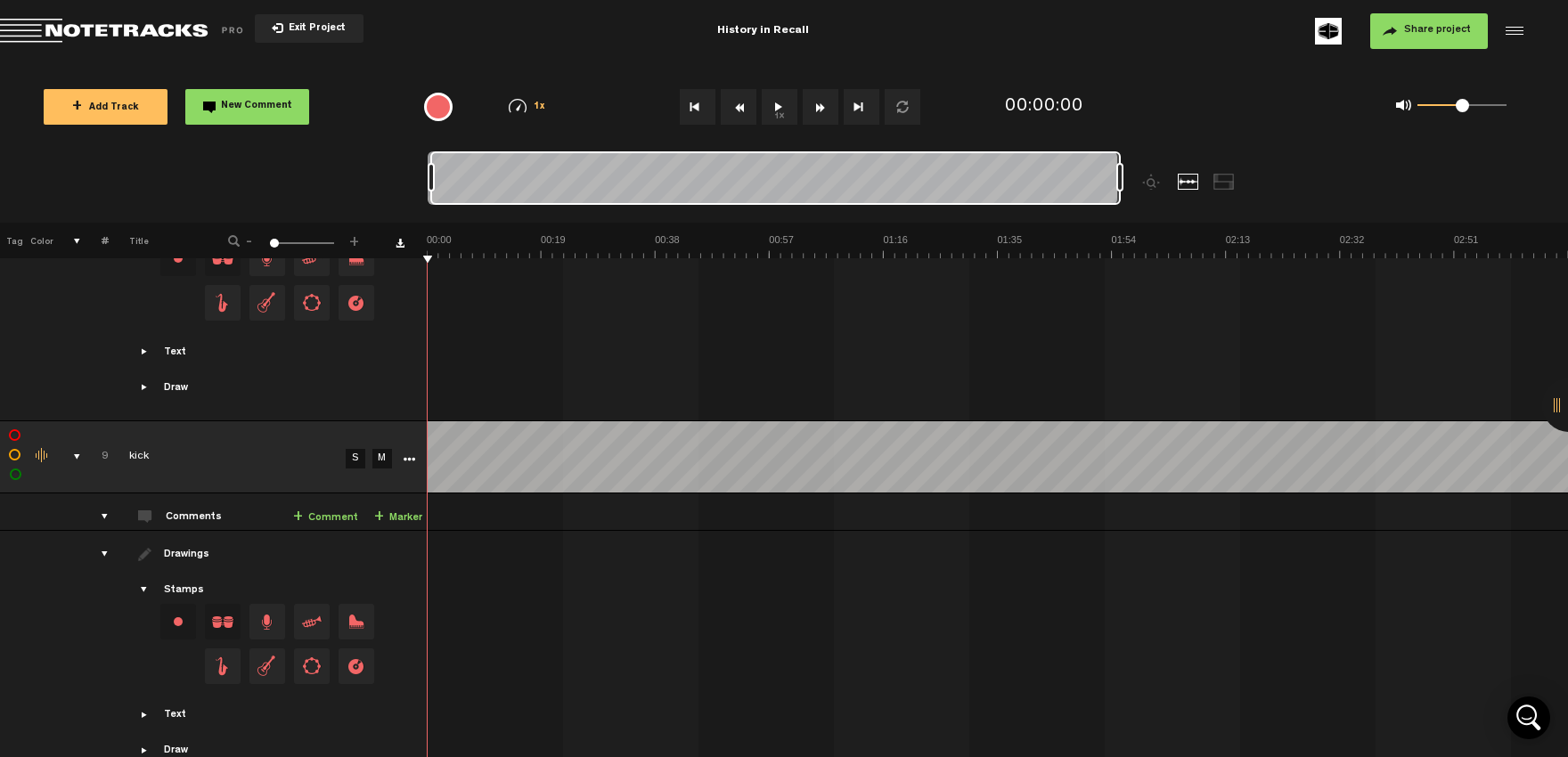
click at [78, 448] on div "comments, stamps & drawings" at bounding box center [70, 456] width 27 height 18
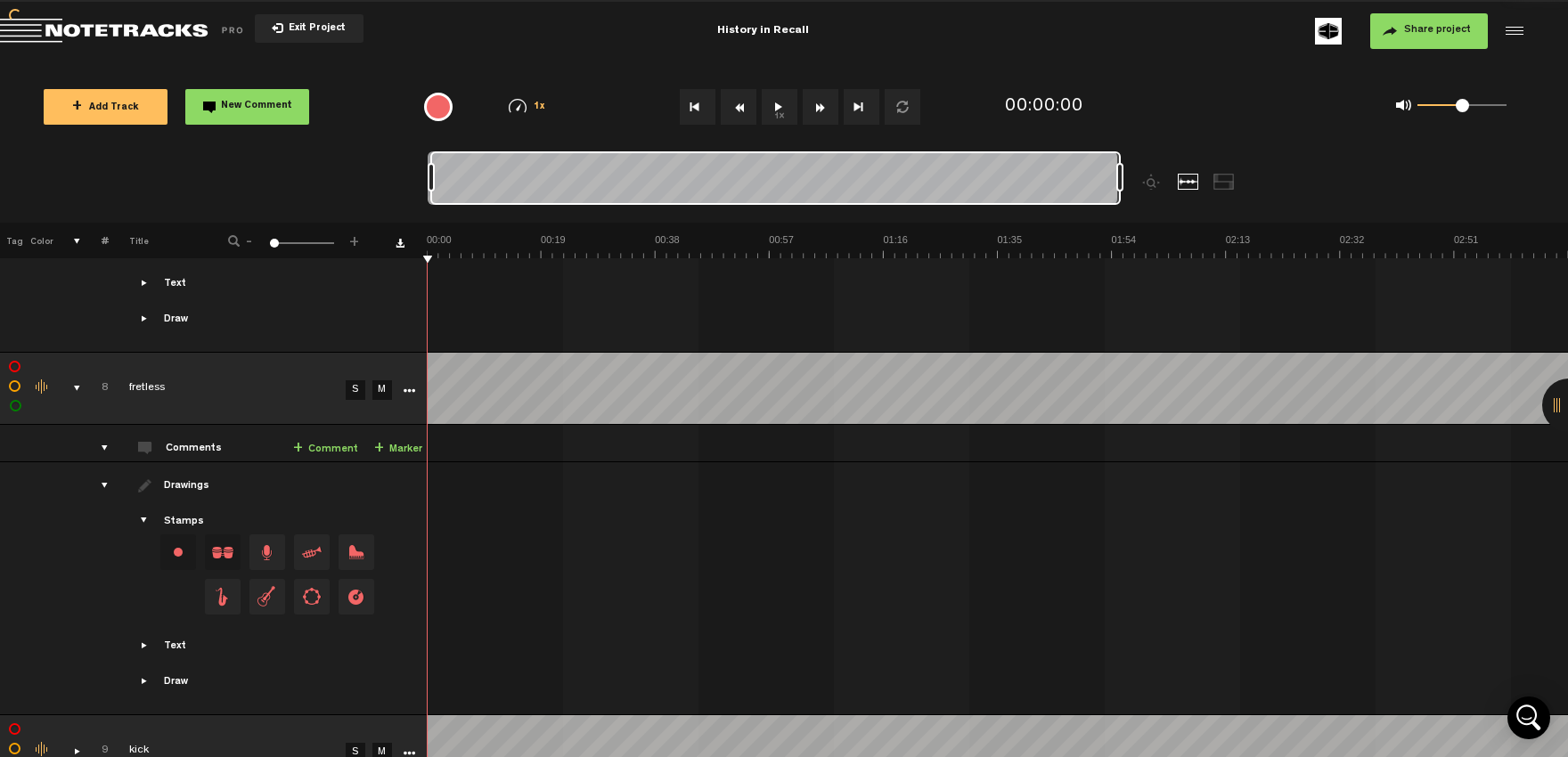
scroll to position [2248, 0]
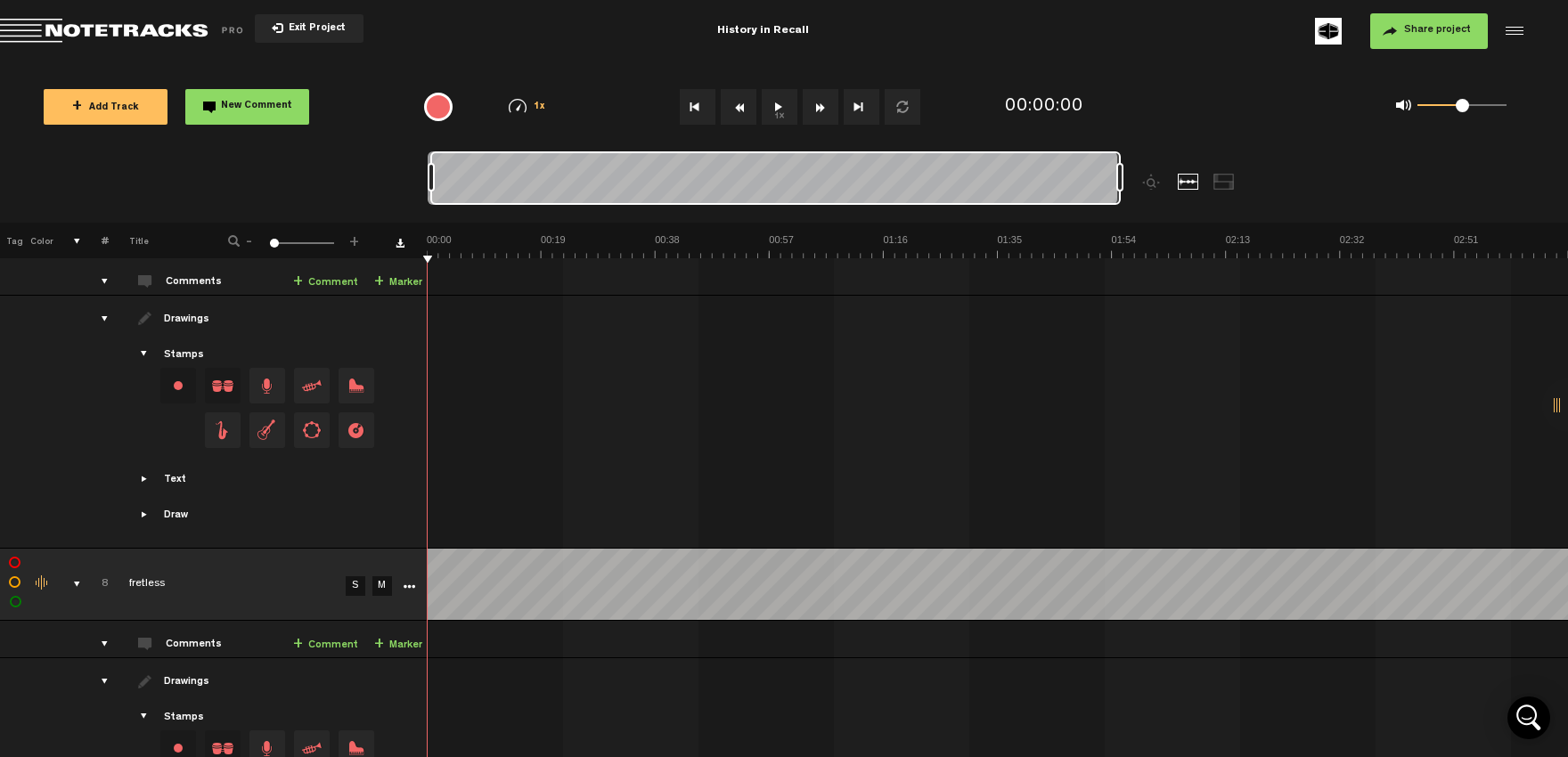
click at [79, 575] on div "comments, stamps & drawings" at bounding box center [70, 583] width 27 height 18
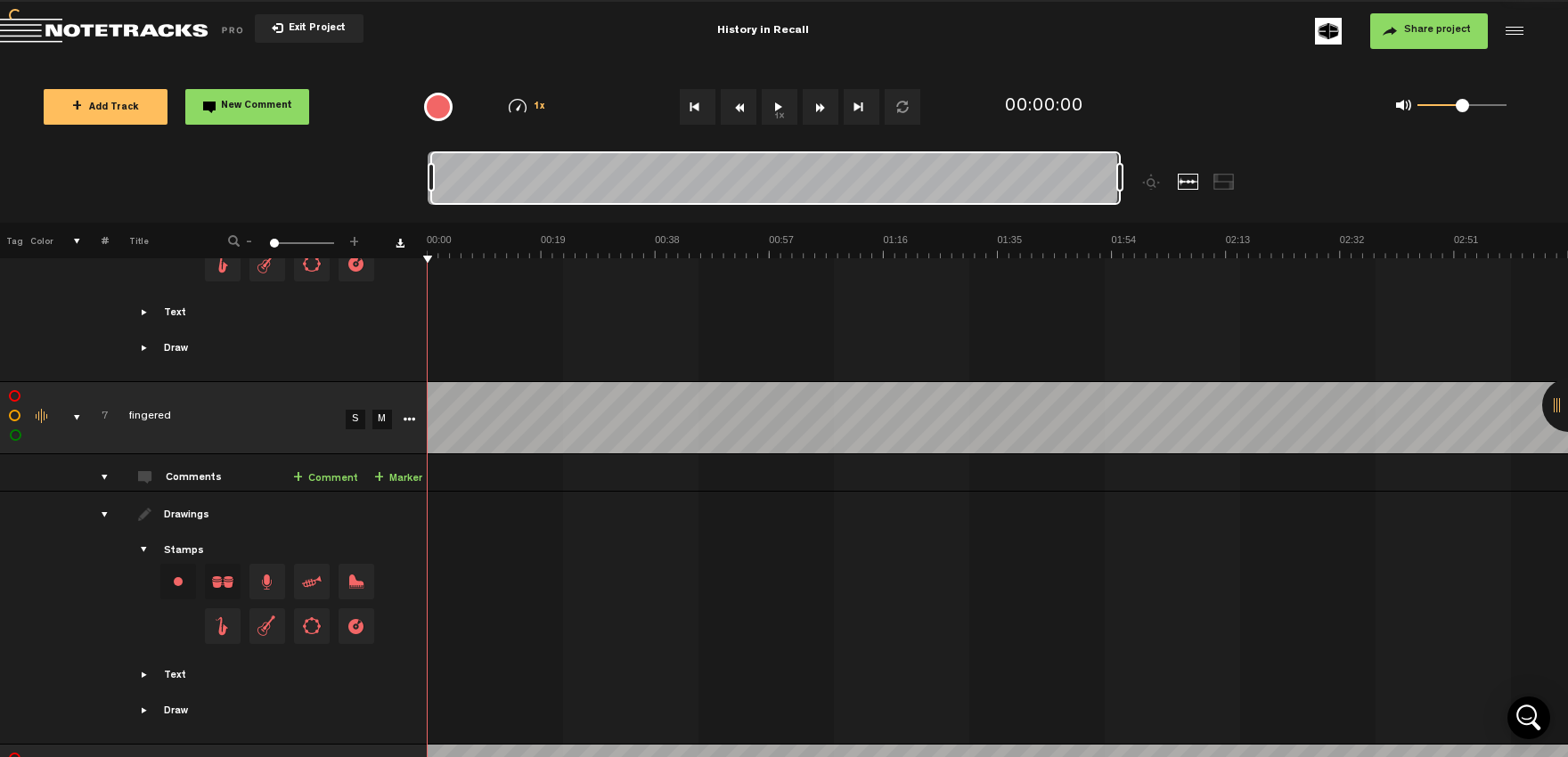
scroll to position [1954, 0]
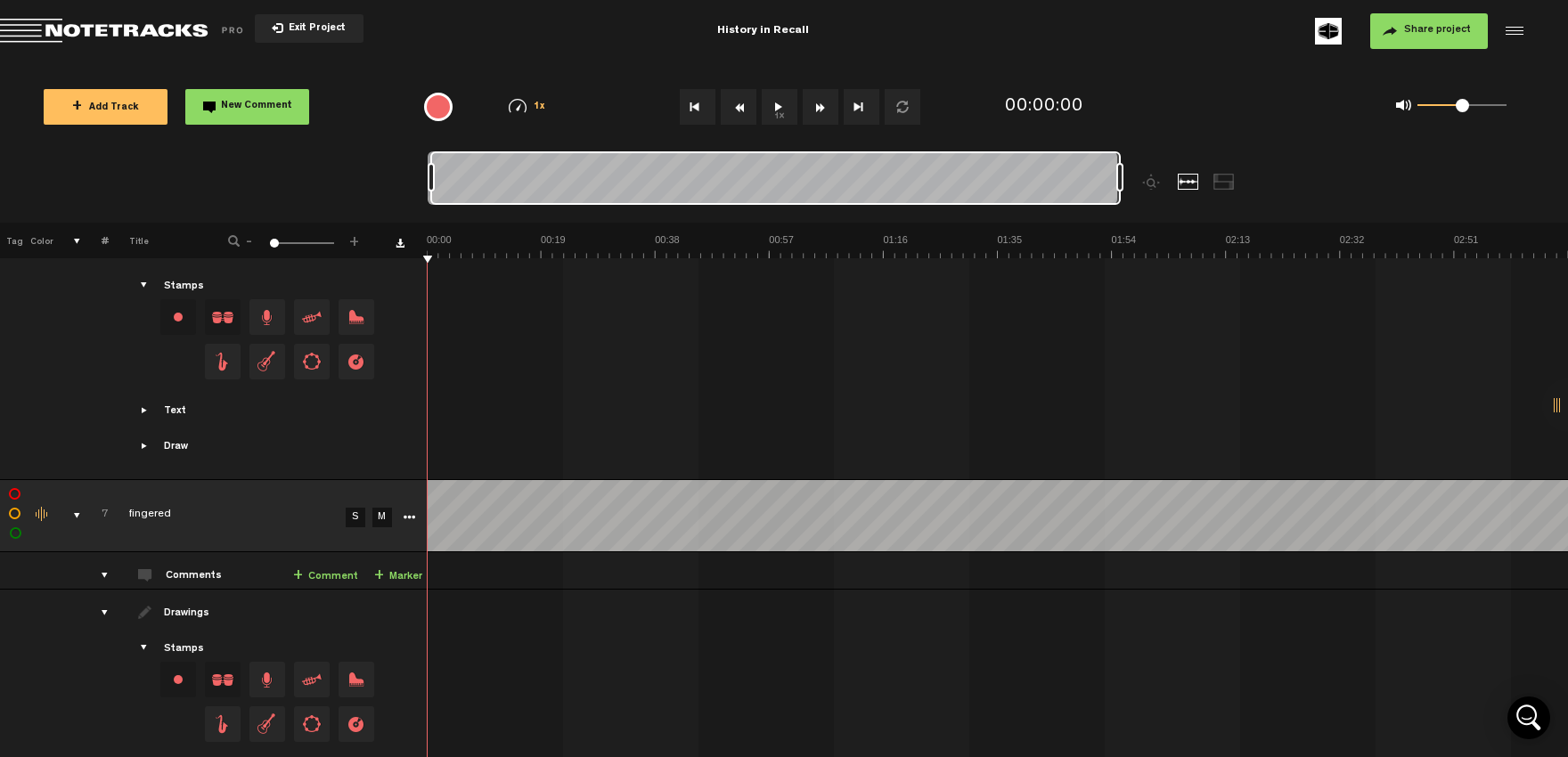
click at [79, 506] on div "comments, stamps & drawings" at bounding box center [70, 515] width 27 height 18
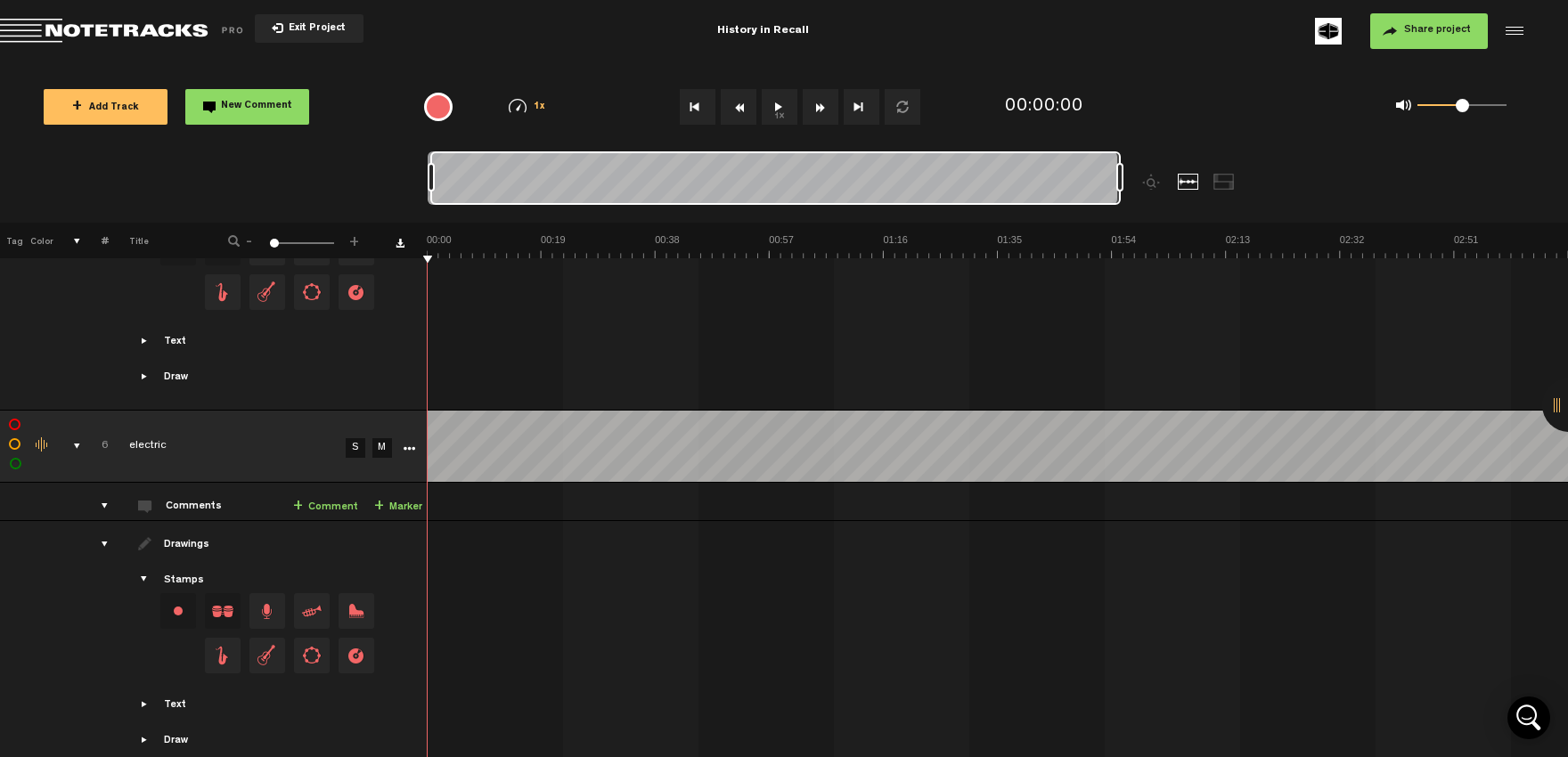
scroll to position [1563, 0]
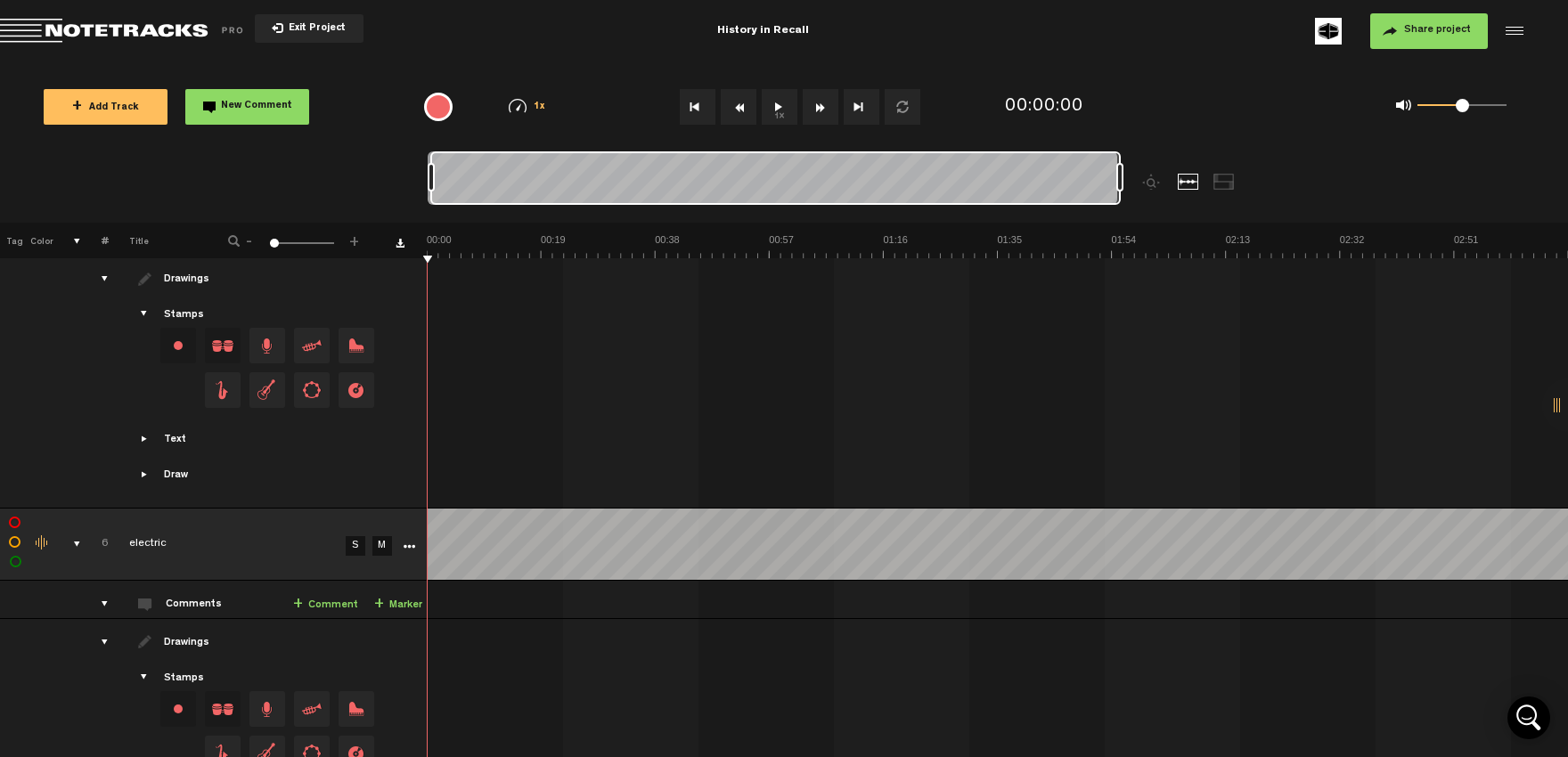
click at [78, 535] on div "comments, stamps & drawings" at bounding box center [70, 544] width 27 height 18
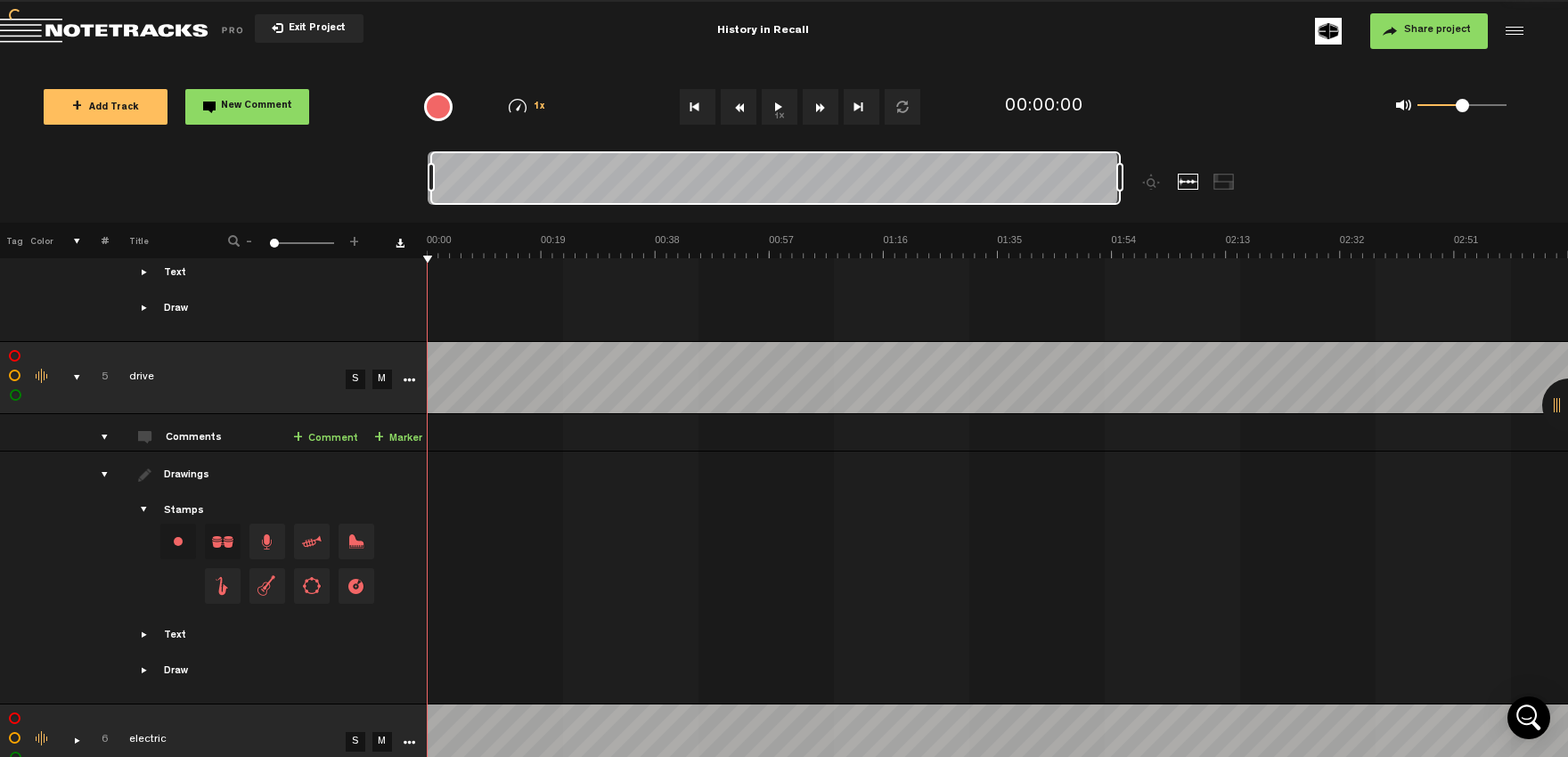
scroll to position [1269, 0]
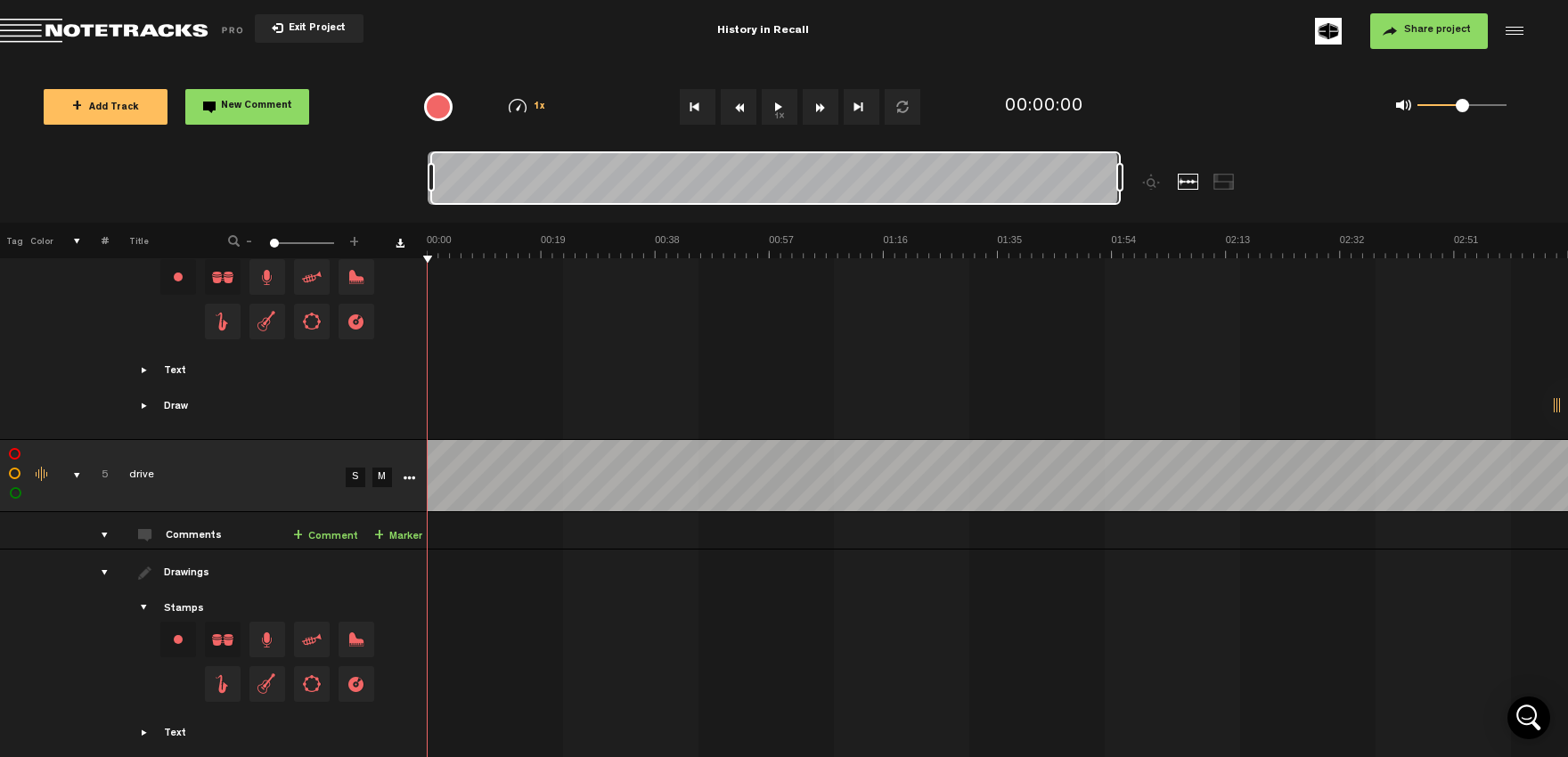
click at [79, 467] on div "comments, stamps & drawings" at bounding box center [70, 475] width 27 height 18
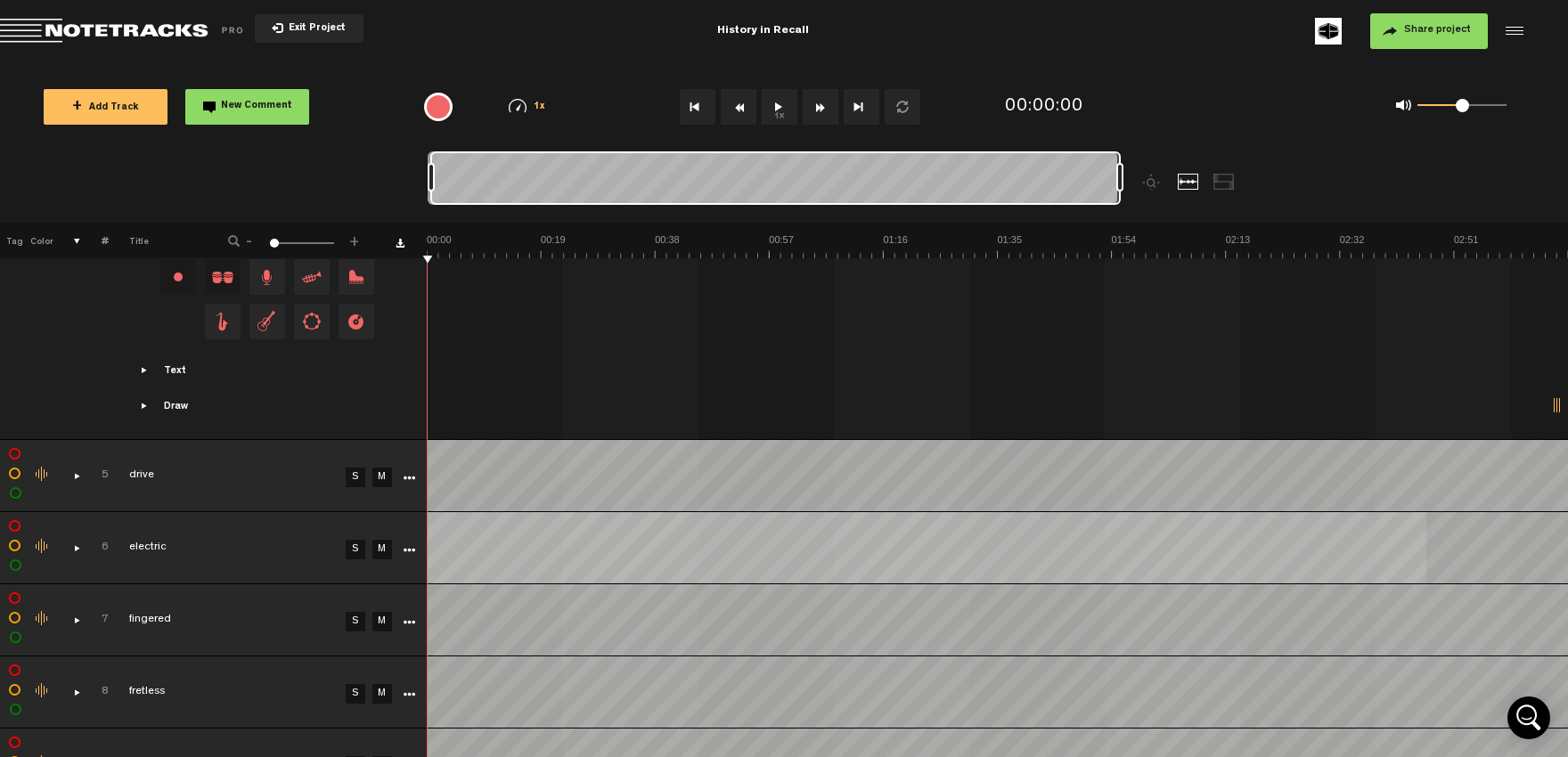
click at [1558, 410] on div at bounding box center [1568, 405] width 54 height 54
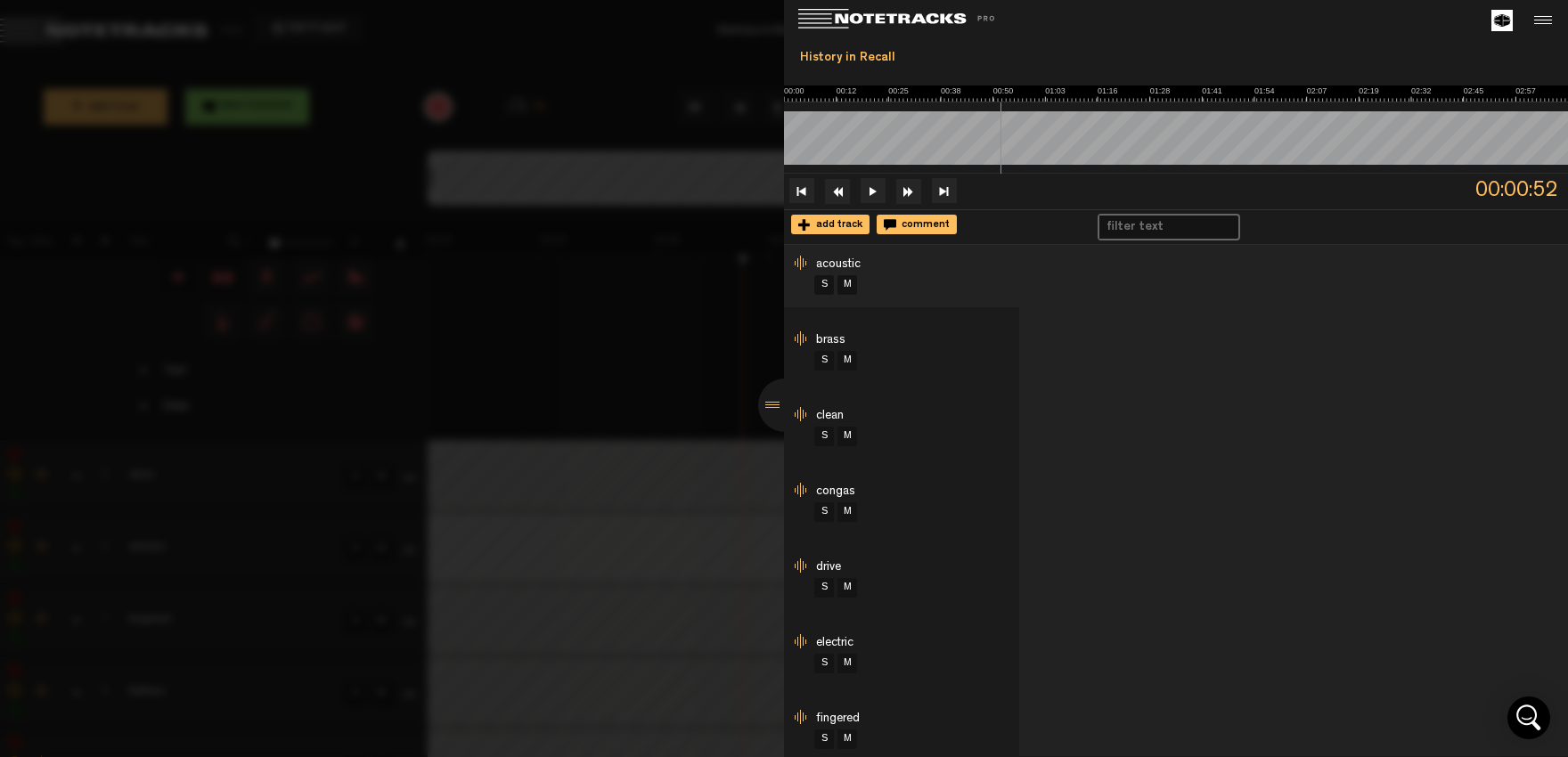
click at [767, 409] on div at bounding box center [784, 405] width 54 height 54
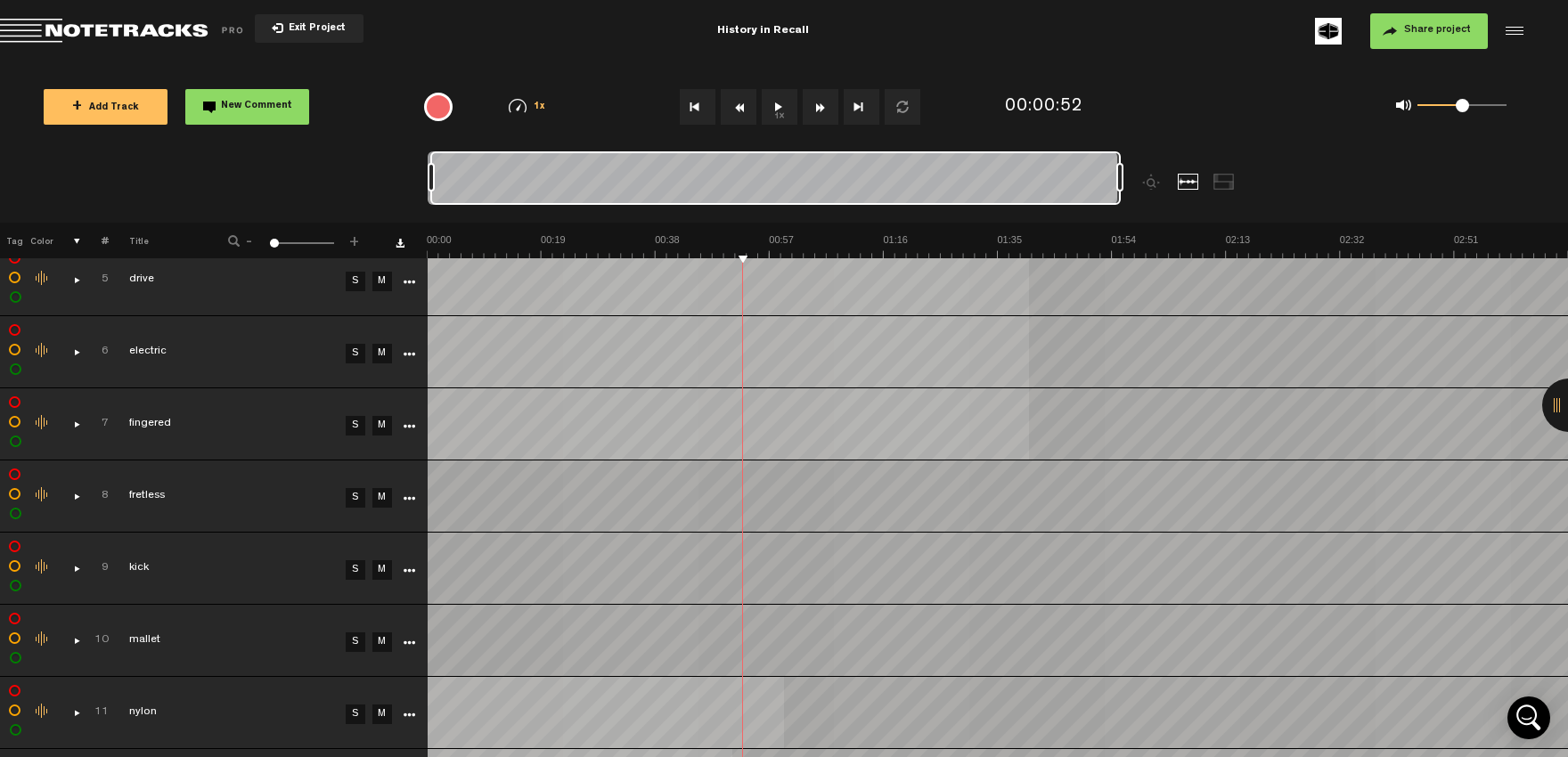
scroll to position [1661, 0]
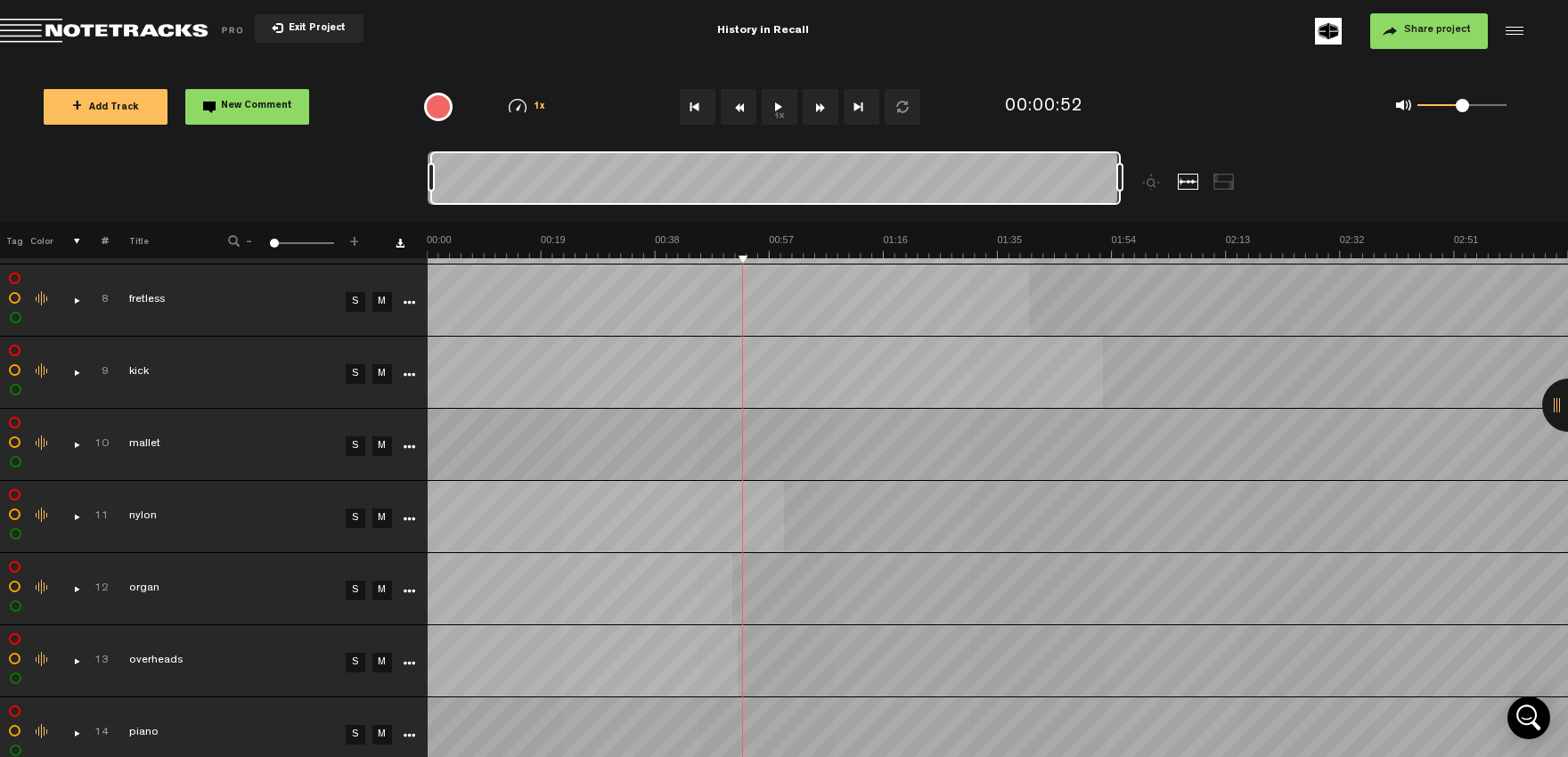
click at [1225, 178] on div at bounding box center [1223, 181] width 22 height 16
click at [1193, 182] on div at bounding box center [1188, 181] width 22 height 16
click at [1146, 186] on div at bounding box center [1153, 181] width 22 height 16
click at [1151, 186] on div at bounding box center [1153, 181] width 22 height 16
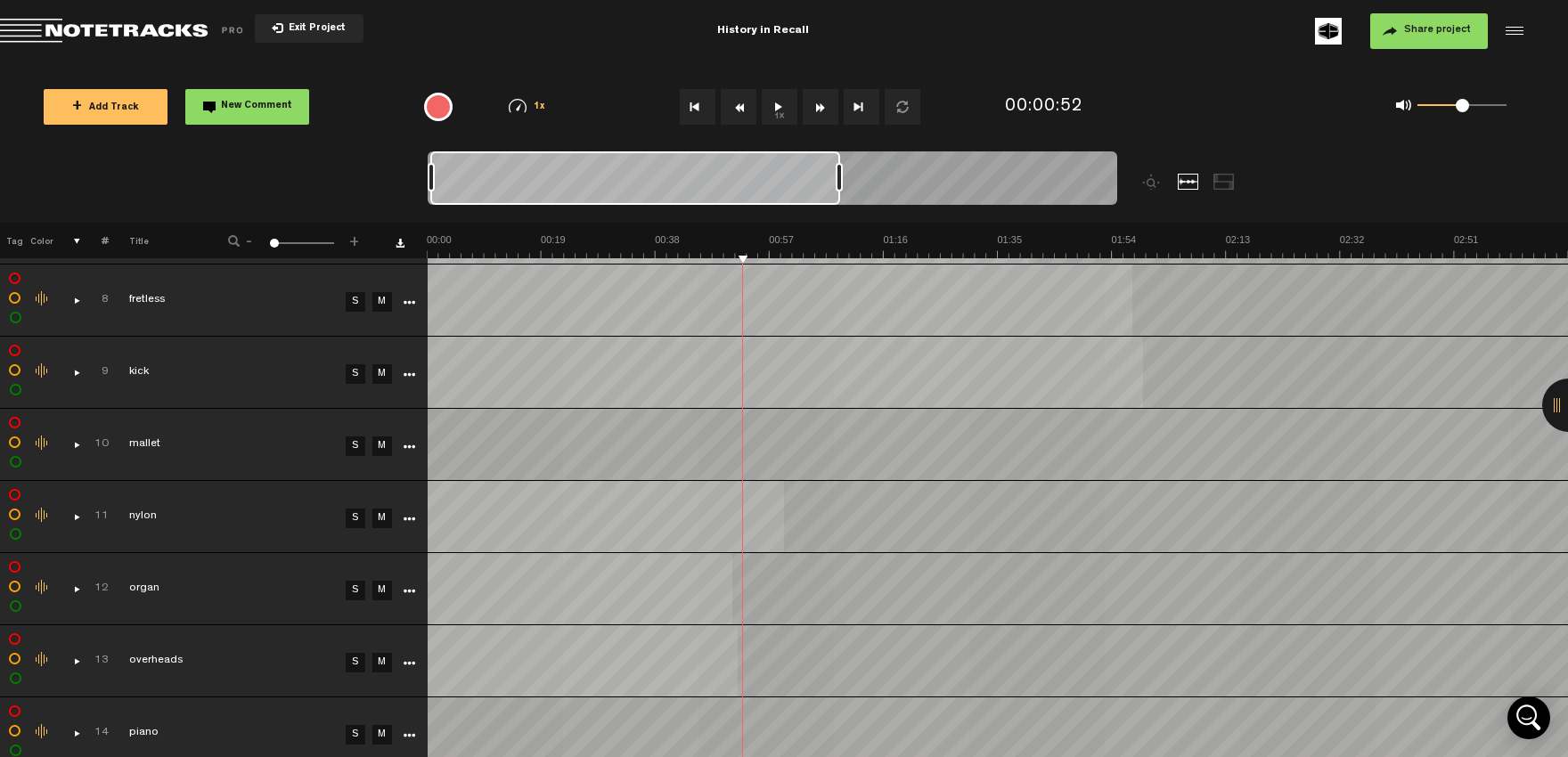
drag, startPoint x: 1121, startPoint y: 181, endPoint x: 839, endPoint y: 181, distance: 282.0
click at [839, 181] on div at bounding box center [839, 178] width 8 height 28
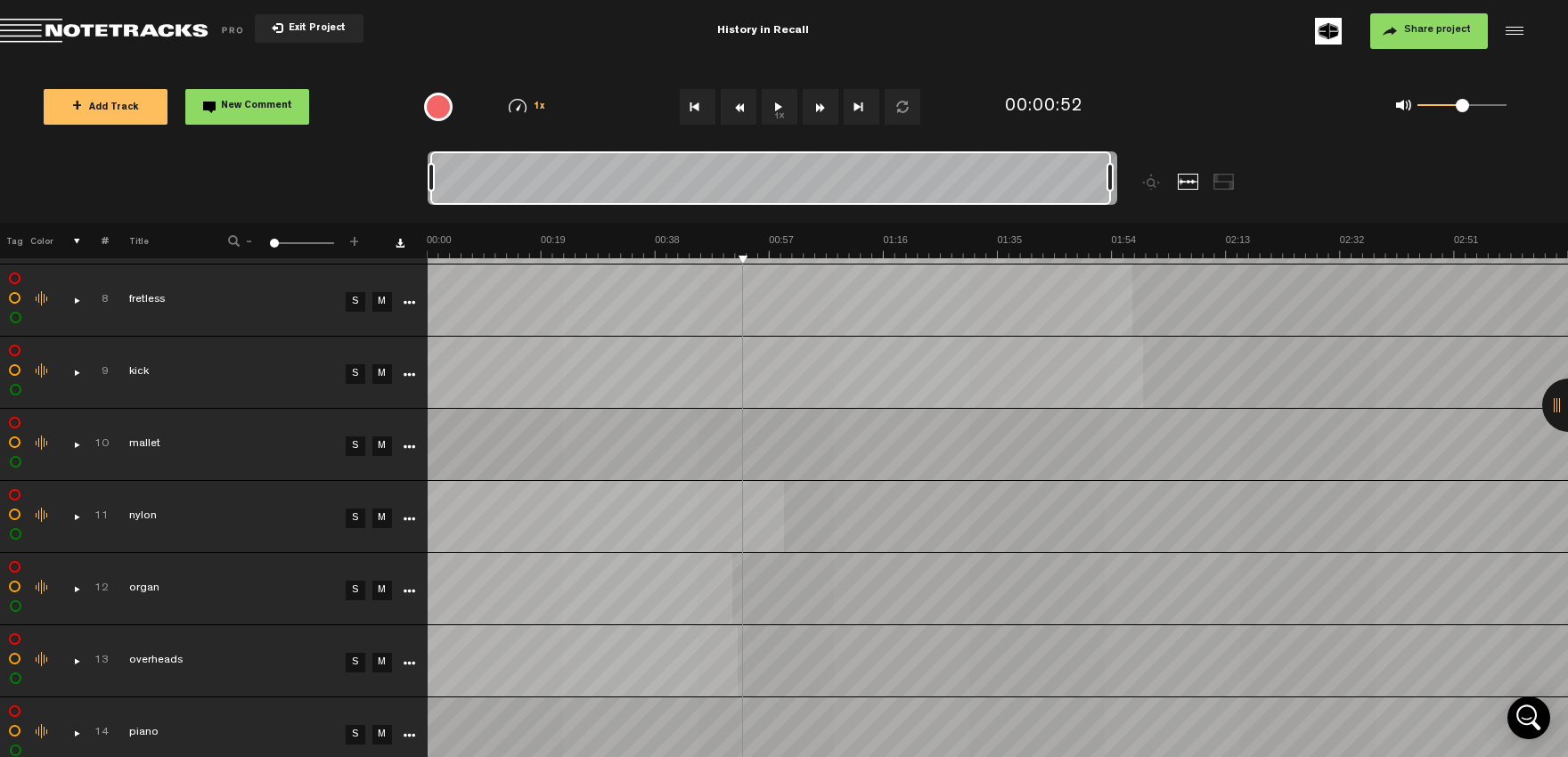
drag, startPoint x: 837, startPoint y: 175, endPoint x: 1216, endPoint y: 227, distance: 382.6
click at [1216, 62] on div "Loading... 100% + Add Track New Comment 1x 0.25x 0.5x 0.75x 1x 1.25x 1.5x 1.75x…" at bounding box center [784, 62] width 1568 height 0
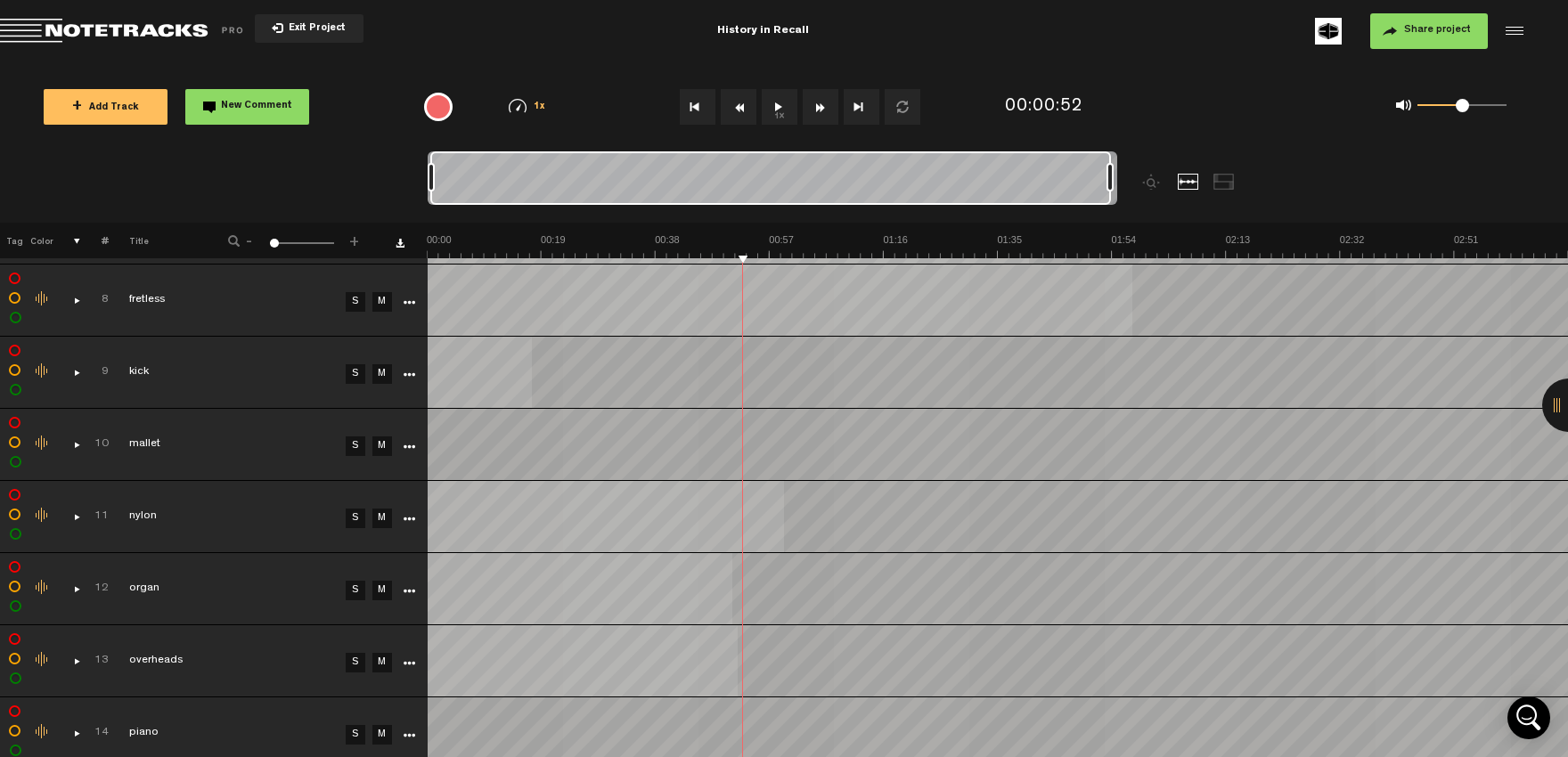
click at [773, 111] on button "1x" at bounding box center [780, 107] width 36 height 36
click at [689, 113] on button "Go to beginning" at bounding box center [697, 107] width 36 height 36
click at [255, 364] on div "Click to edit the title" at bounding box center [244, 373] width 232 height 18
click at [402, 336] on td at bounding box center [407, 372] width 26 height 72
click at [403, 243] on link "Download comments" at bounding box center [399, 242] width 8 height 8
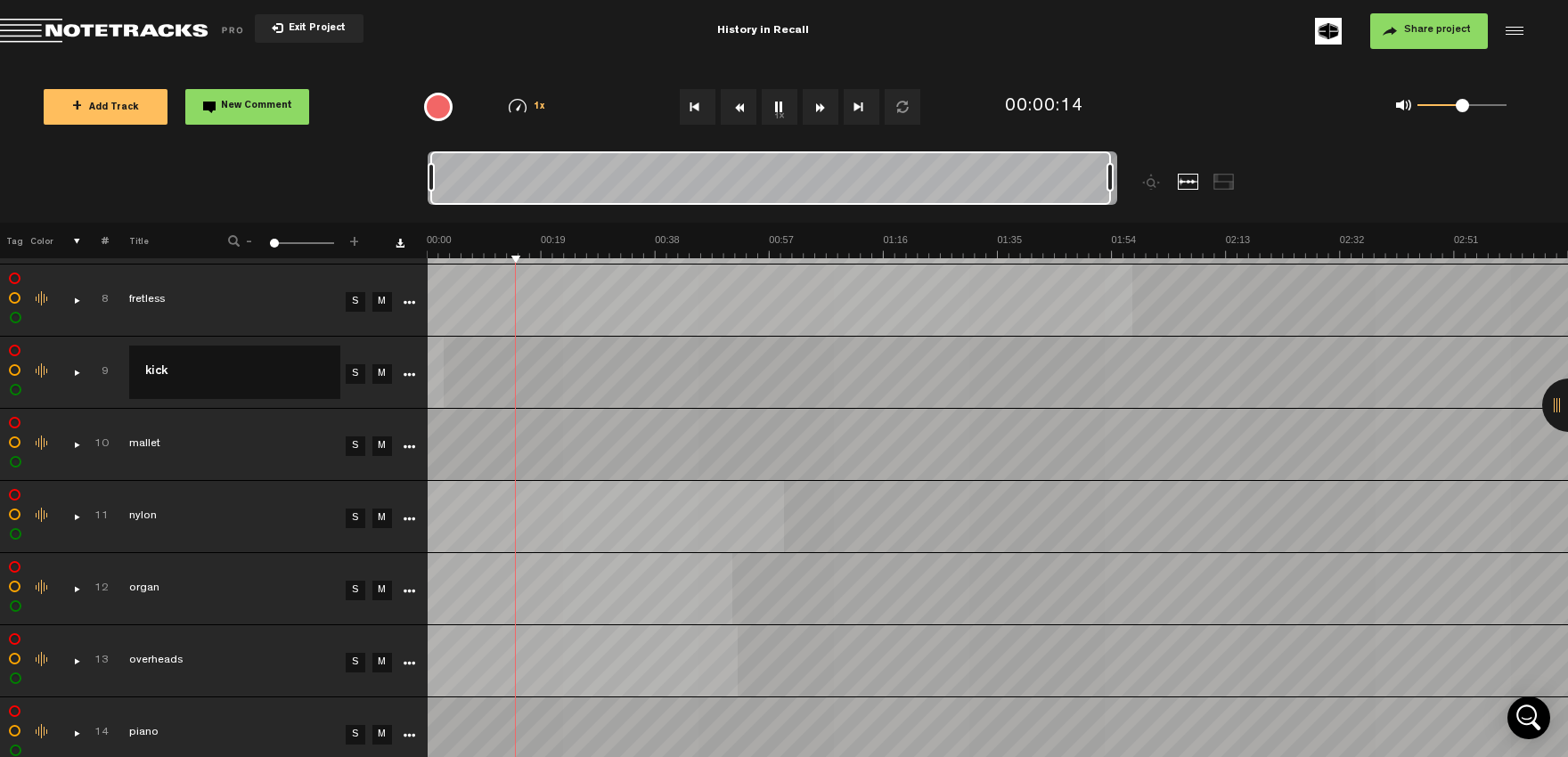
click at [358, 154] on nt-zoom-navigation-bar at bounding box center [784, 187] width 1568 height 71
click at [603, 107] on div "1x" at bounding box center [791, 107] width 414 height 62
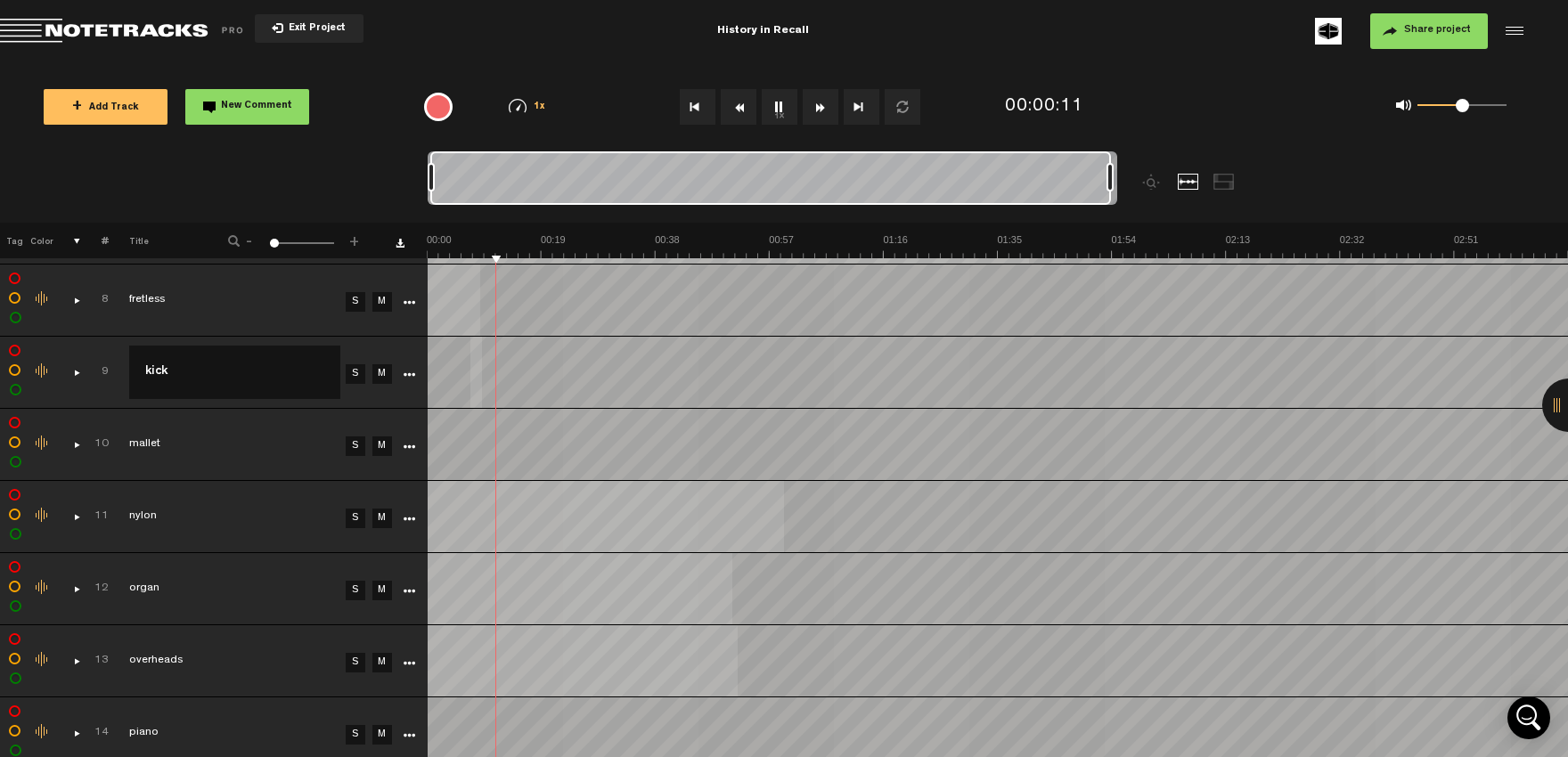
click at [77, 240] on th at bounding box center [67, 240] width 27 height 36
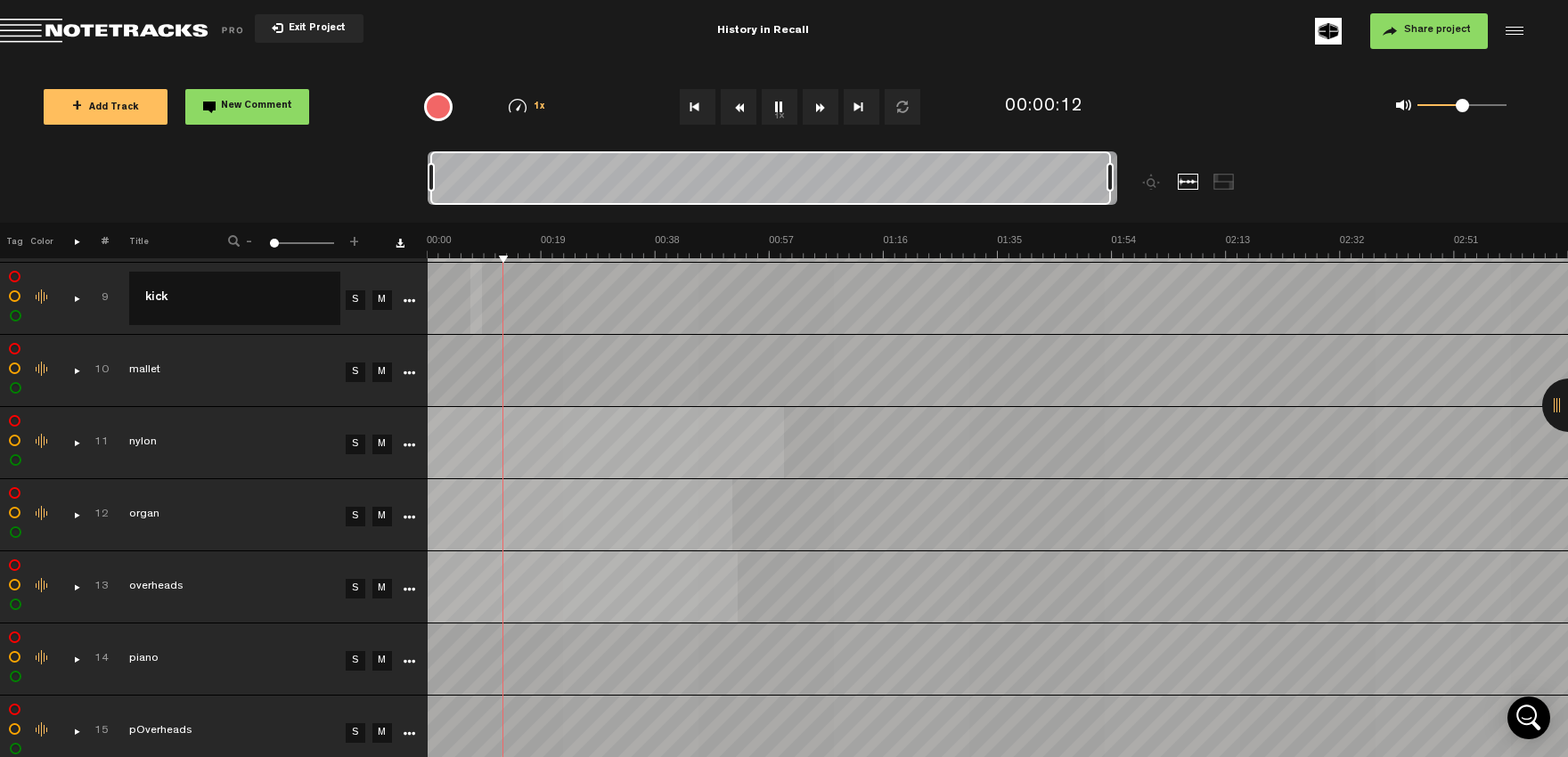
click at [77, 240] on th at bounding box center [67, 240] width 27 height 36
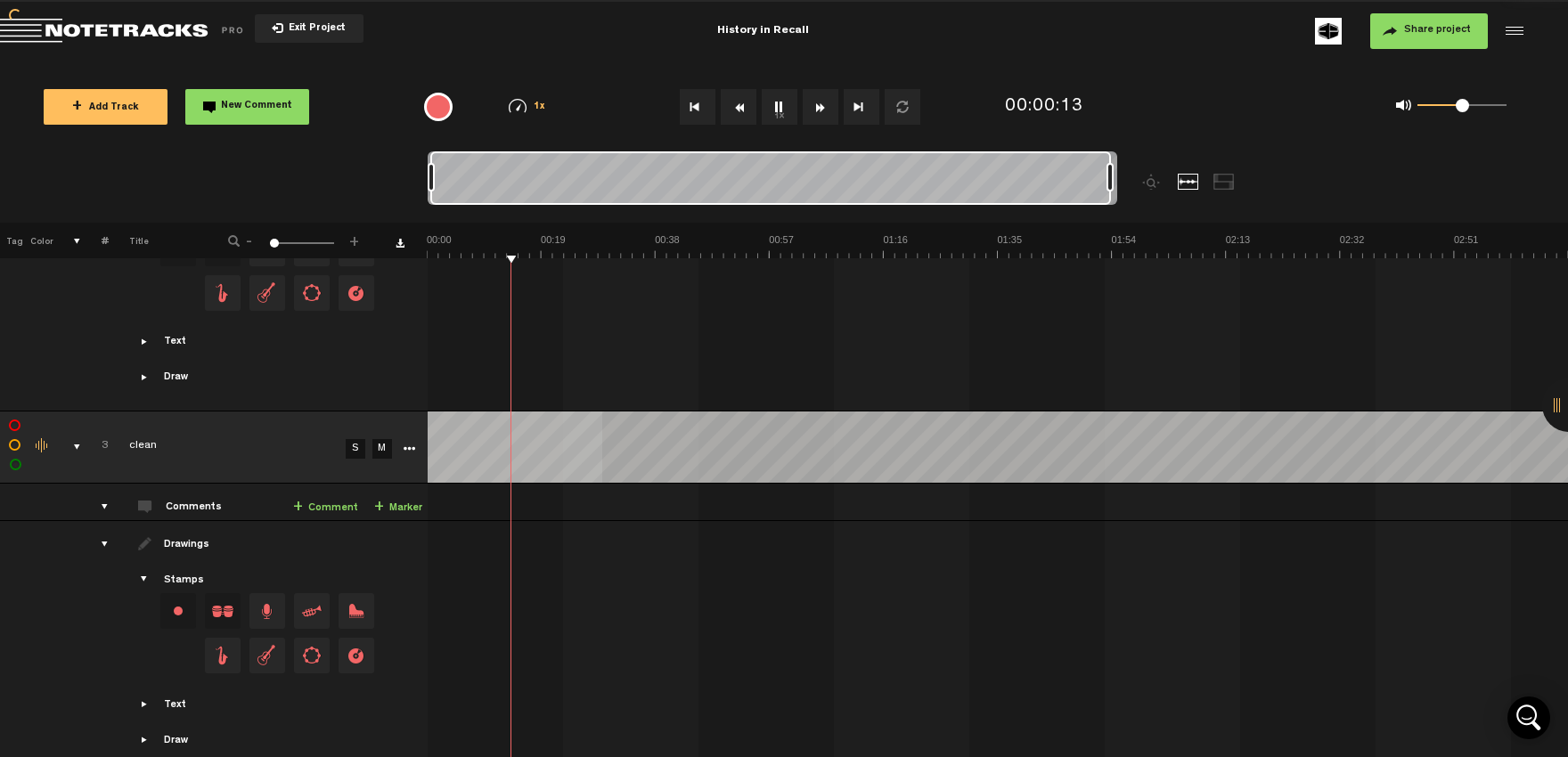
click at [77, 240] on th at bounding box center [67, 240] width 27 height 36
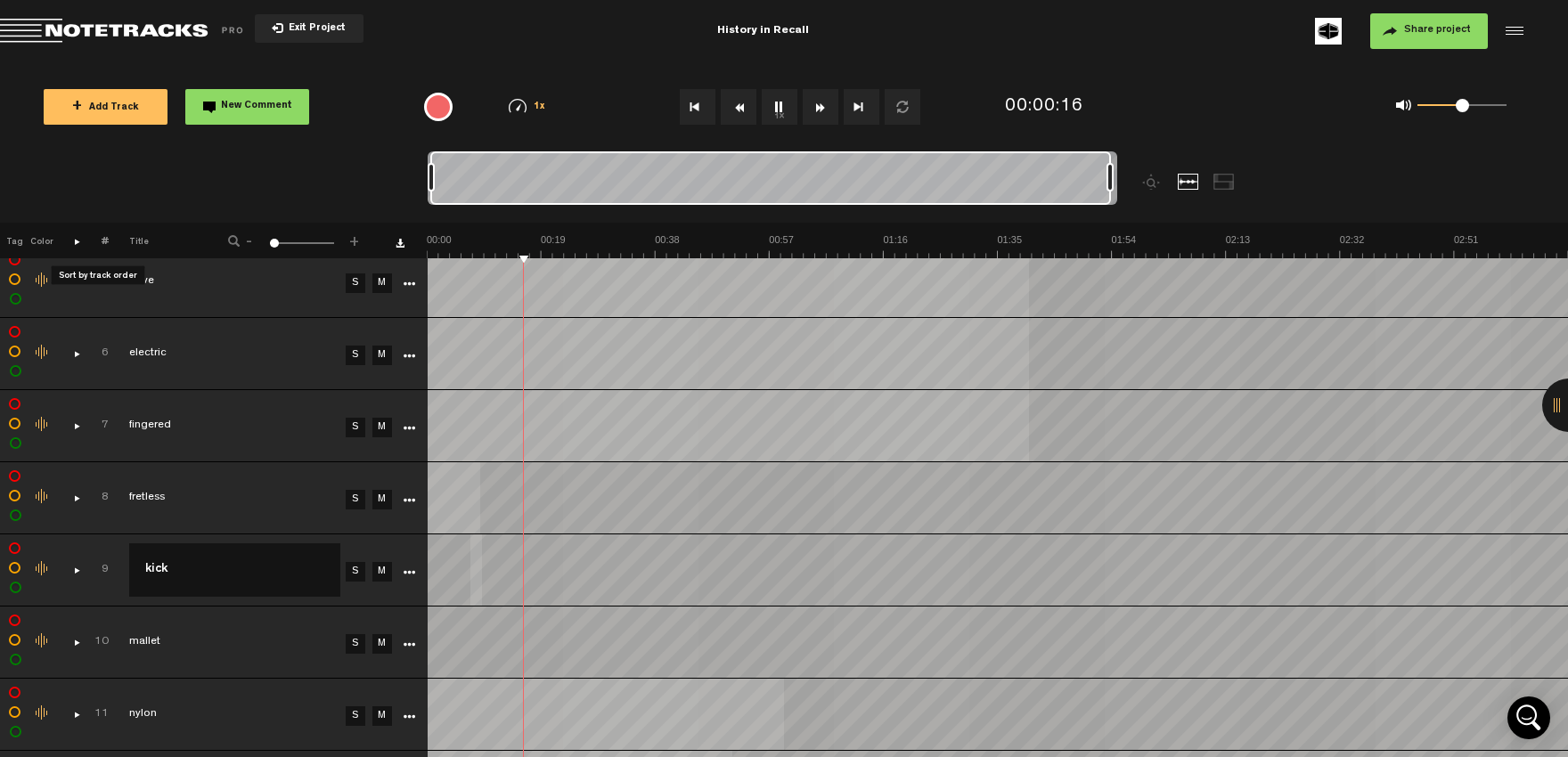
click at [105, 244] on th "#" at bounding box center [94, 240] width 27 height 36
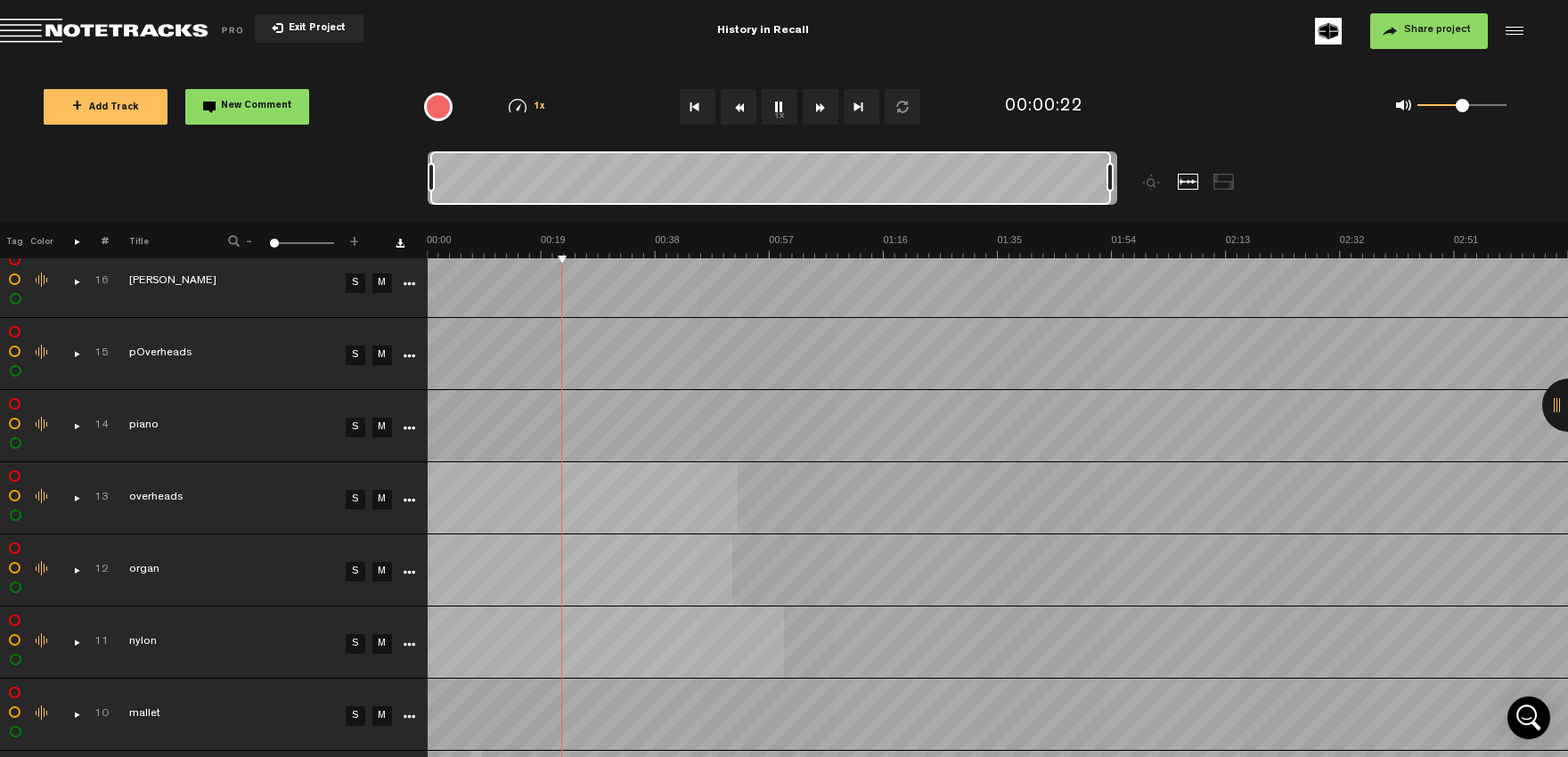
click at [106, 242] on th "#" at bounding box center [94, 240] width 27 height 36
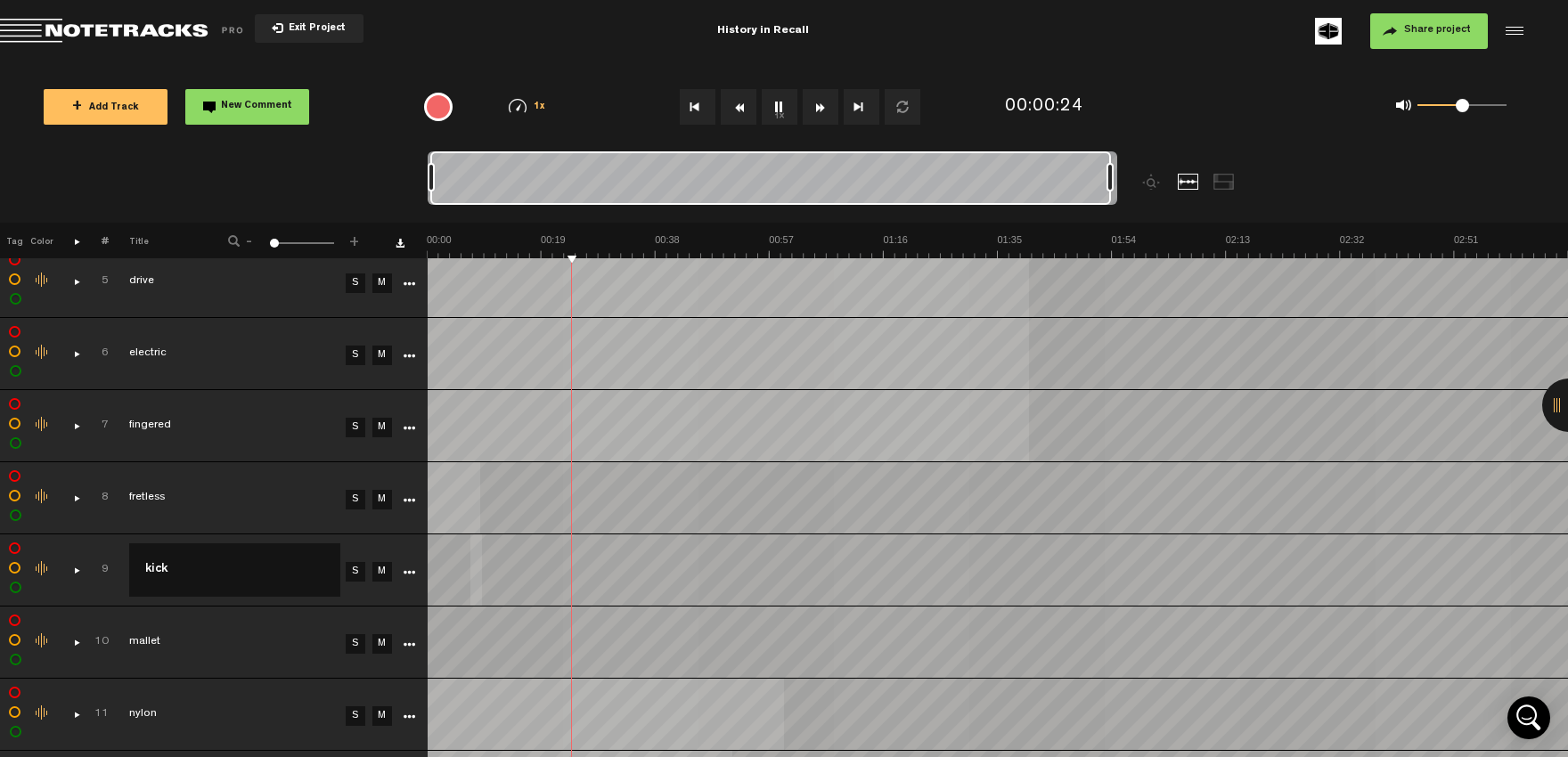
scroll to position [0, 0]
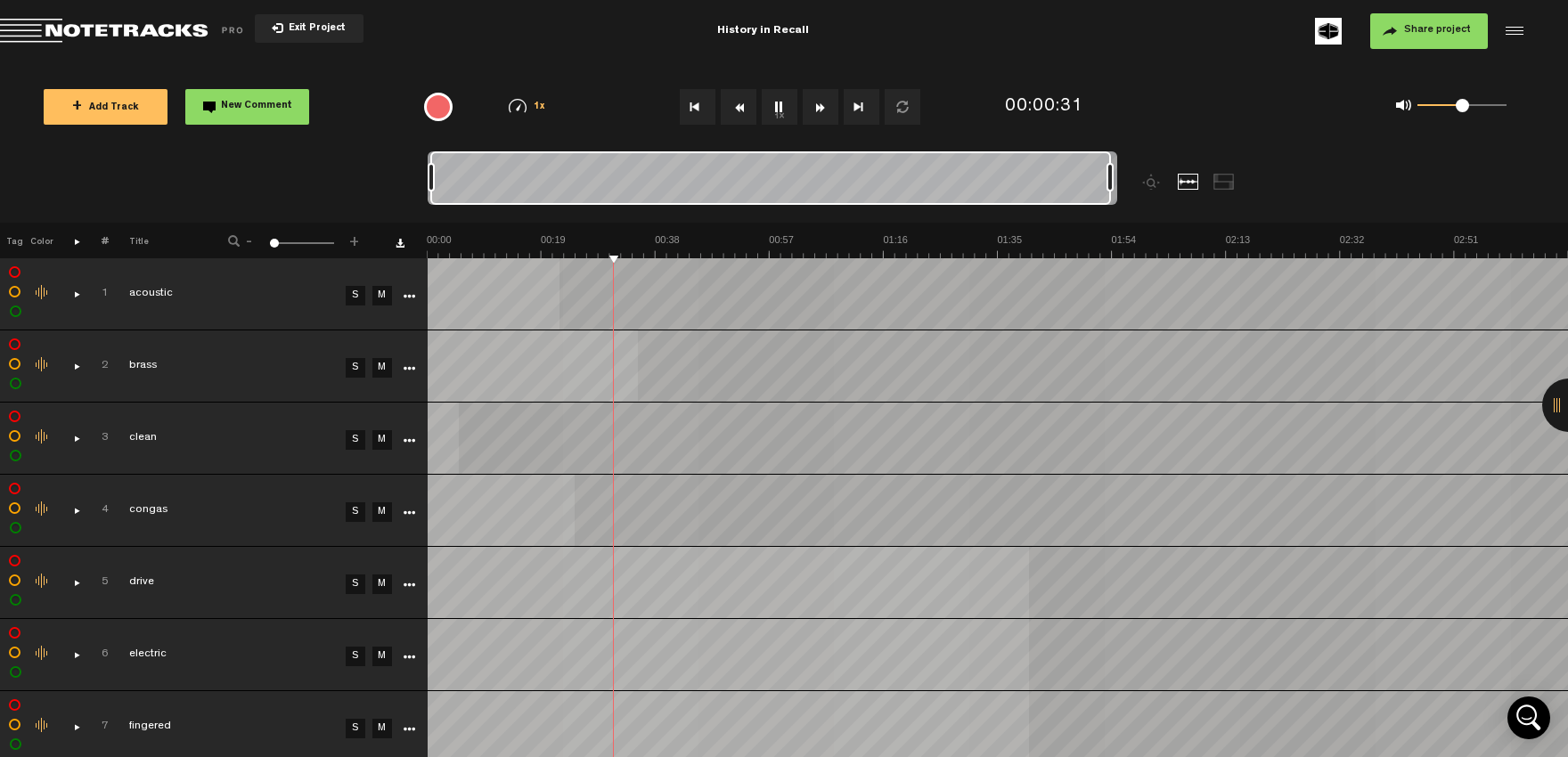
click at [456, 178] on div at bounding box center [770, 178] width 680 height 54
click at [468, 191] on div at bounding box center [770, 178] width 680 height 54
drag, startPoint x: 431, startPoint y: 184, endPoint x: 332, endPoint y: 226, distance: 107.5
click at [332, 62] on div "Loading... 100% + Add Track New Comment 1x 0.25x 0.5x 0.75x 1x 1.25x 1.5x 1.75x…" at bounding box center [784, 62] width 1568 height 0
click at [237, 359] on div "Click to edit the title" at bounding box center [244, 366] width 232 height 18
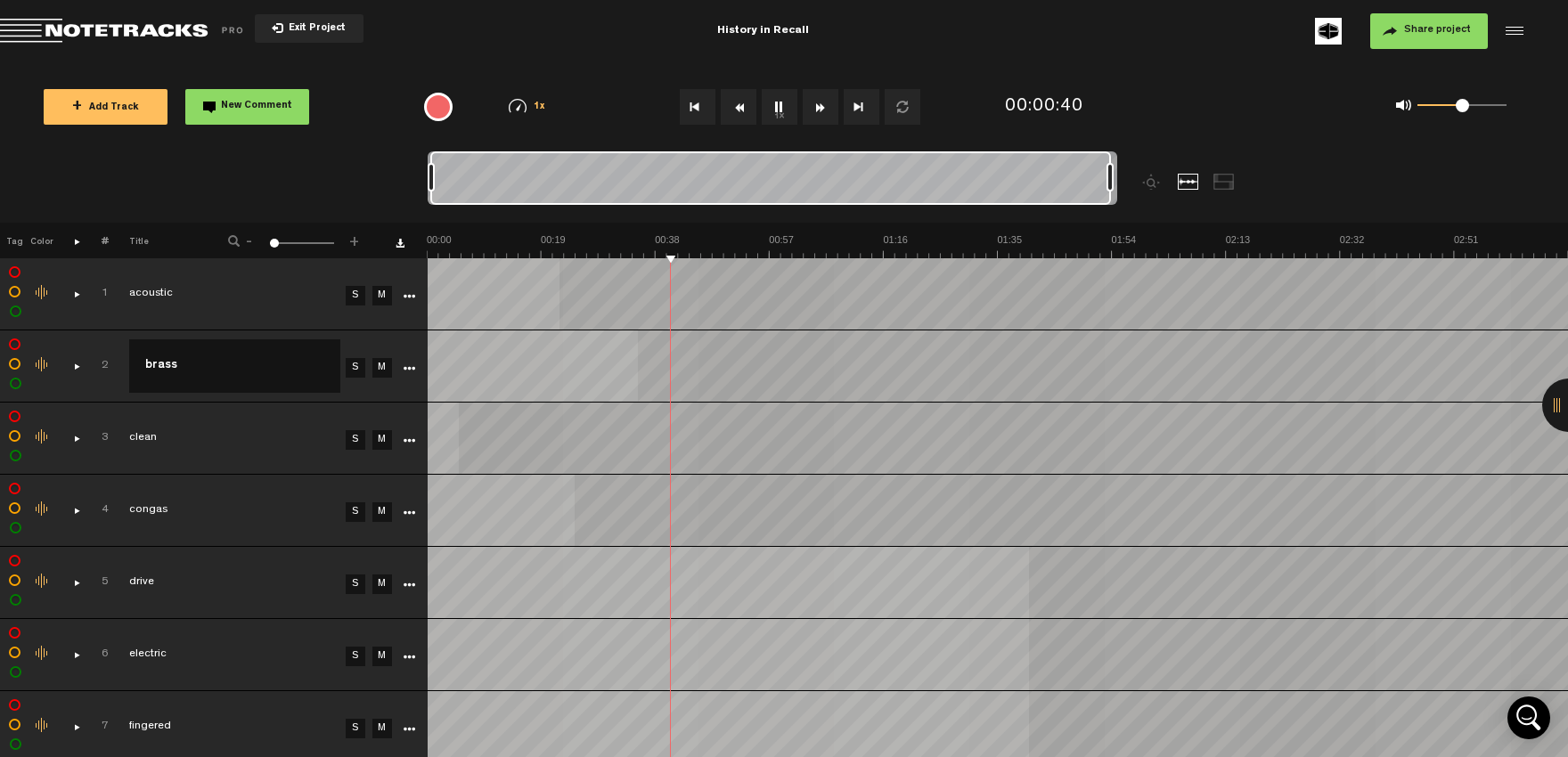
click at [217, 455] on td "clean" at bounding box center [225, 439] width 232 height 72
click at [397, 471] on td at bounding box center [407, 439] width 26 height 72
click at [397, 465] on td at bounding box center [407, 439] width 26 height 72
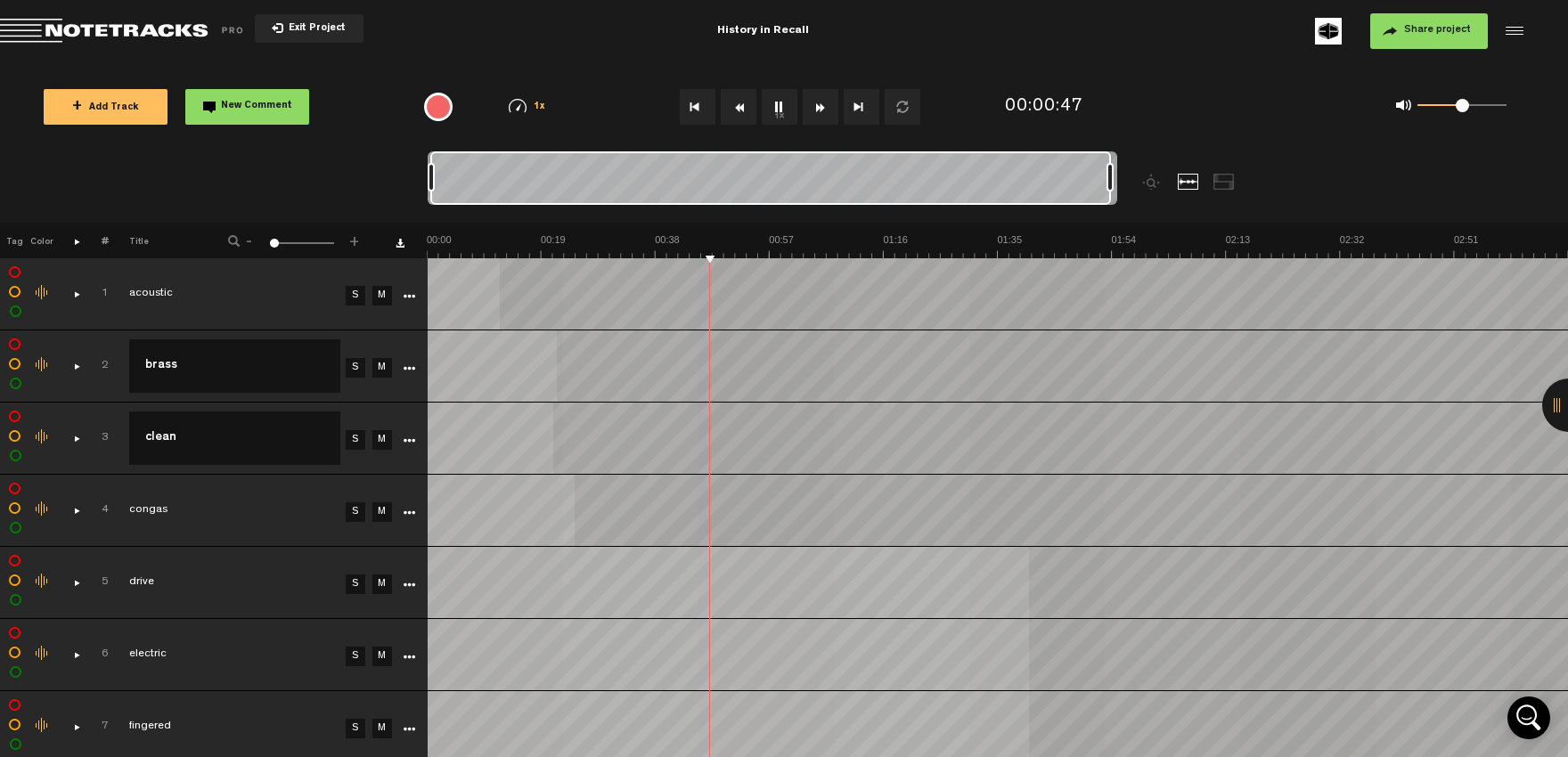
click at [722, 183] on div at bounding box center [770, 178] width 680 height 54
click at [1330, 30] on img at bounding box center [1327, 31] width 26 height 26
click at [1395, 29] on button "Share project" at bounding box center [1428, 31] width 117 height 36
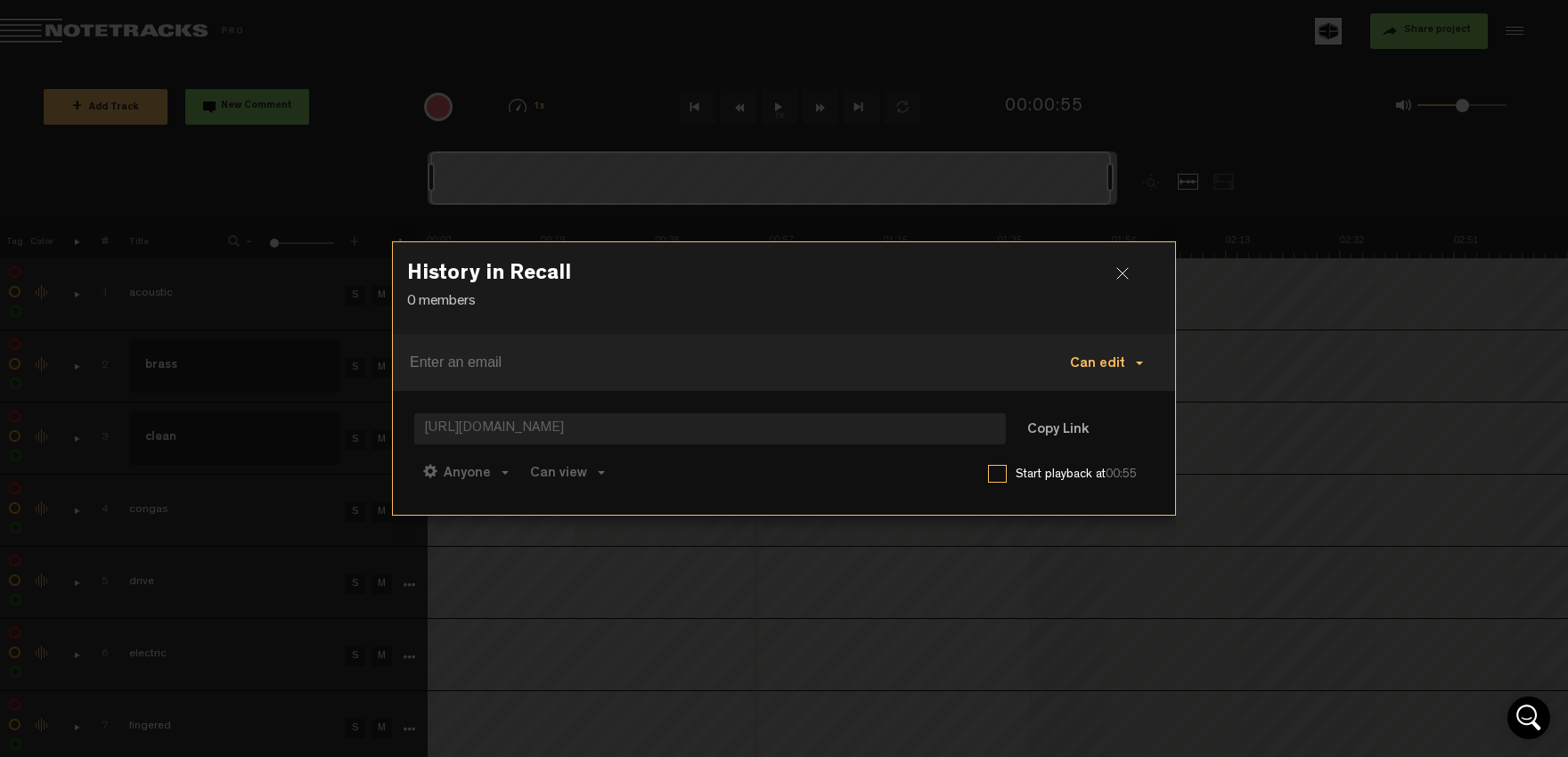
click at [1138, 365] on span at bounding box center [1140, 363] width 8 height 4
click at [1039, 309] on p "0 members" at bounding box center [784, 302] width 753 height 21
click at [1122, 277] on div at bounding box center [1129, 280] width 26 height 26
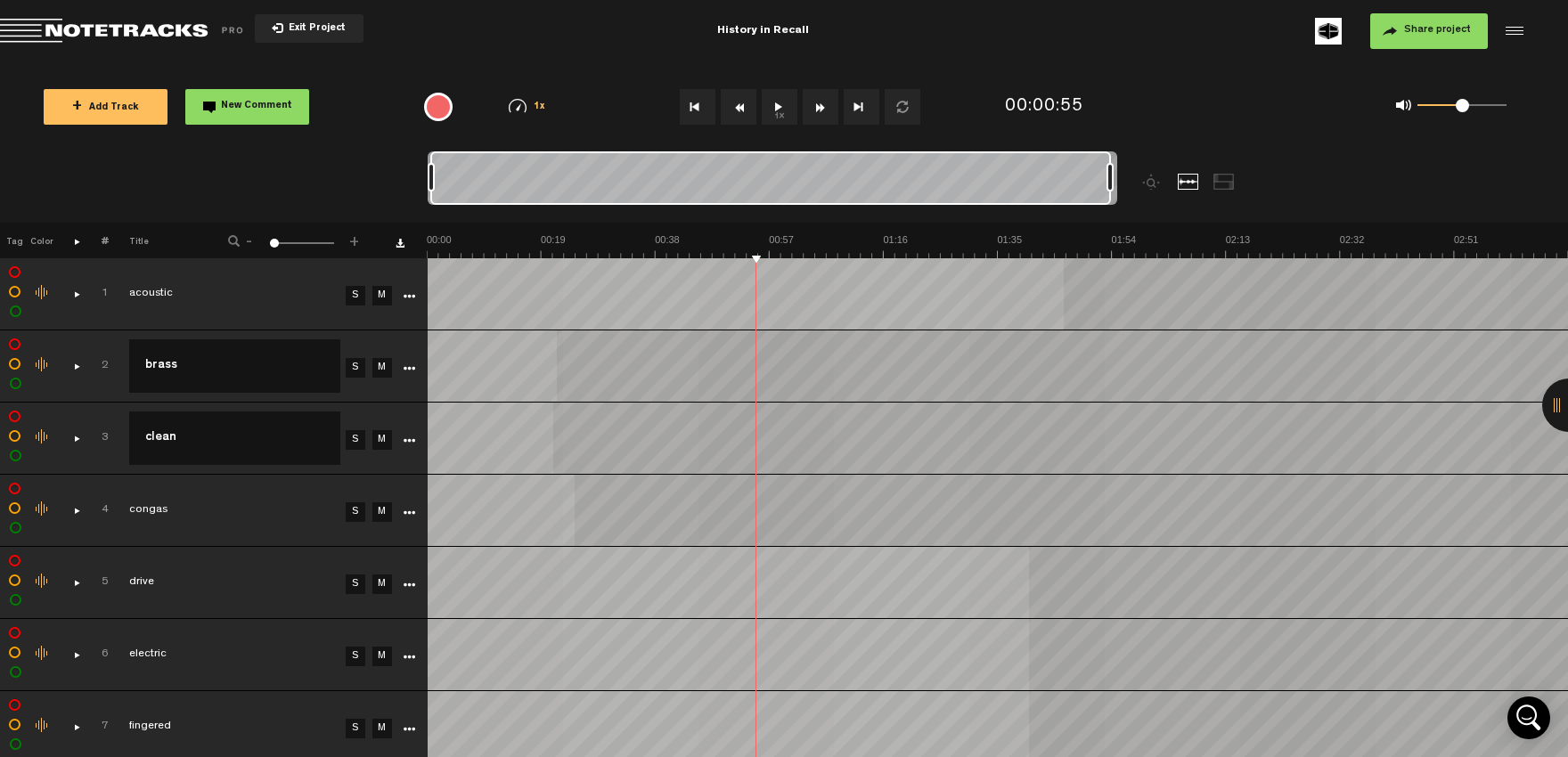
click at [437, 109] on div "{{ tooltip_message }}" at bounding box center [438, 107] width 28 height 28
click at [489, 64] on div "+ Add Track New Comment 1x 0.25x 0.5x 0.75x 1x 1.25x 1.5x 1.75x 2x All emojis 😀…" at bounding box center [784, 106] width 1568 height 89
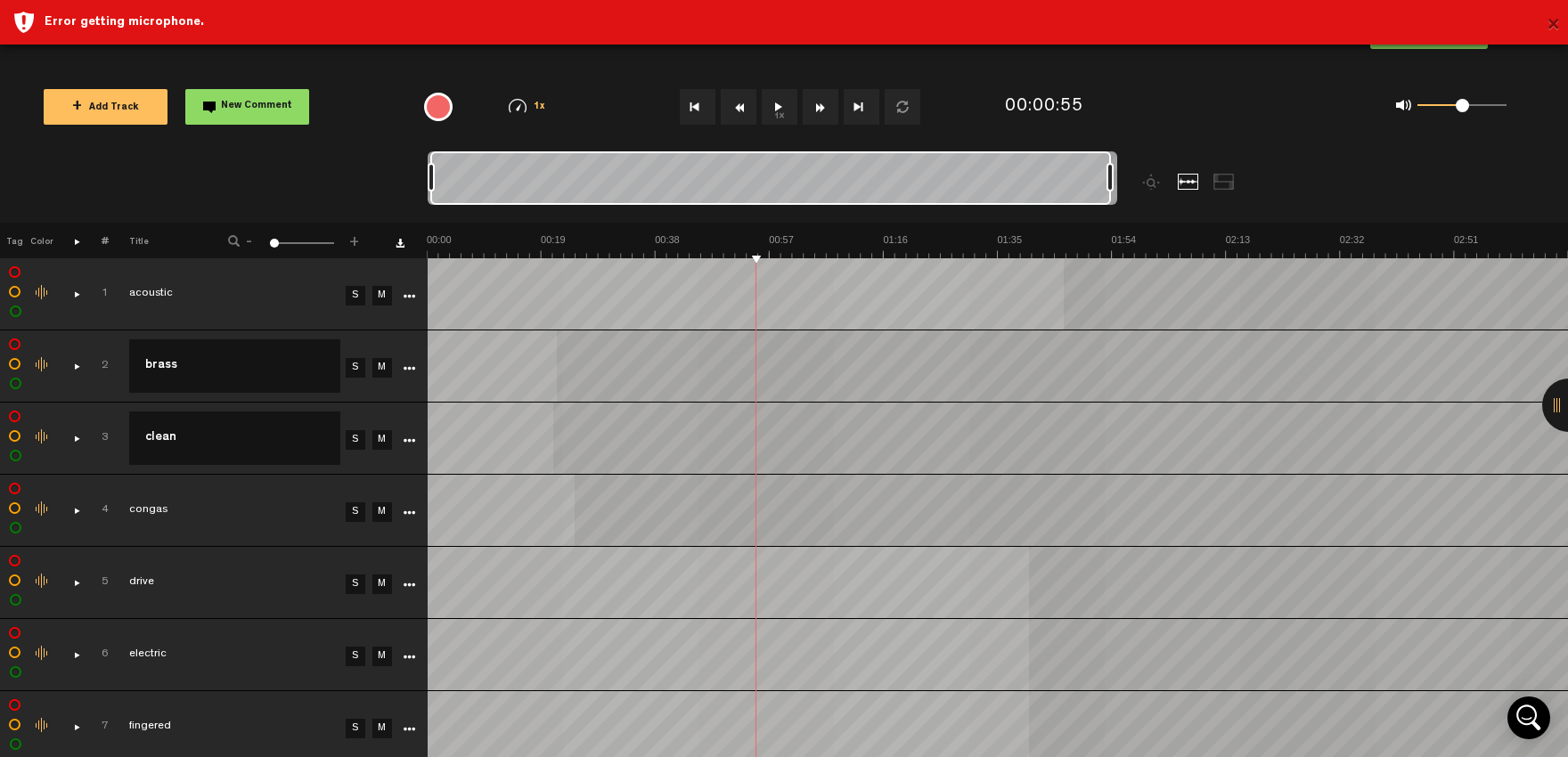
click at [1558, 27] on button "×" at bounding box center [1553, 26] width 13 height 36
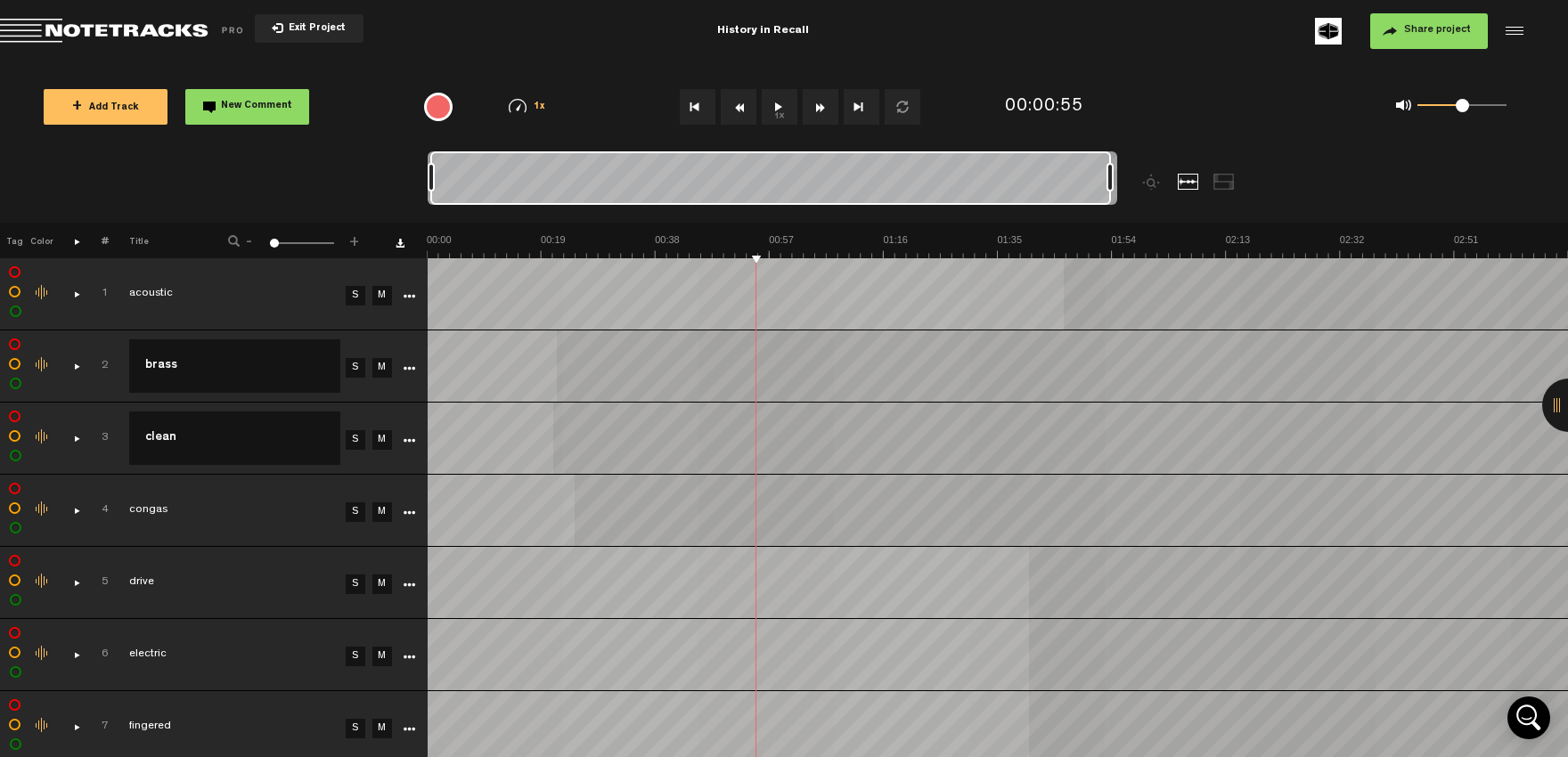
click at [1327, 38] on img at bounding box center [1327, 31] width 26 height 26
click at [1275, 55] on md-toolbar "Exit Project History in Recall Share project Save project" at bounding box center [784, 31] width 1568 height 62
click at [152, 25] on span "Return to Project List" at bounding box center [124, 31] width 249 height 25
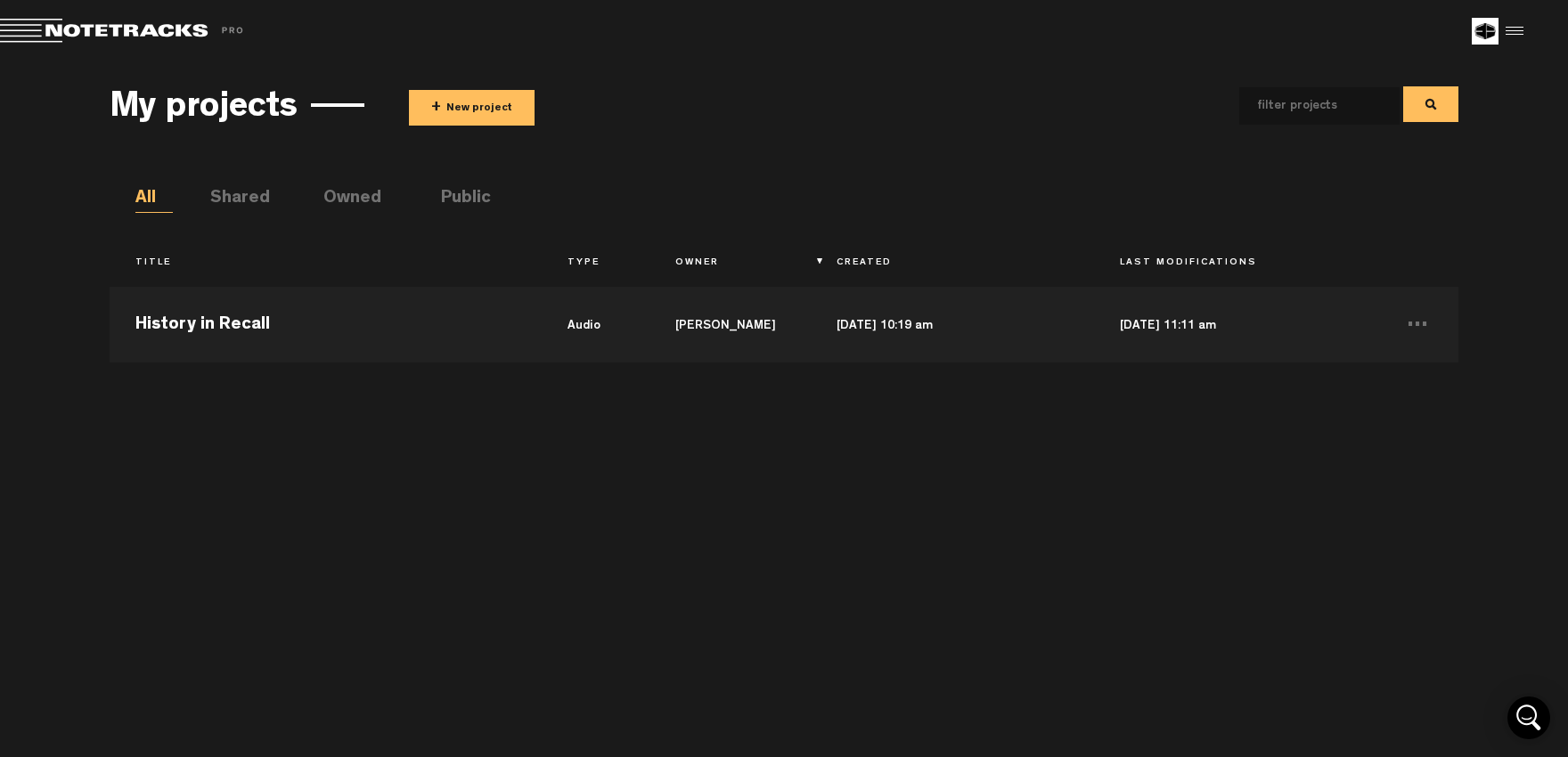
click at [1517, 28] on div at bounding box center [1512, 31] width 26 height 26
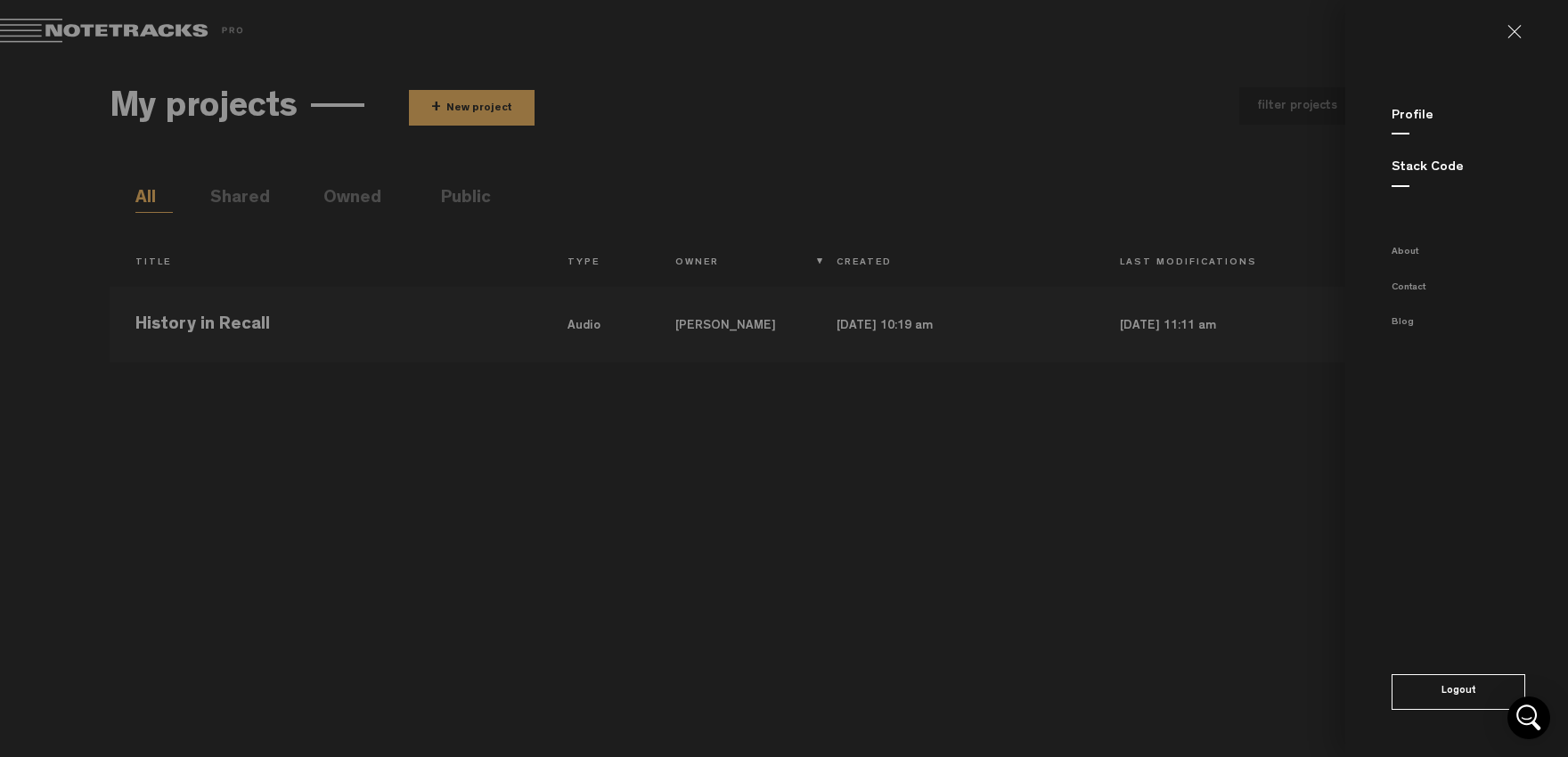
click at [1236, 43] on md-backdrop at bounding box center [784, 378] width 1568 height 757
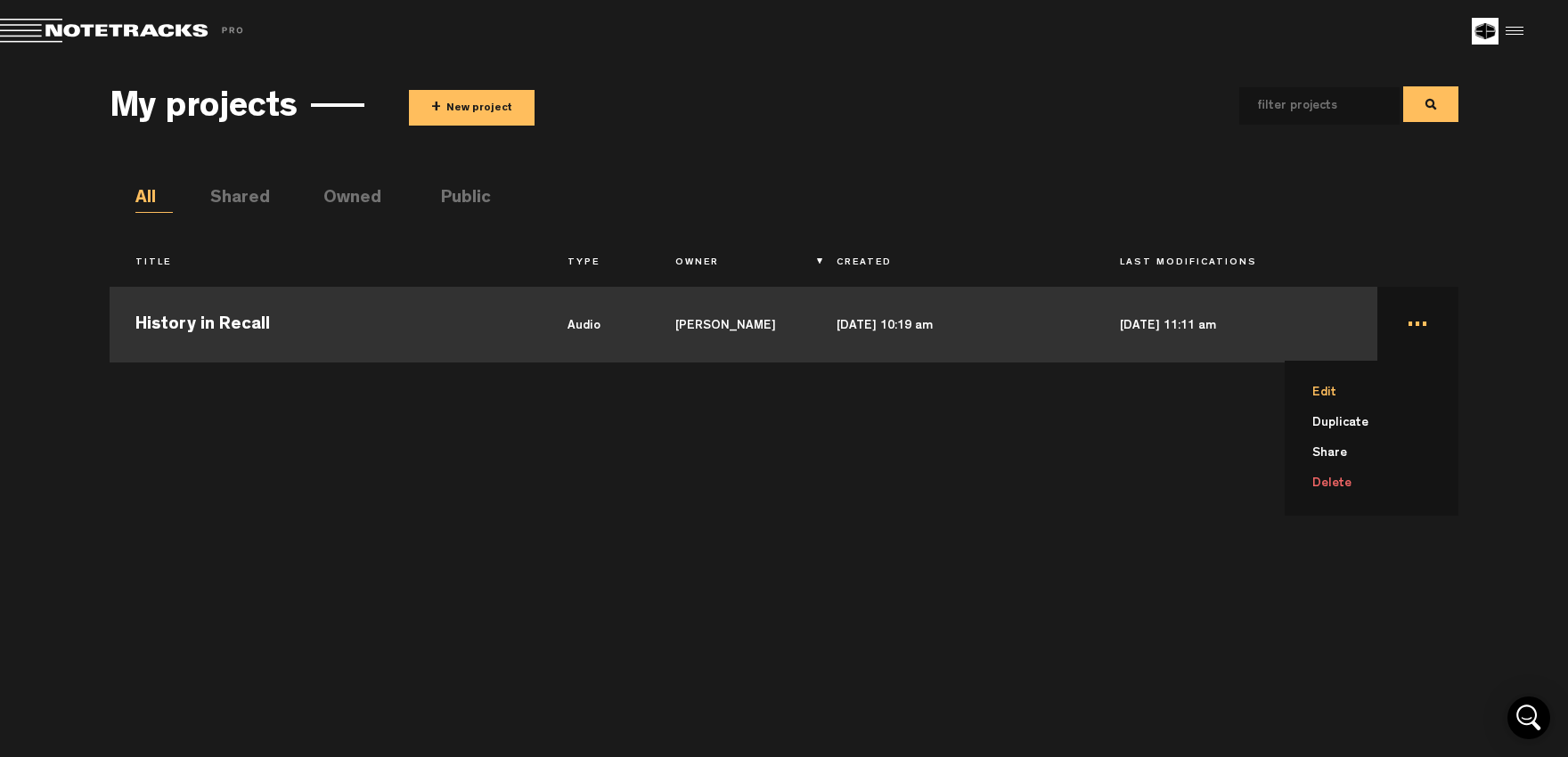
click at [1397, 396] on li "Edit" at bounding box center [1382, 393] width 152 height 30
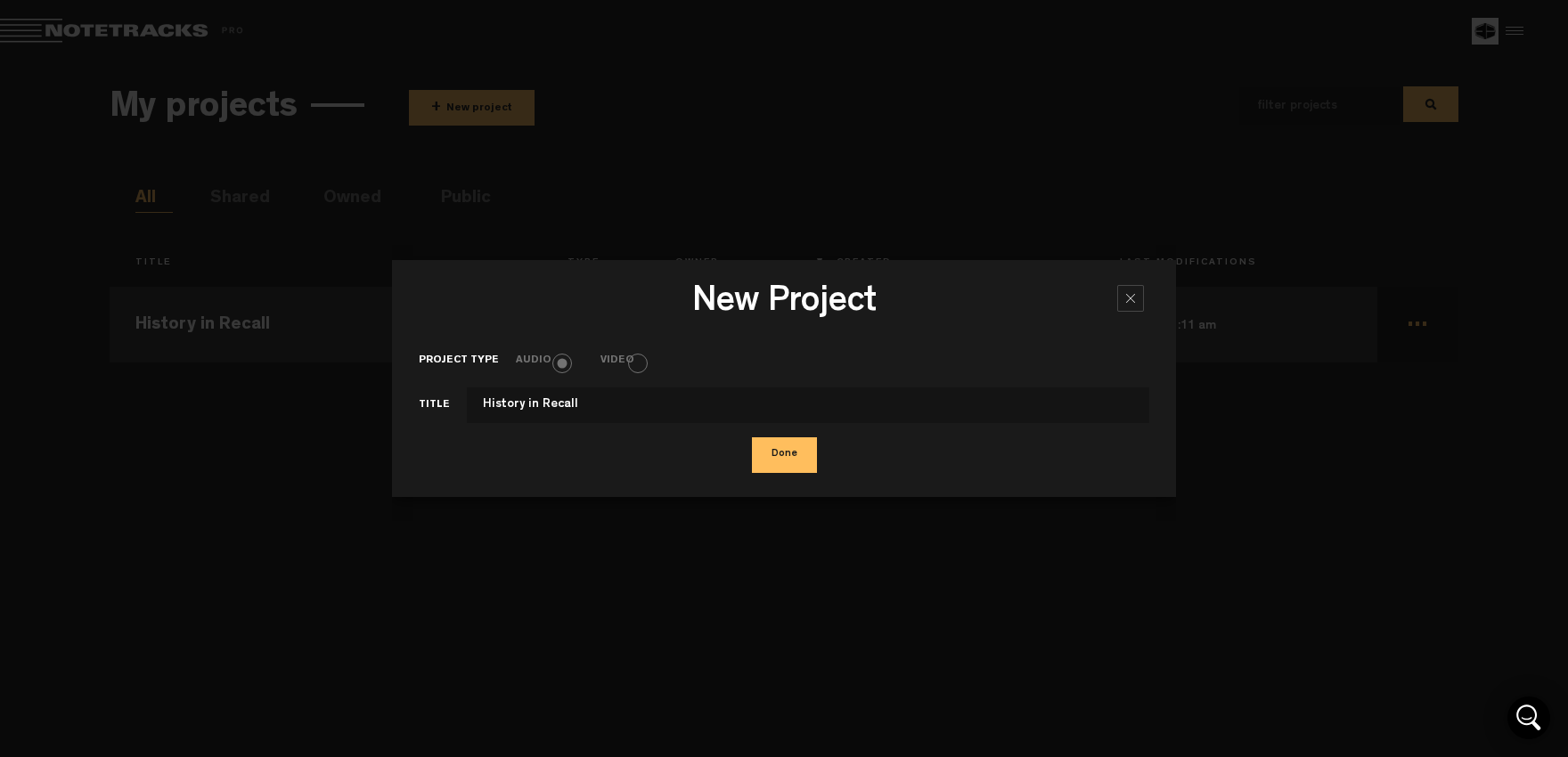
click at [1133, 303] on div at bounding box center [1130, 298] width 26 height 26
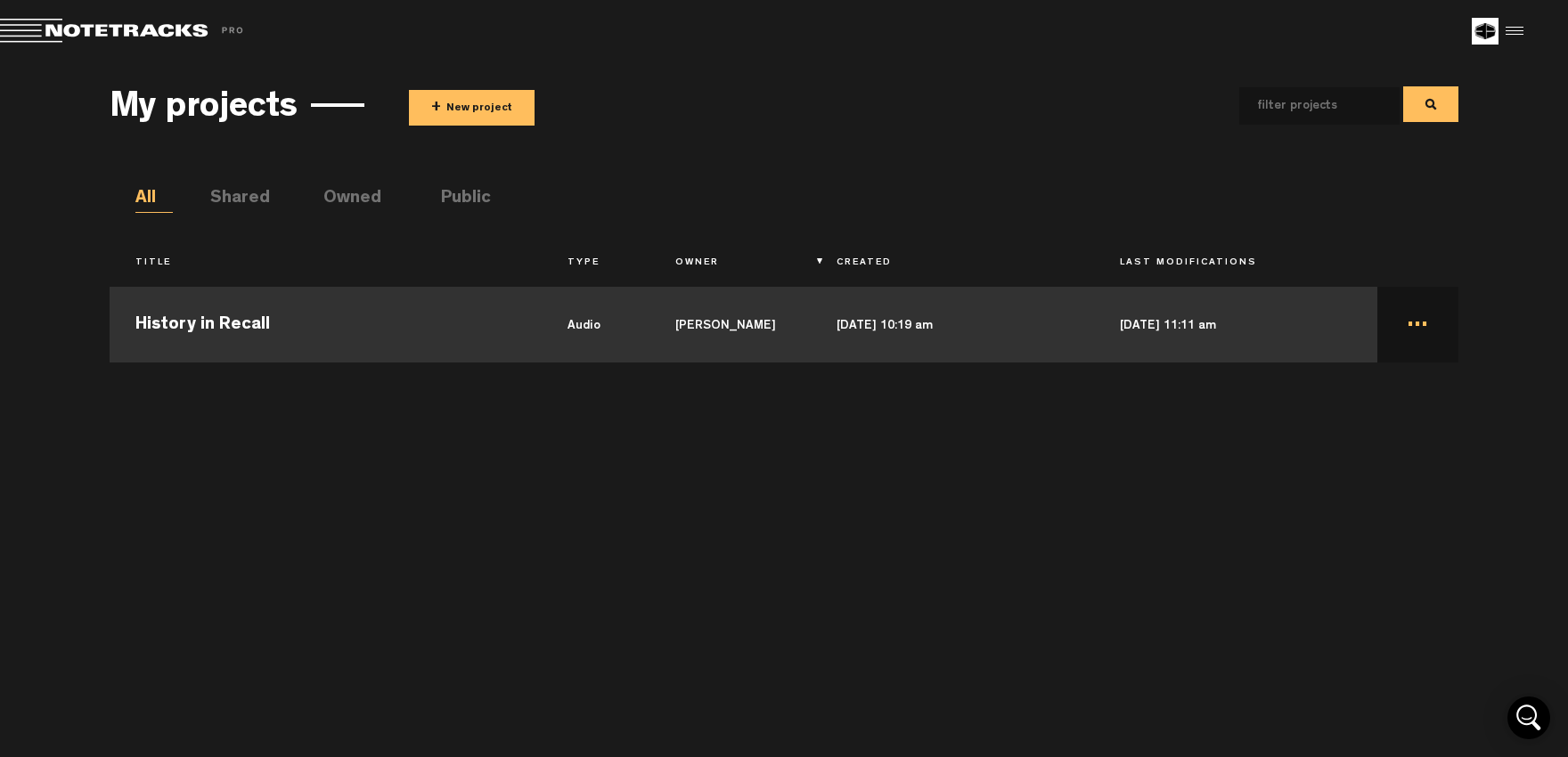
click at [240, 195] on li "Shared" at bounding box center [229, 199] width 38 height 26
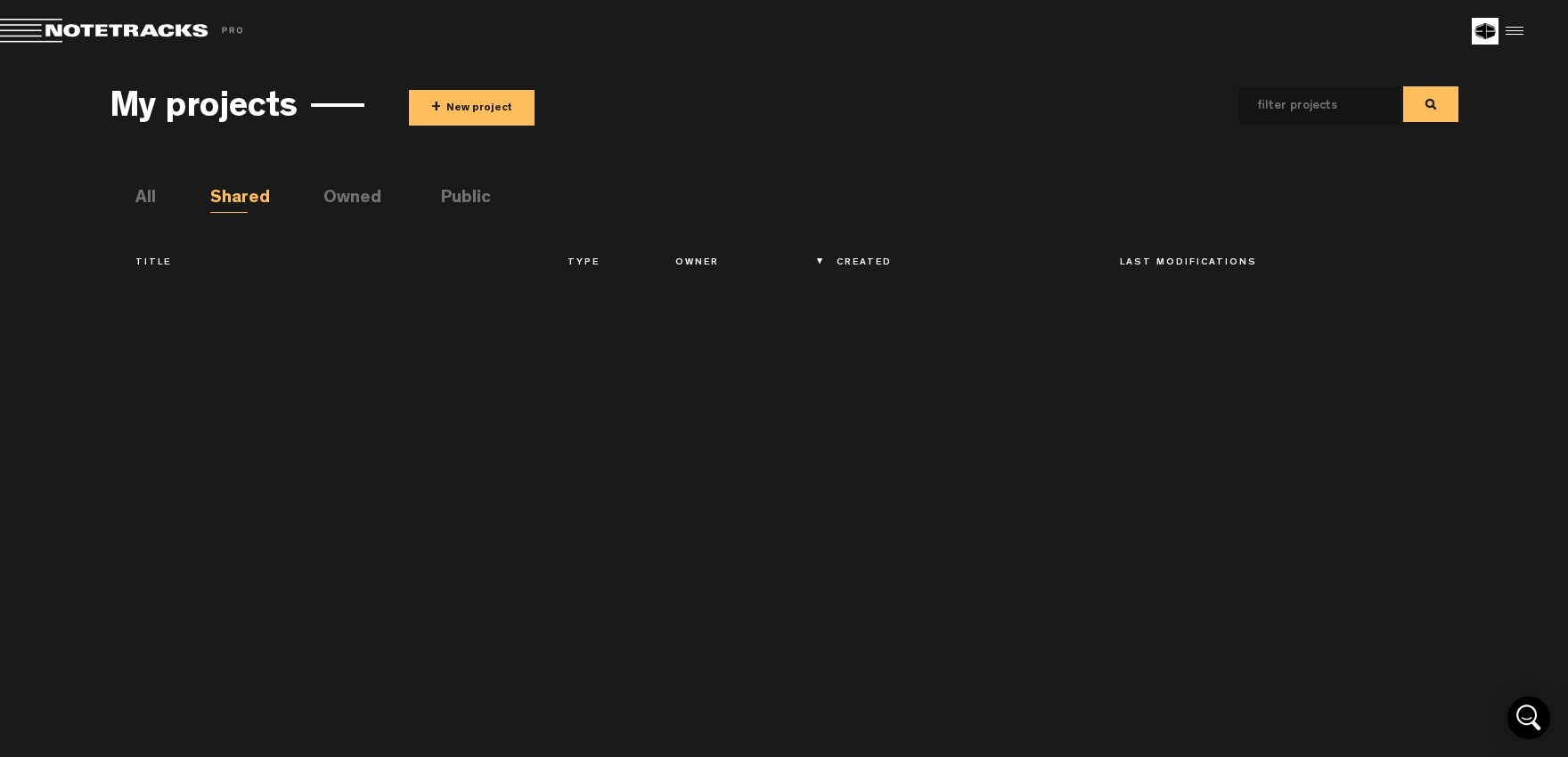
click at [153, 199] on li "All" at bounding box center [154, 199] width 38 height 26
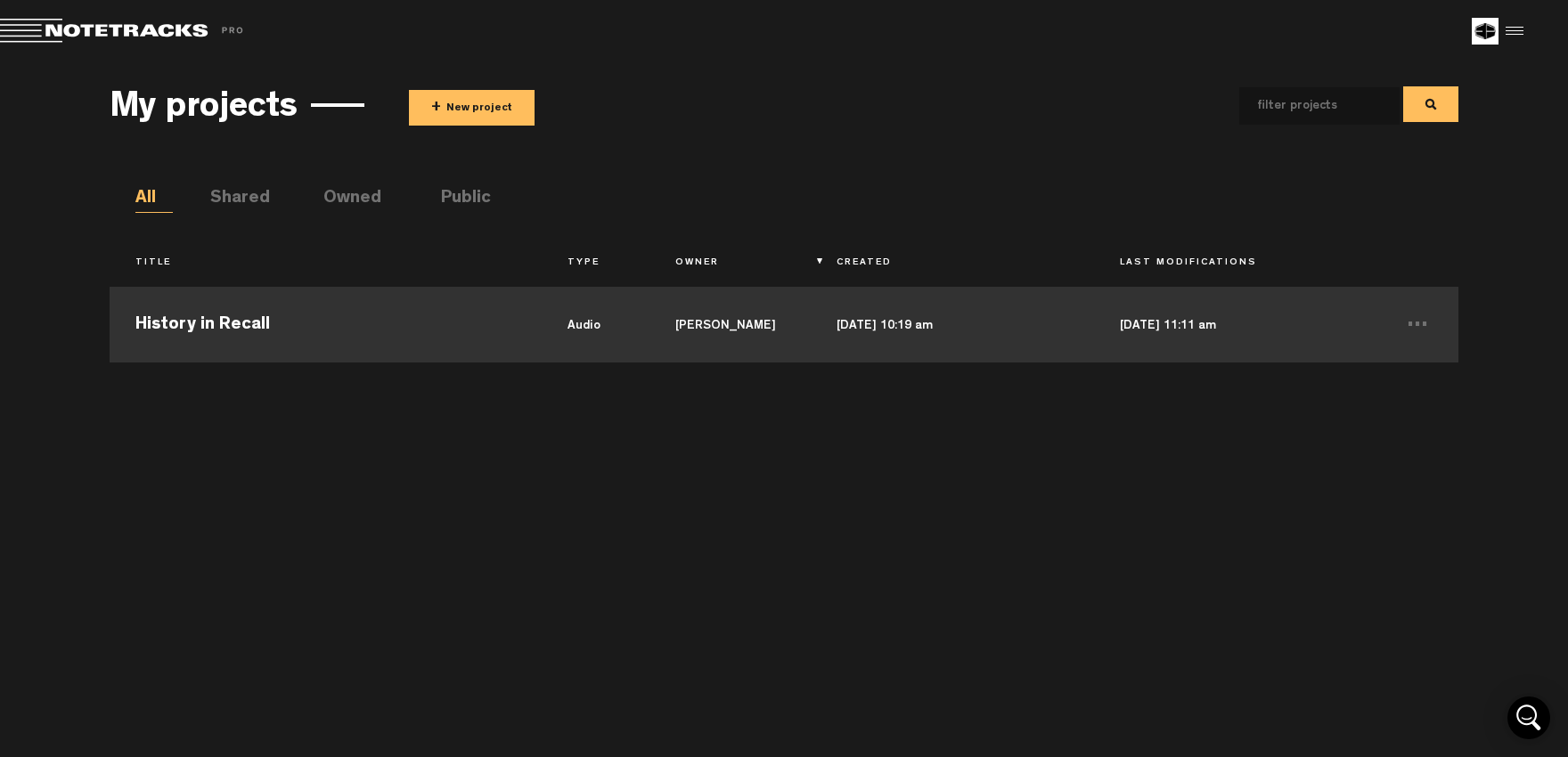
click at [218, 325] on td "History in Recall" at bounding box center [325, 322] width 431 height 80
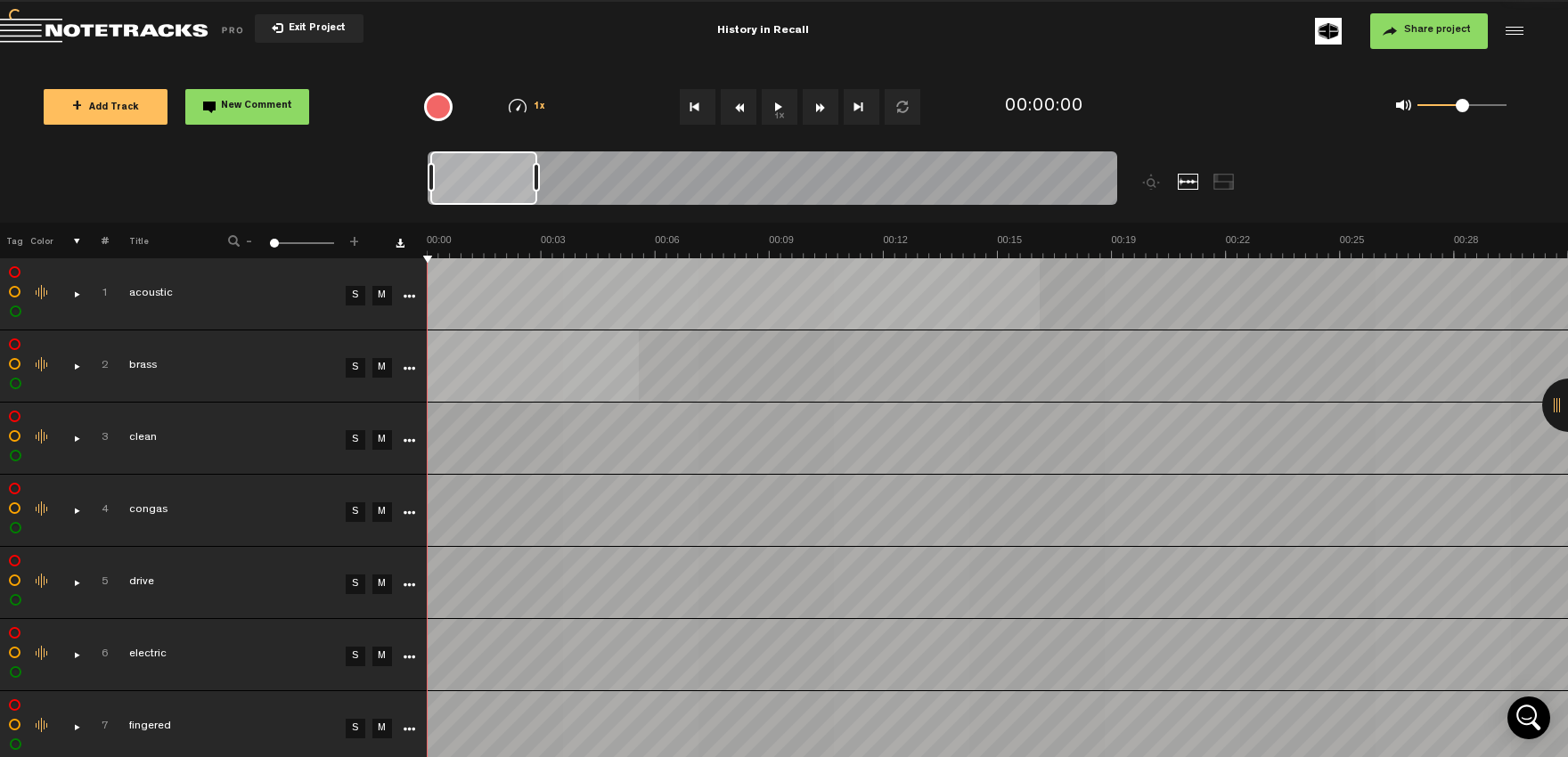
click at [1516, 31] on div at bounding box center [1512, 31] width 26 height 26
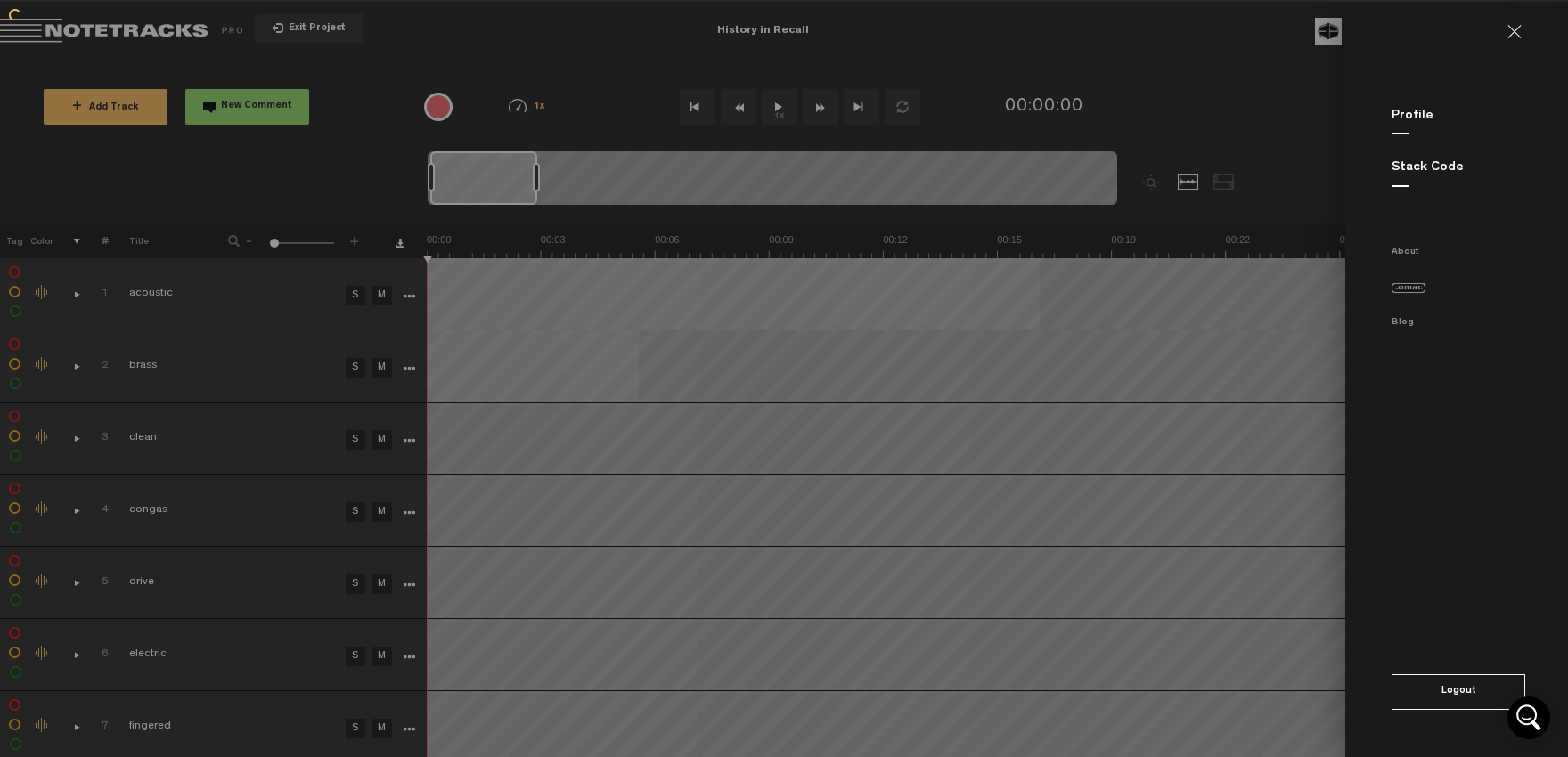
click at [1416, 289] on link "Contact" at bounding box center [1408, 288] width 34 height 9
click at [1554, 400] on div at bounding box center [1568, 405] width 54 height 54
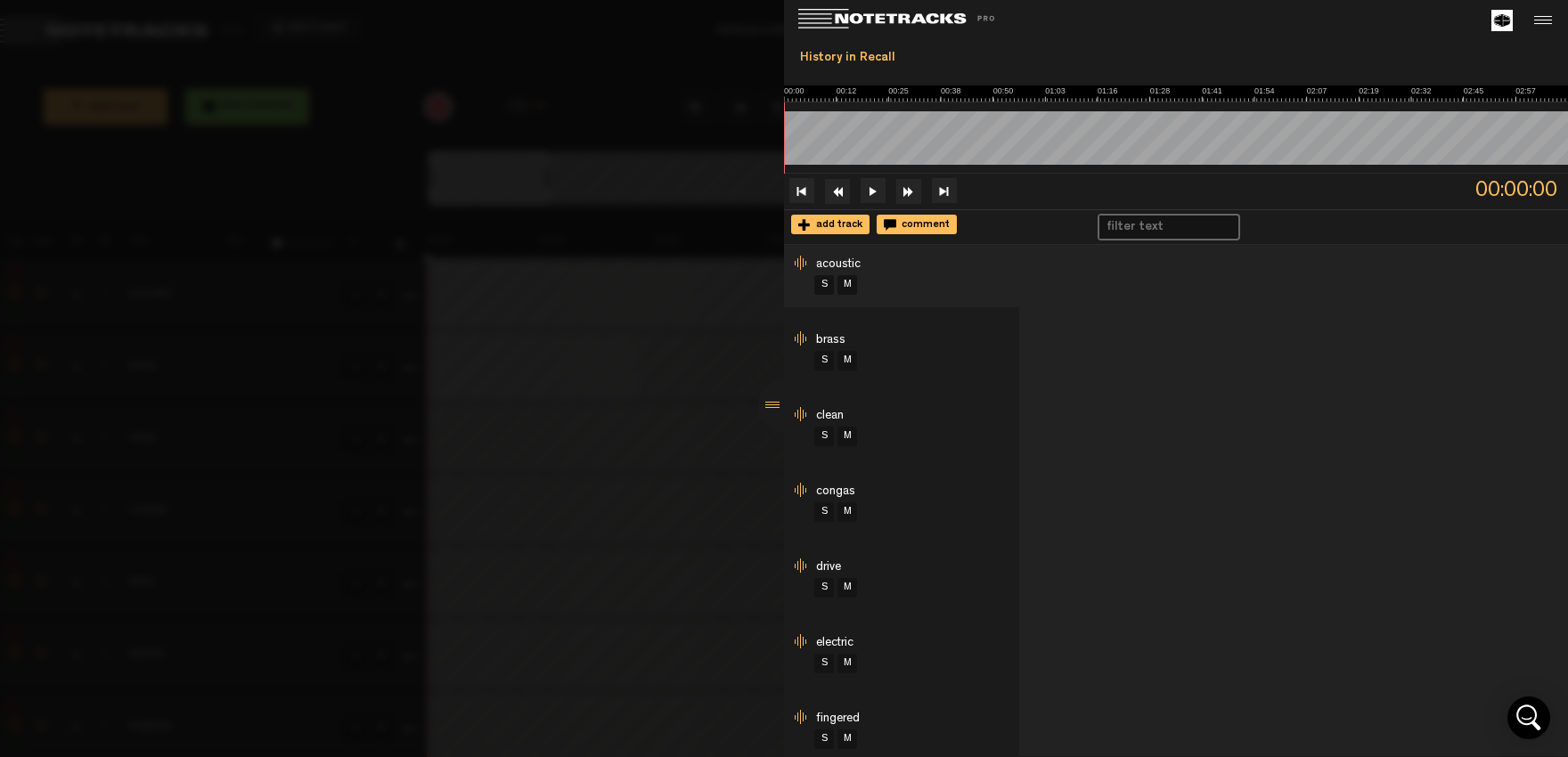
click at [946, 348] on li "brass S M" at bounding box center [901, 351] width 235 height 62
click at [827, 342] on span "brass" at bounding box center [830, 340] width 29 height 12
click at [833, 419] on span "clean" at bounding box center [829, 415] width 27 height 12
click at [840, 495] on span "congas" at bounding box center [835, 491] width 39 height 12
click at [838, 418] on span "clean" at bounding box center [829, 415] width 27 height 12
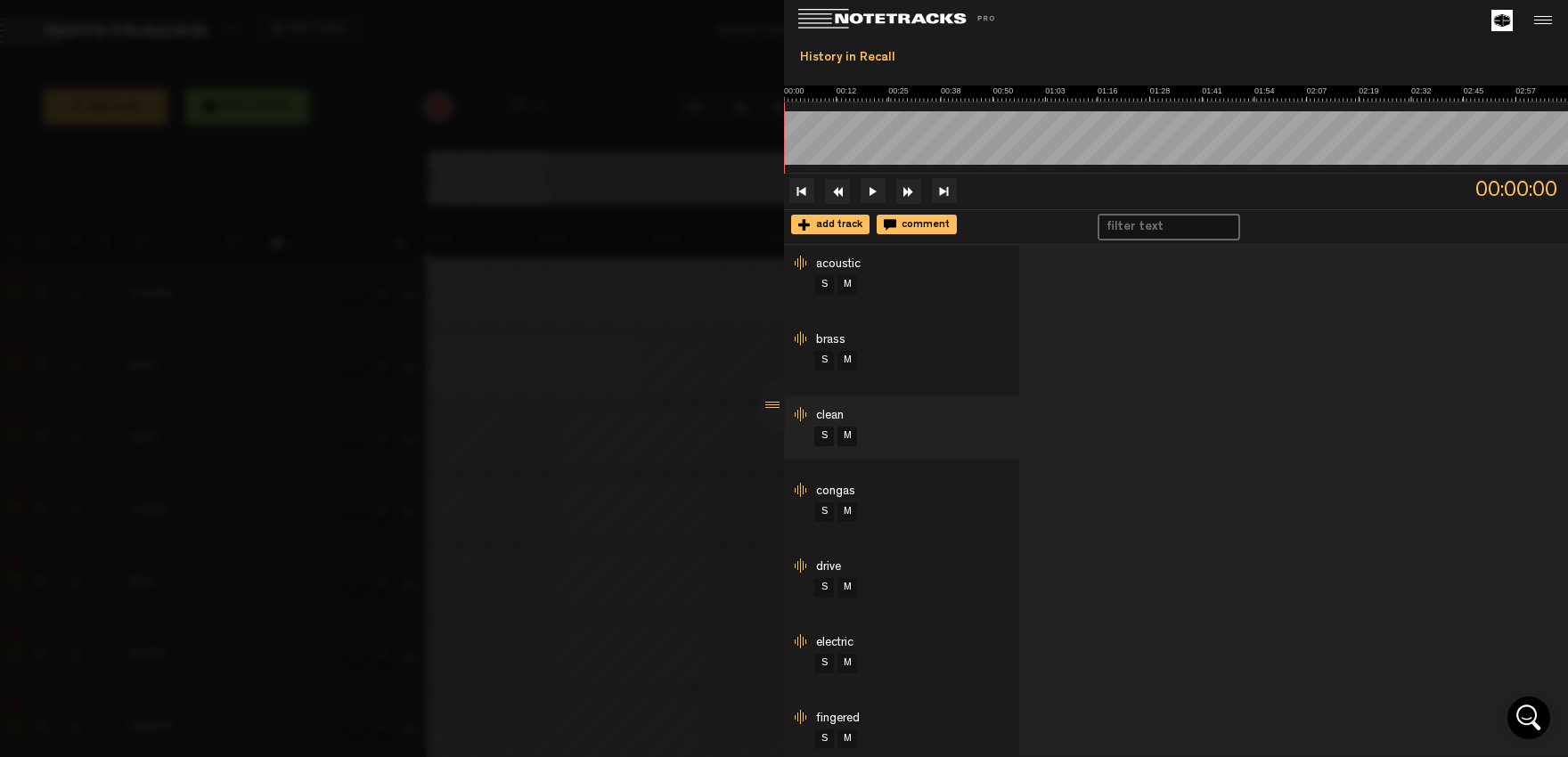
click at [871, 195] on button at bounding box center [873, 191] width 25 height 25
click at [931, 361] on div "S M" at bounding box center [916, 361] width 207 height 23
click at [902, 348] on li "brass S M" at bounding box center [901, 351] width 235 height 62
click at [966, 350] on div "S M" at bounding box center [916, 361] width 207 height 23
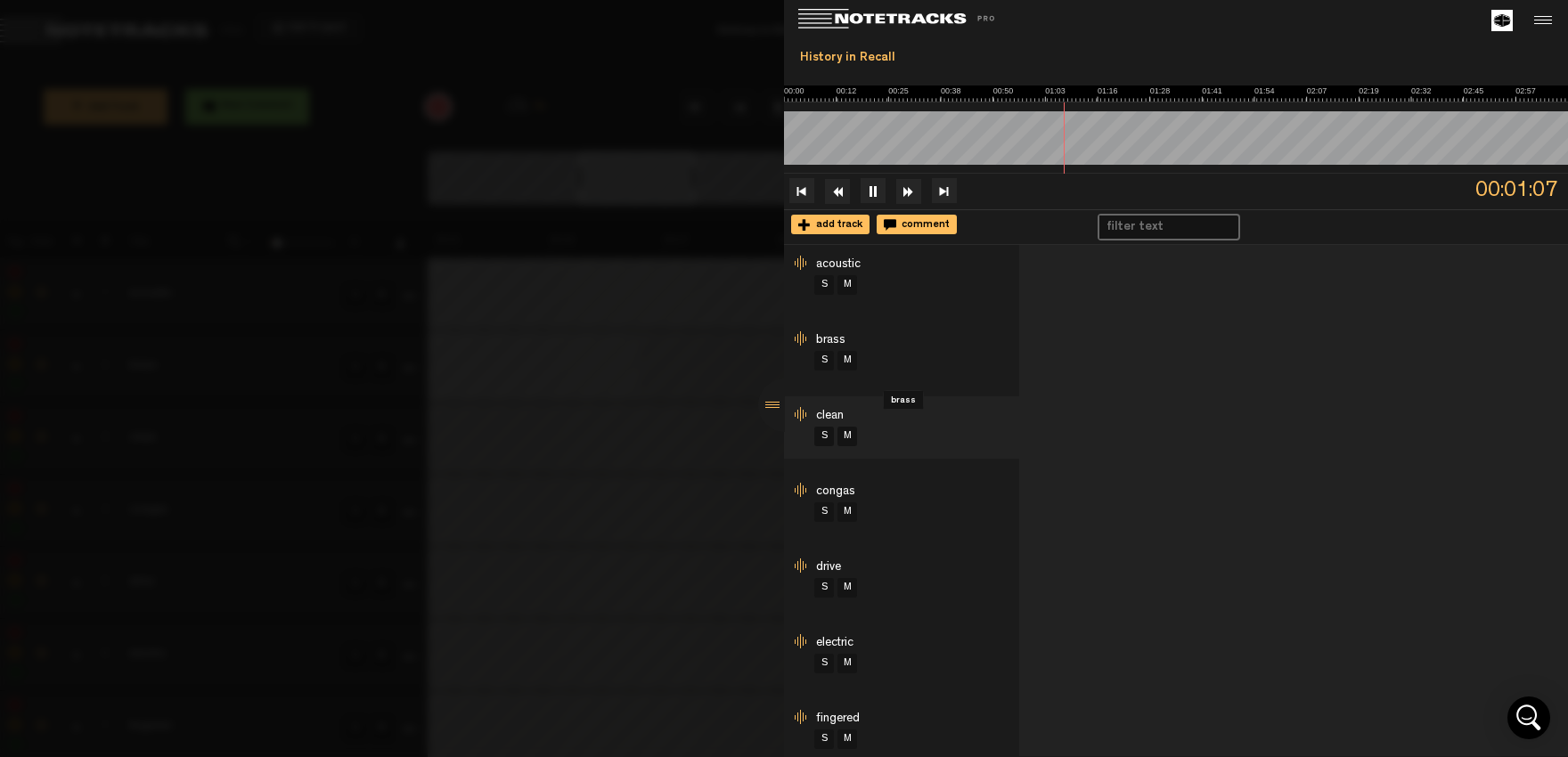
click at [839, 341] on span "brass" at bounding box center [830, 340] width 29 height 12
click at [825, 361] on link "S" at bounding box center [824, 361] width 20 height 20
click at [846, 265] on span "acoustic" at bounding box center [837, 264] width 44 height 12
click at [827, 289] on link "S" at bounding box center [824, 285] width 20 height 20
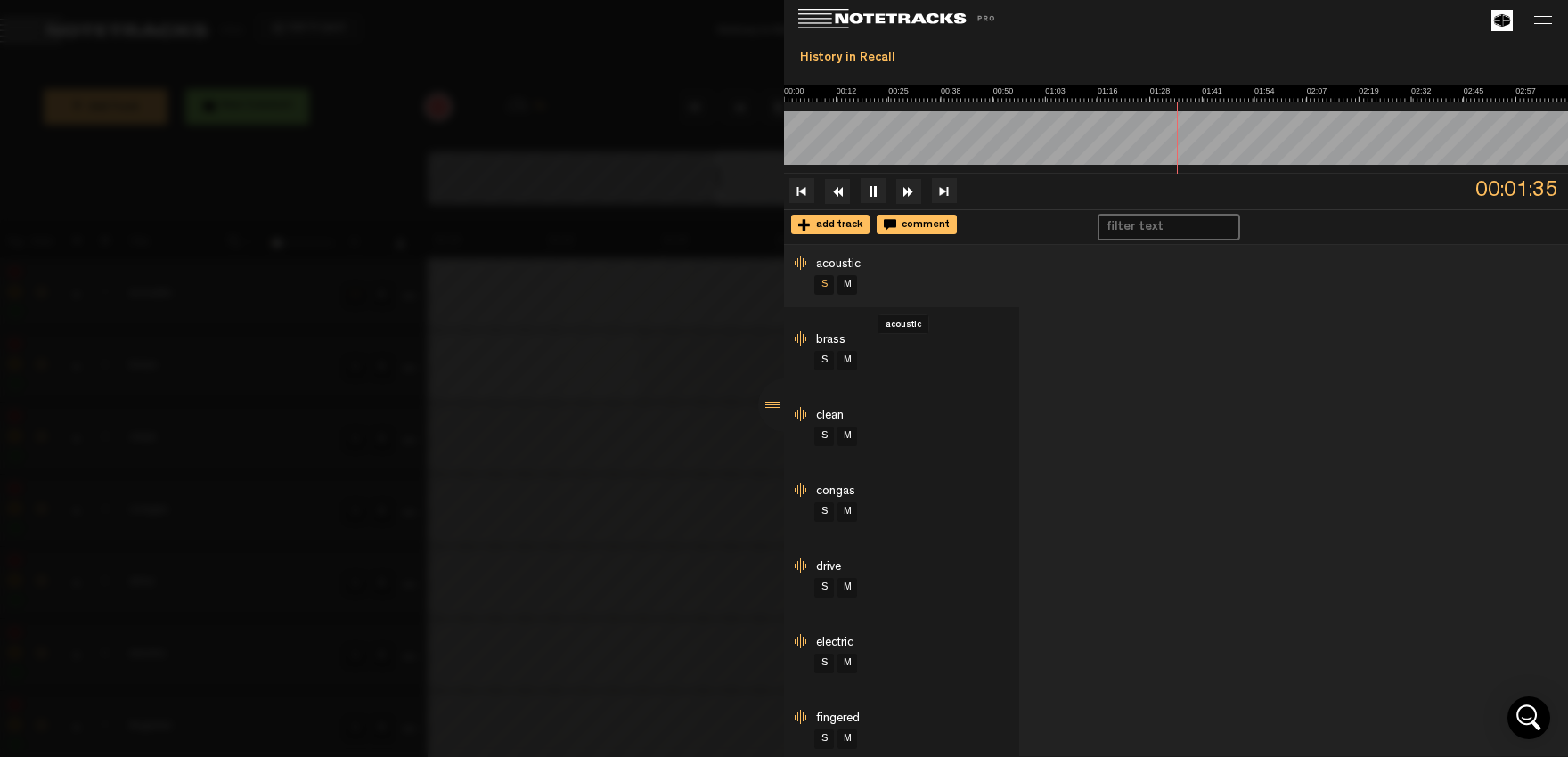
scroll to position [0, 2843]
click at [827, 289] on link "S" at bounding box center [824, 285] width 20 height 20
click at [824, 287] on link "S" at bounding box center [824, 285] width 20 height 20
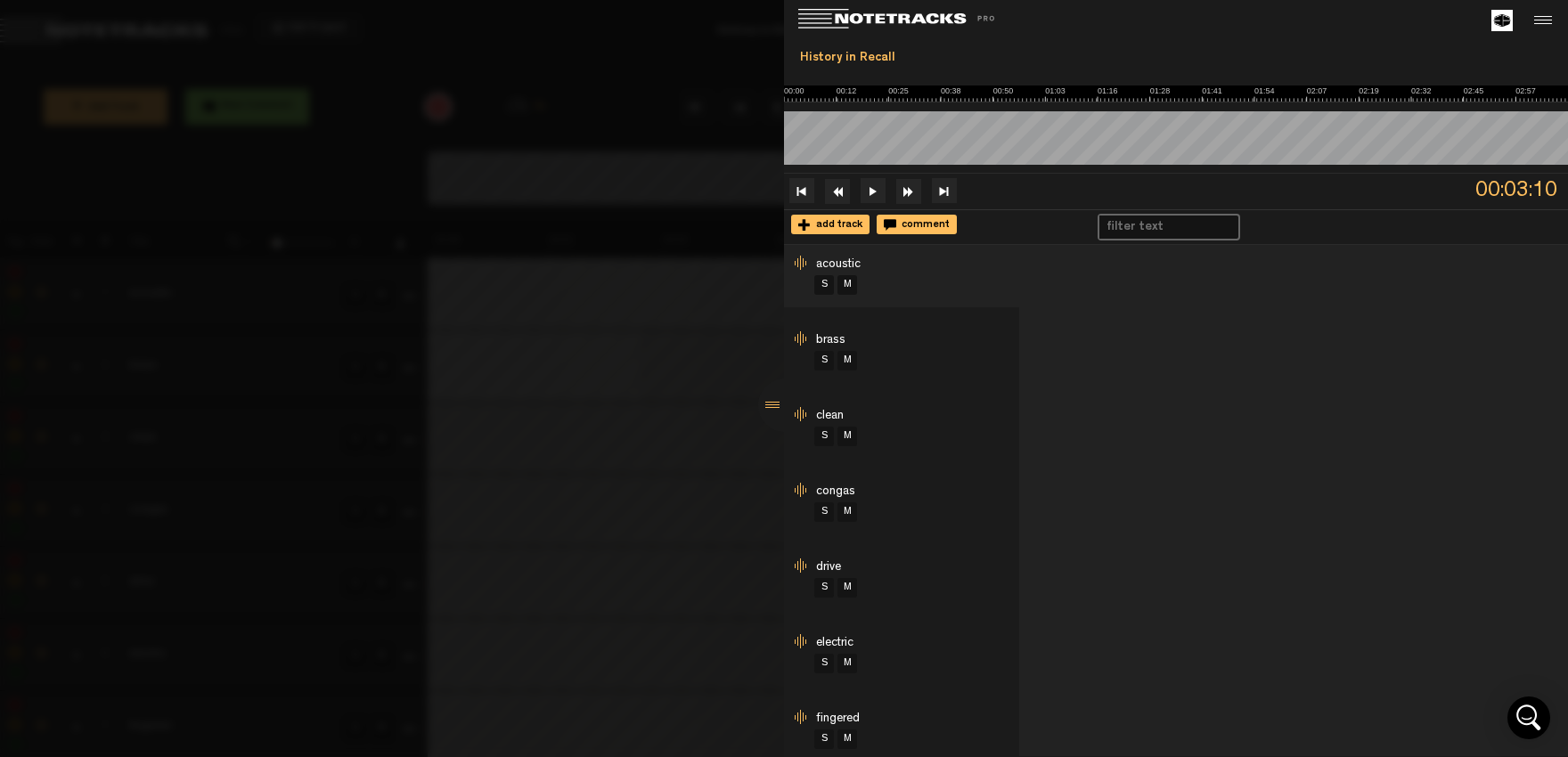
click at [674, 147] on div at bounding box center [784, 378] width 1568 height 757
click at [1544, 15] on div at bounding box center [1540, 21] width 26 height 26
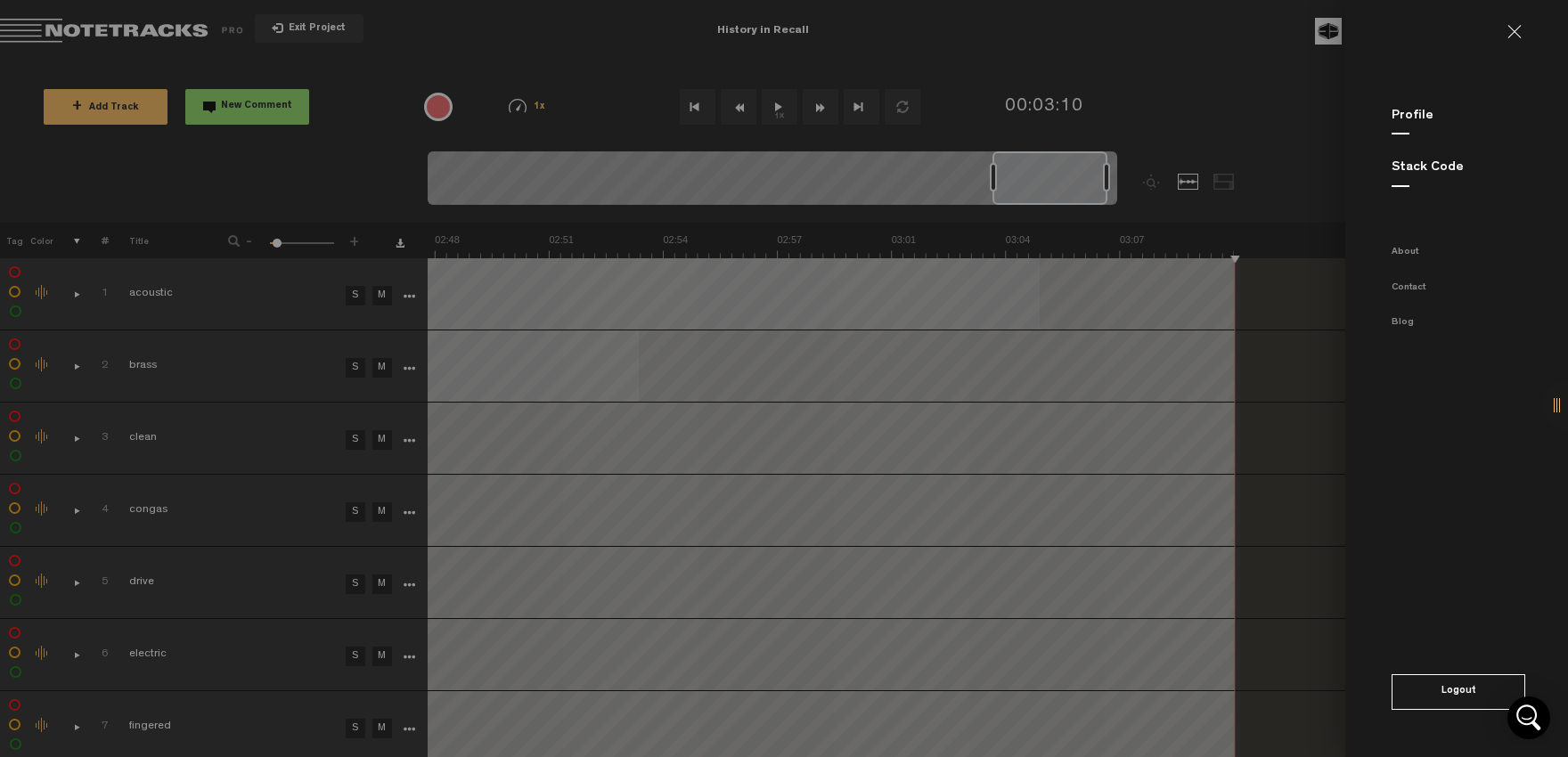
click at [1422, 693] on button "Logout" at bounding box center [1458, 692] width 133 height 36
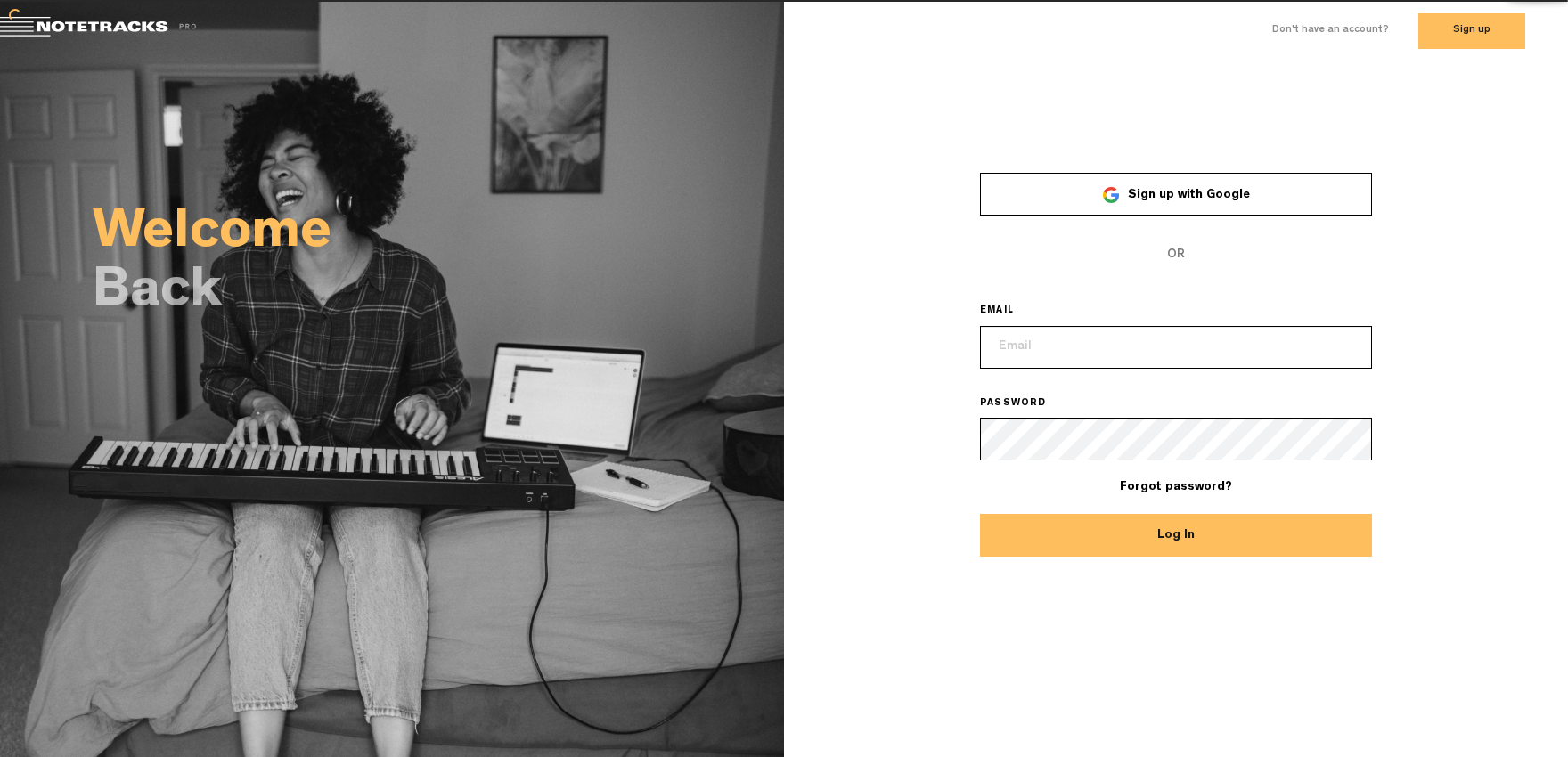
type input "[EMAIL_ADDRESS][DOMAIN_NAME]"
